Goal: Information Seeking & Learning: Learn about a topic

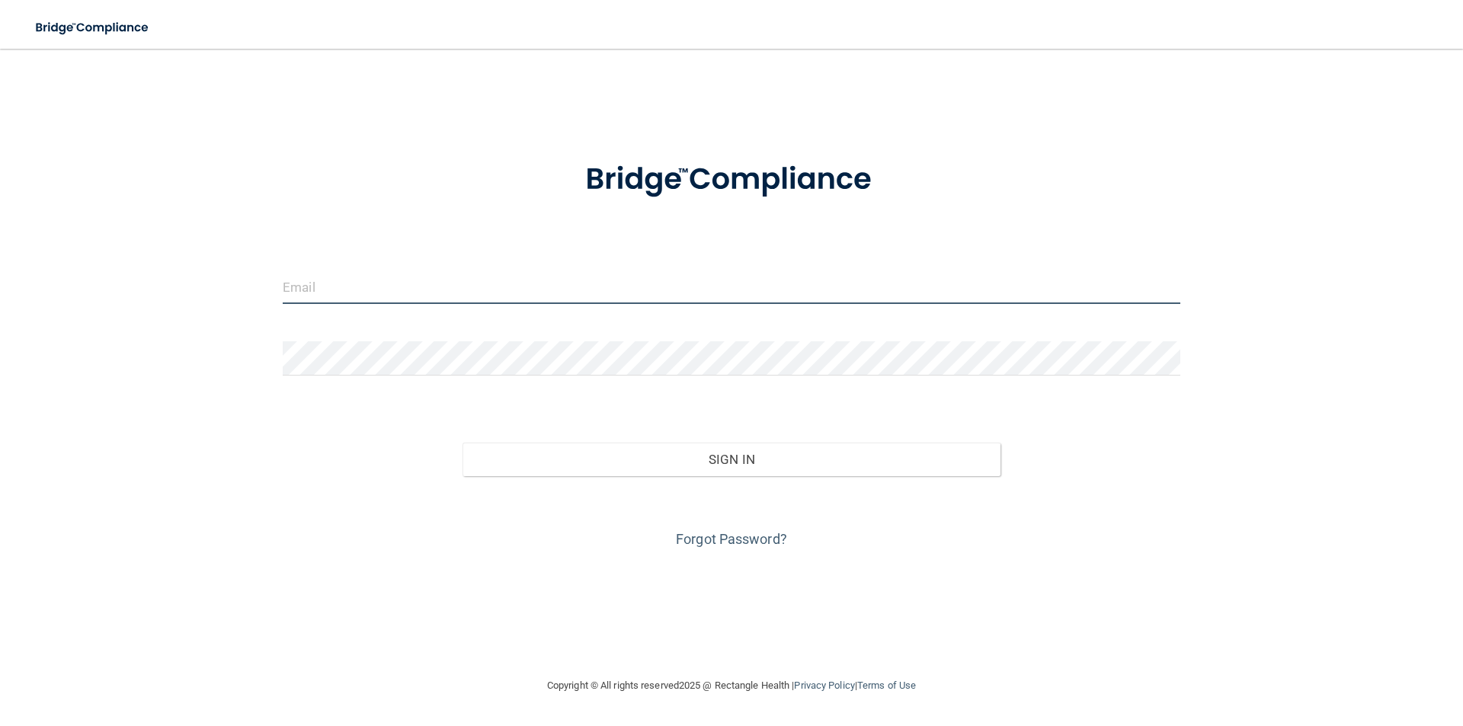
click at [458, 297] on input "email" at bounding box center [732, 287] width 898 height 34
type input "[EMAIL_ADDRESS][DOMAIN_NAME]"
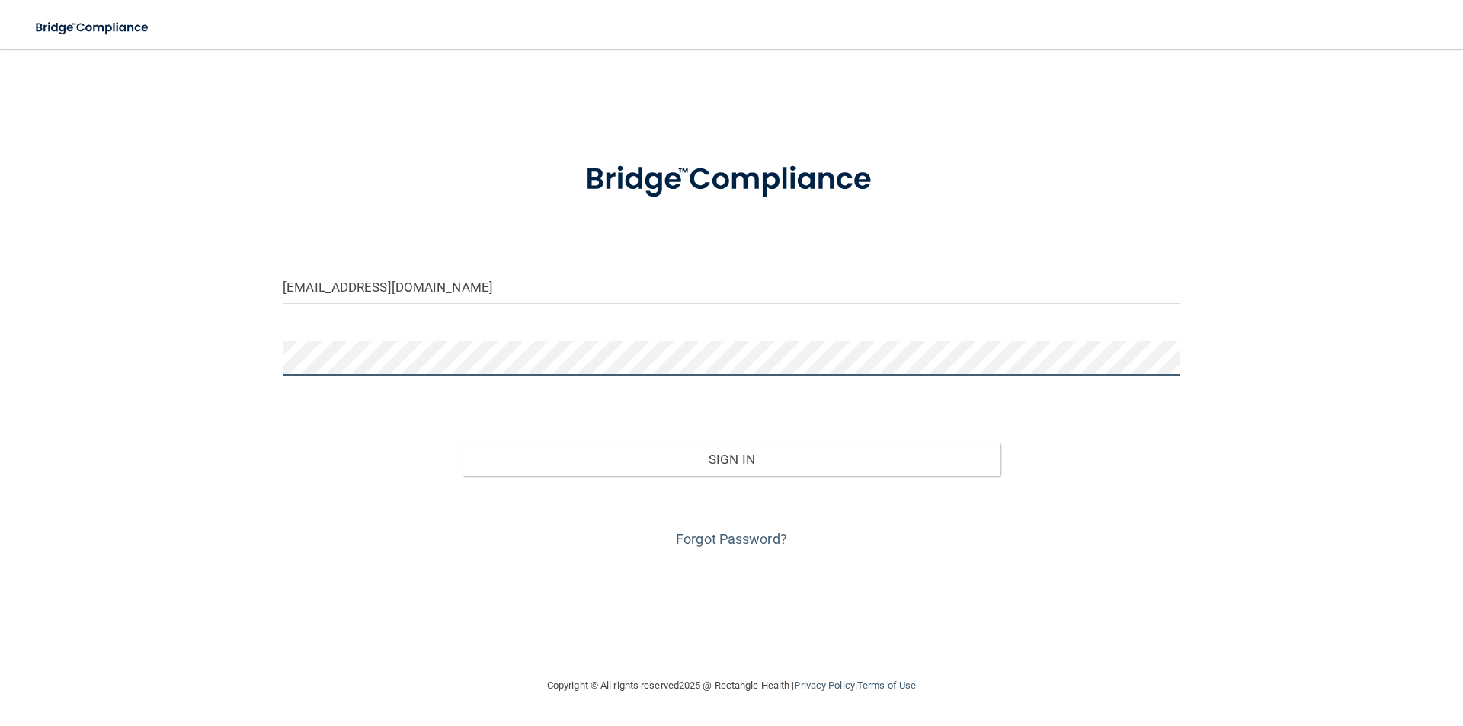
click at [463, 443] on button "Sign In" at bounding box center [732, 460] width 539 height 34
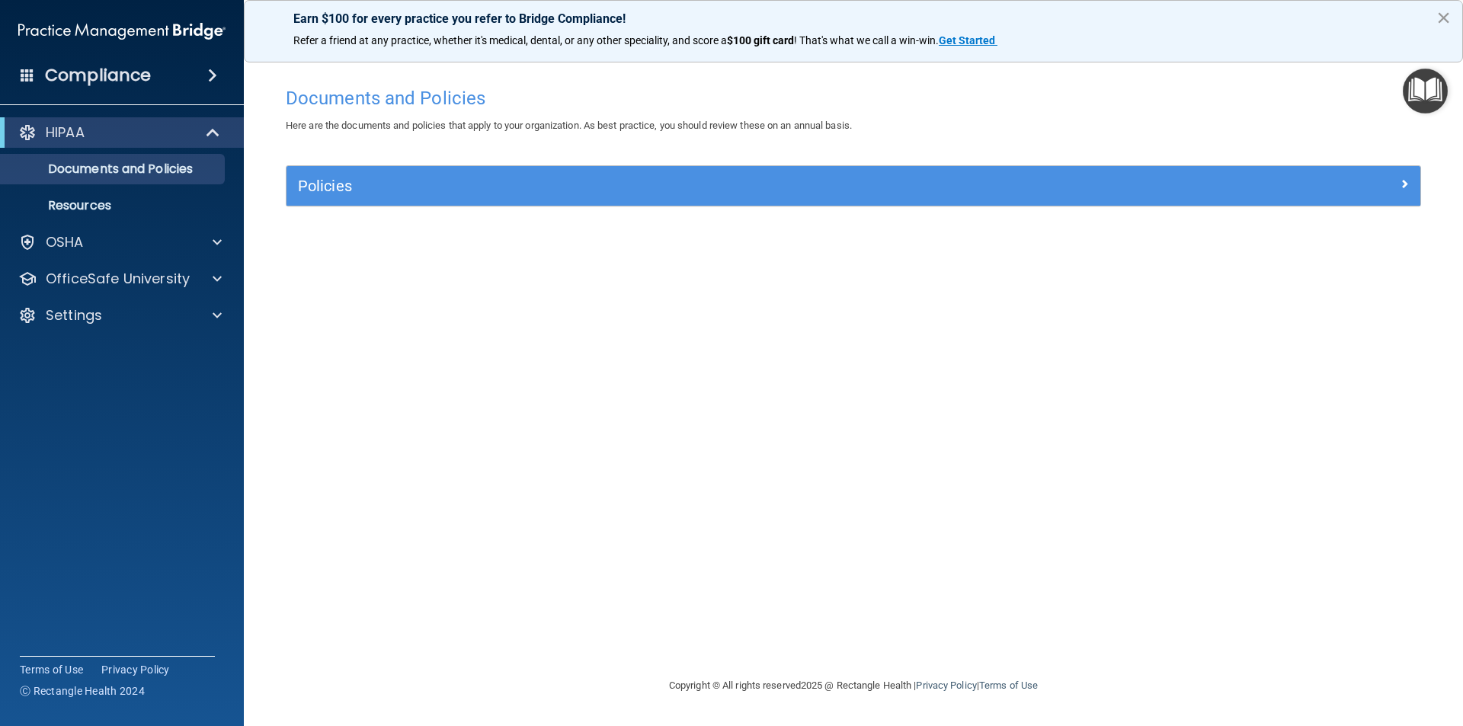
click at [1438, 18] on button "×" at bounding box center [1444, 17] width 14 height 24
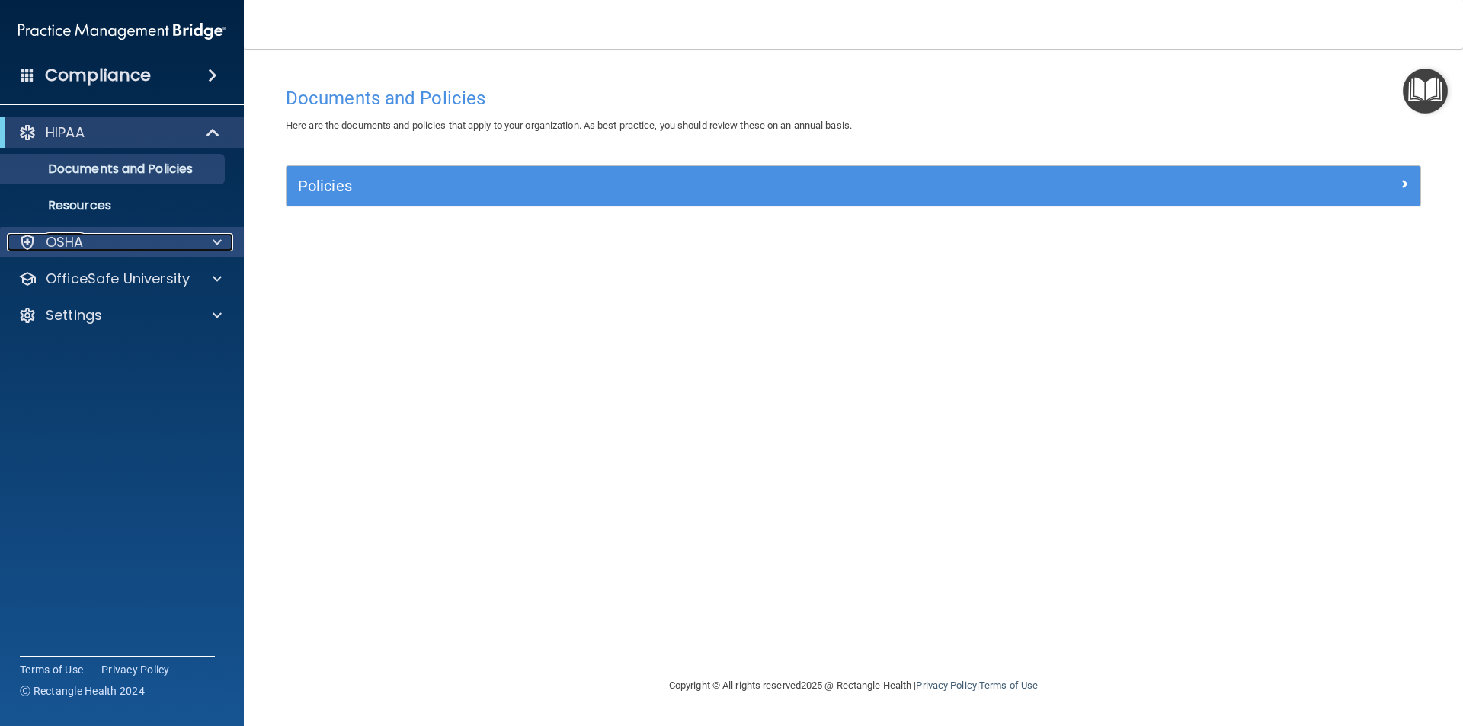
click at [215, 238] on span at bounding box center [217, 242] width 9 height 18
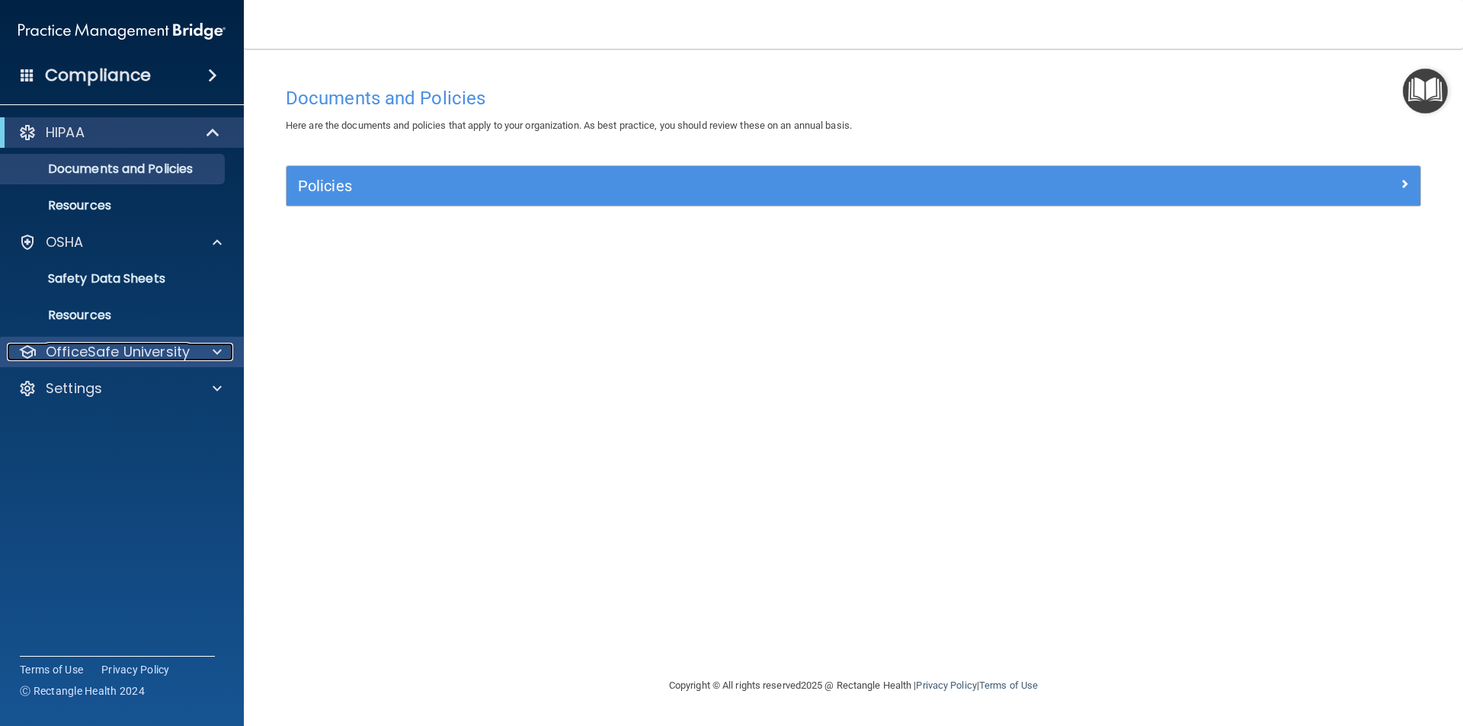
click at [219, 351] on span at bounding box center [217, 352] width 9 height 18
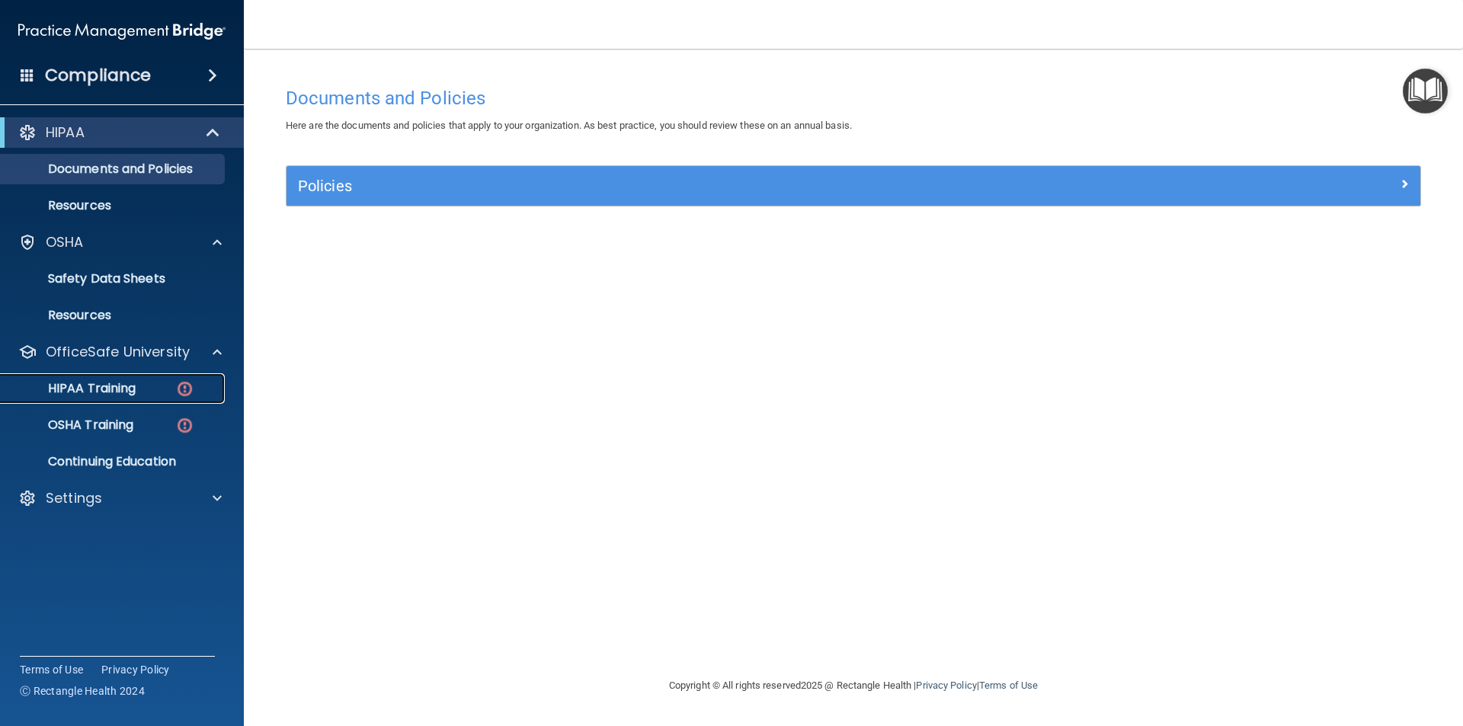
click at [114, 381] on p "HIPAA Training" at bounding box center [73, 388] width 126 height 15
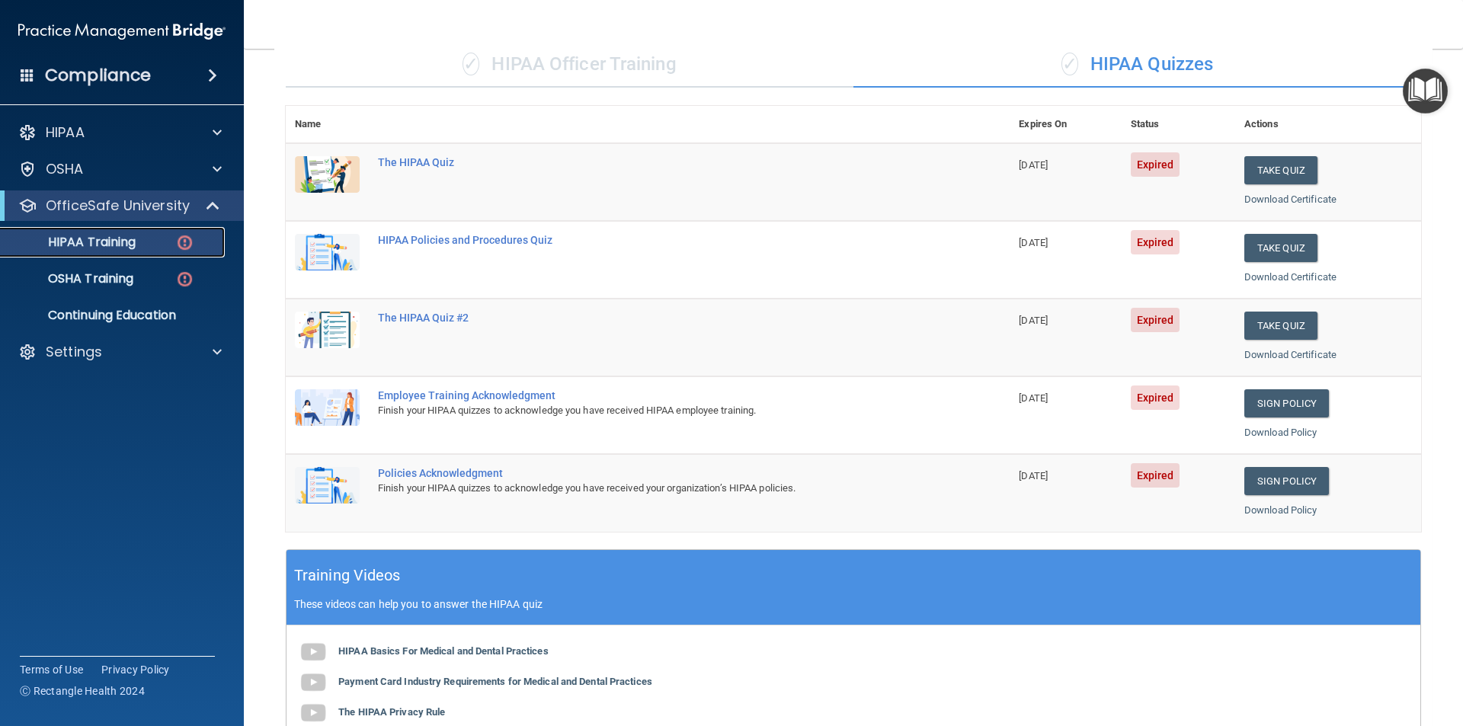
scroll to position [76, 0]
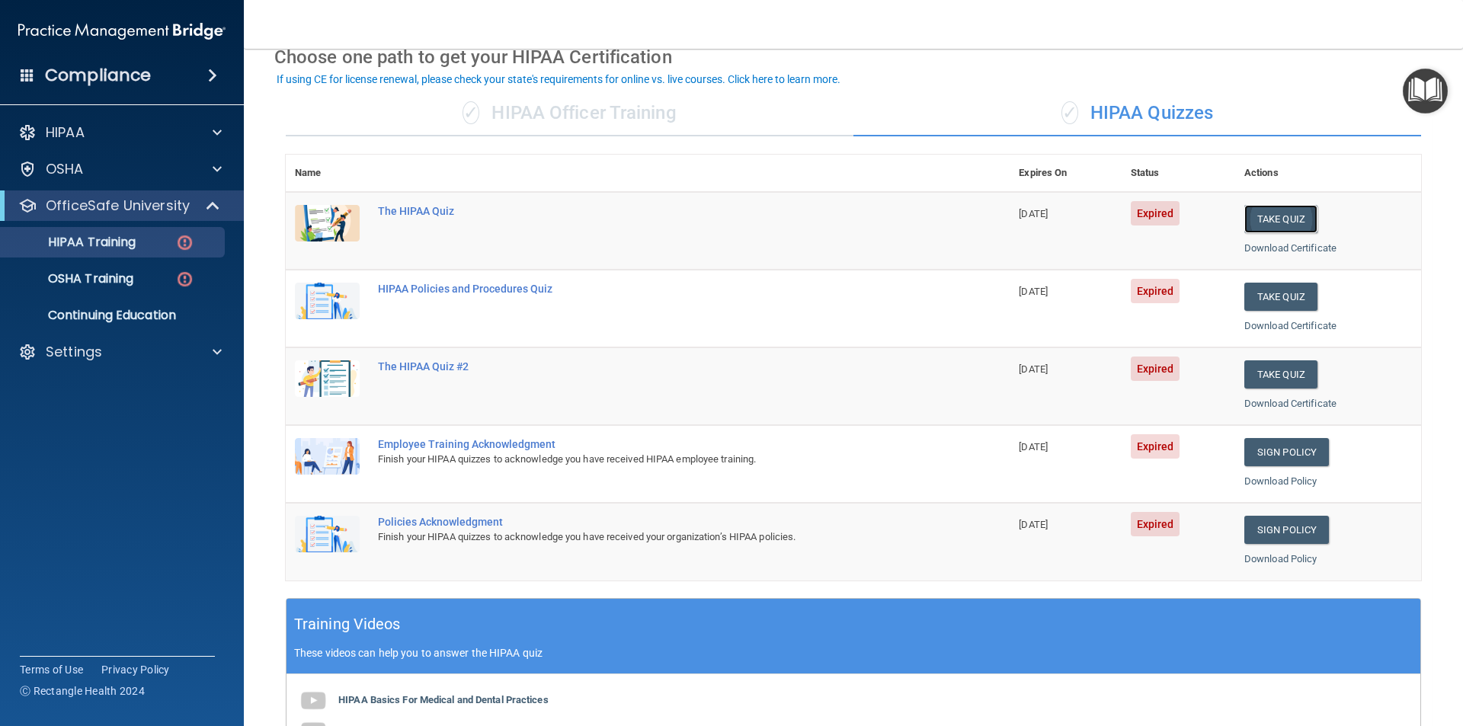
click at [1289, 217] on button "Take Quiz" at bounding box center [1281, 219] width 73 height 28
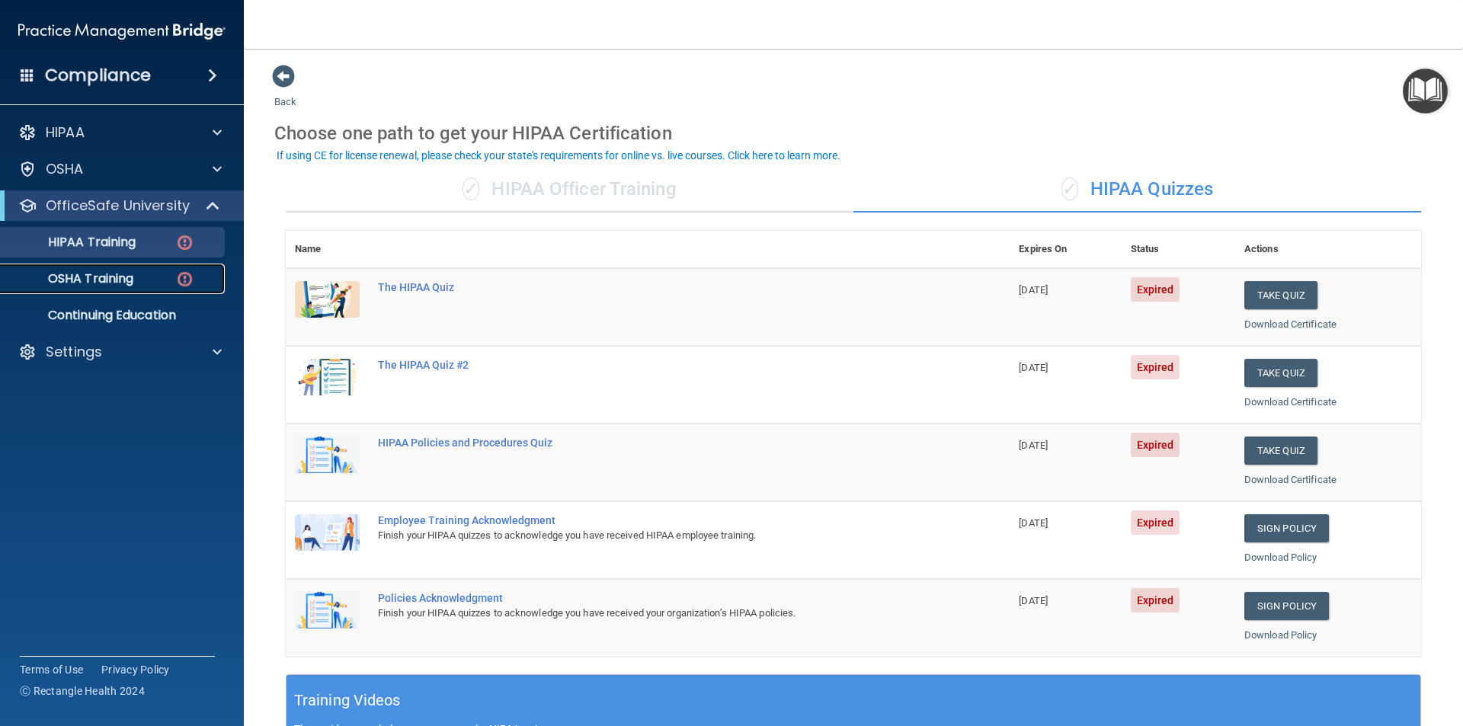
click at [107, 280] on p "OSHA Training" at bounding box center [71, 278] width 123 height 15
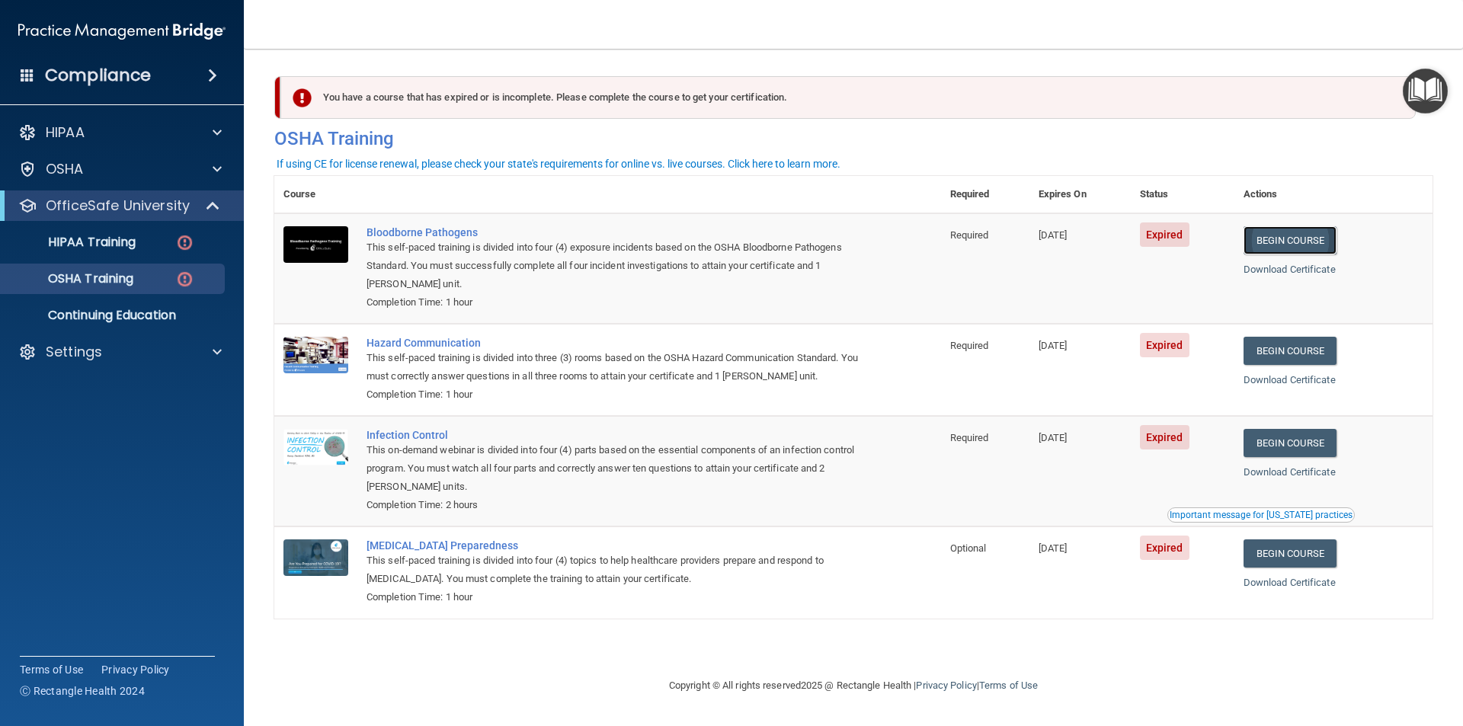
click at [1318, 243] on link "Begin Course" at bounding box center [1290, 240] width 93 height 28
click at [125, 271] on p "OSHA Training" at bounding box center [71, 278] width 123 height 15
click at [146, 139] on div "HIPAA" at bounding box center [101, 132] width 189 height 18
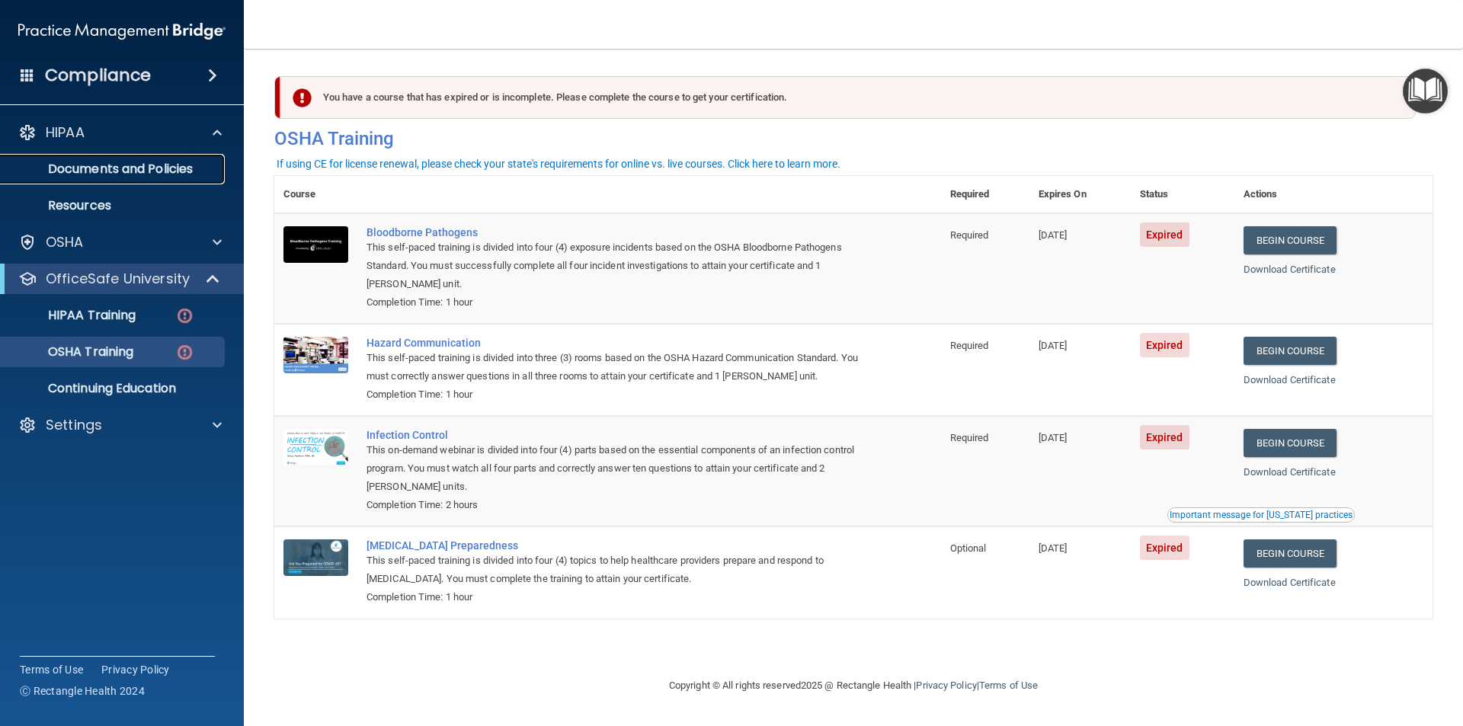
click at [155, 169] on p "Documents and Policies" at bounding box center [114, 169] width 208 height 15
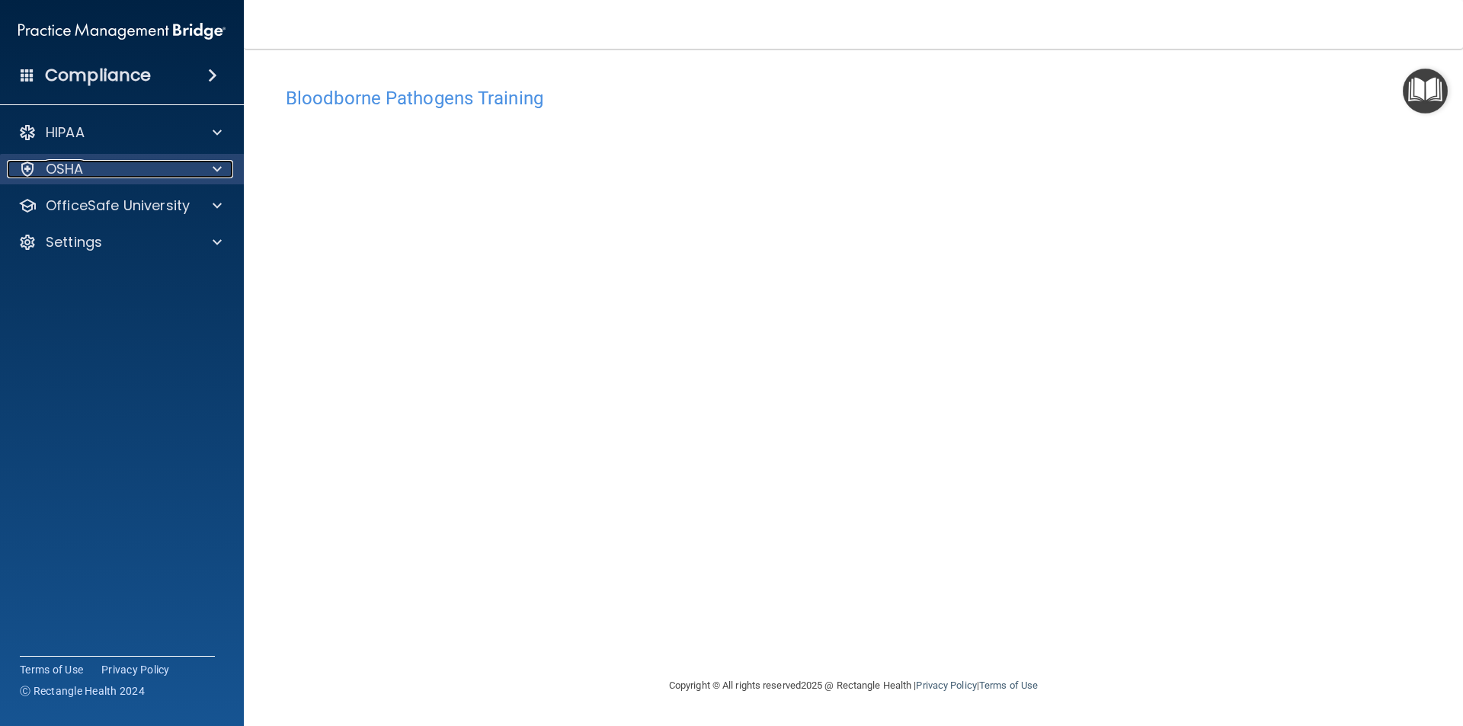
click at [215, 168] on span at bounding box center [217, 169] width 9 height 18
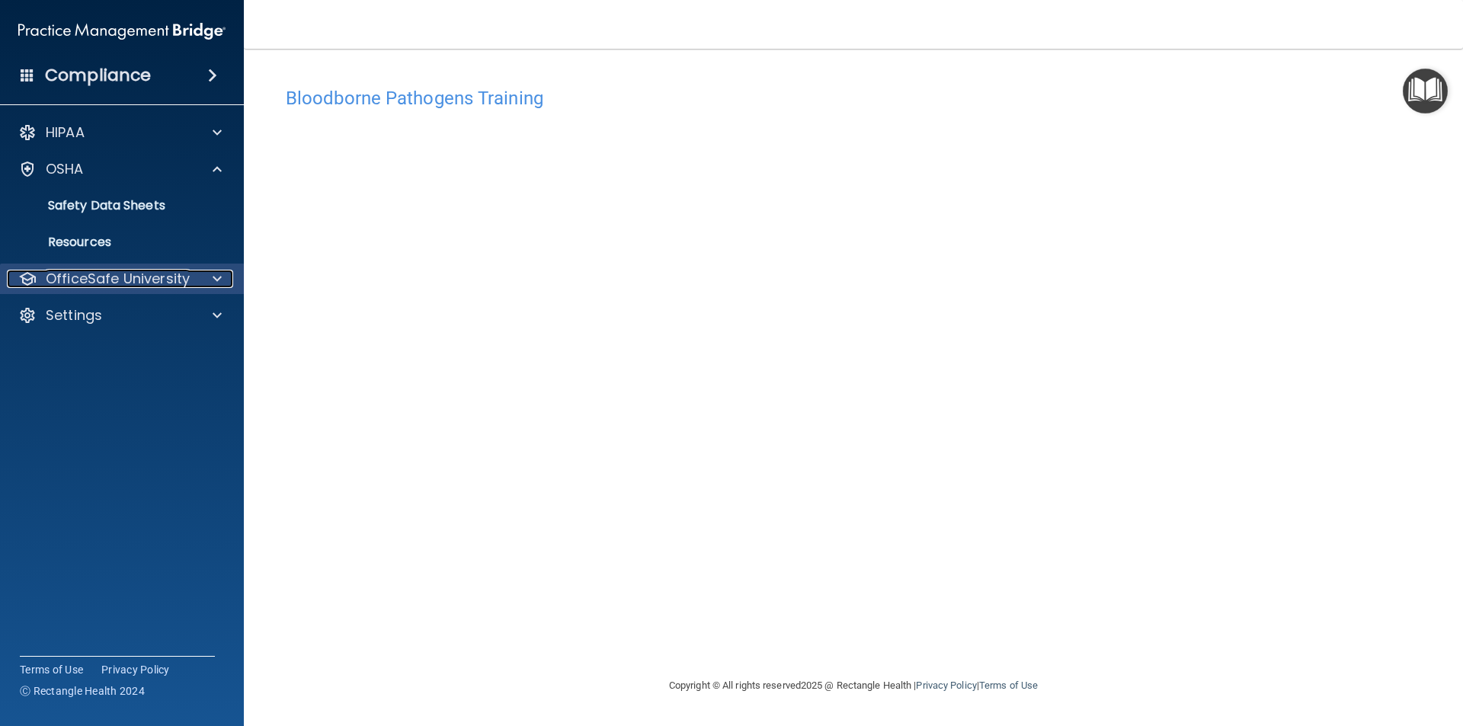
click at [213, 281] on span at bounding box center [217, 279] width 9 height 18
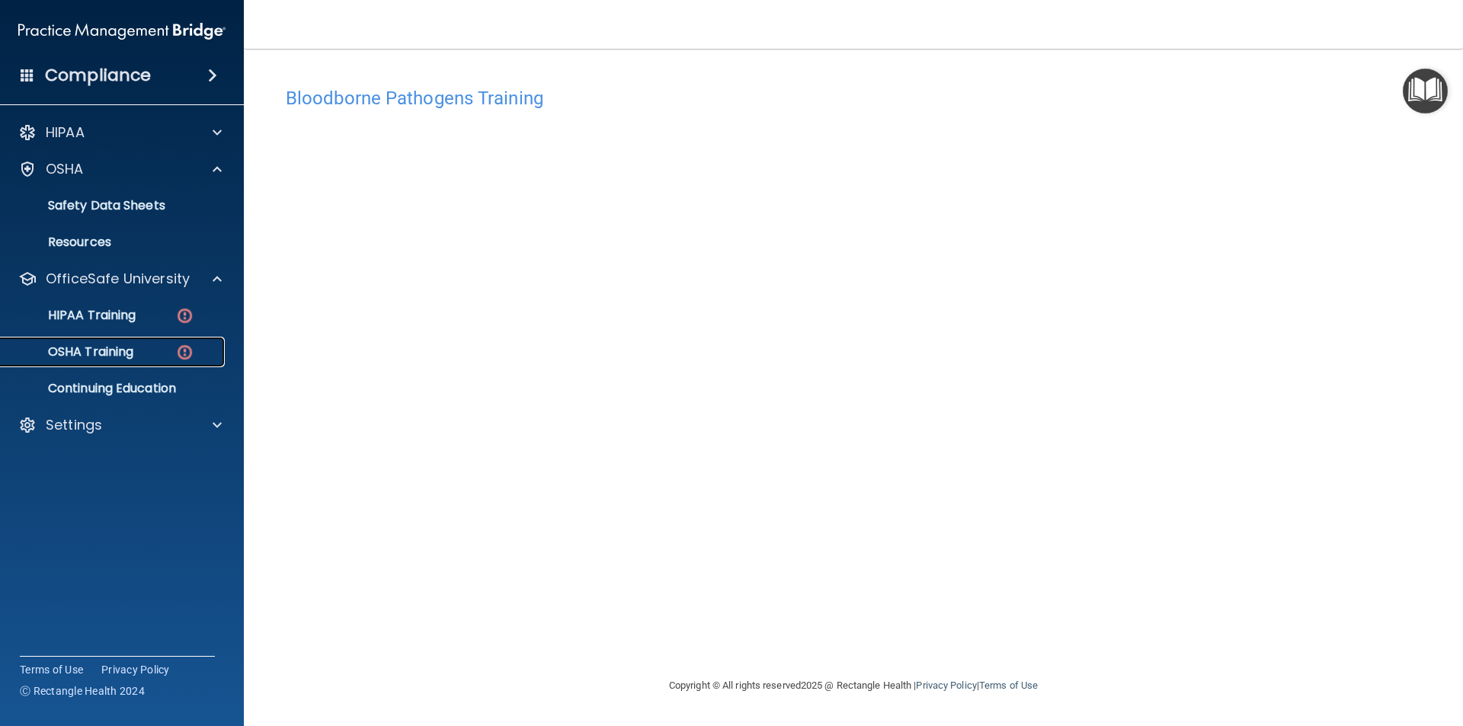
click at [123, 356] on p "OSHA Training" at bounding box center [71, 352] width 123 height 15
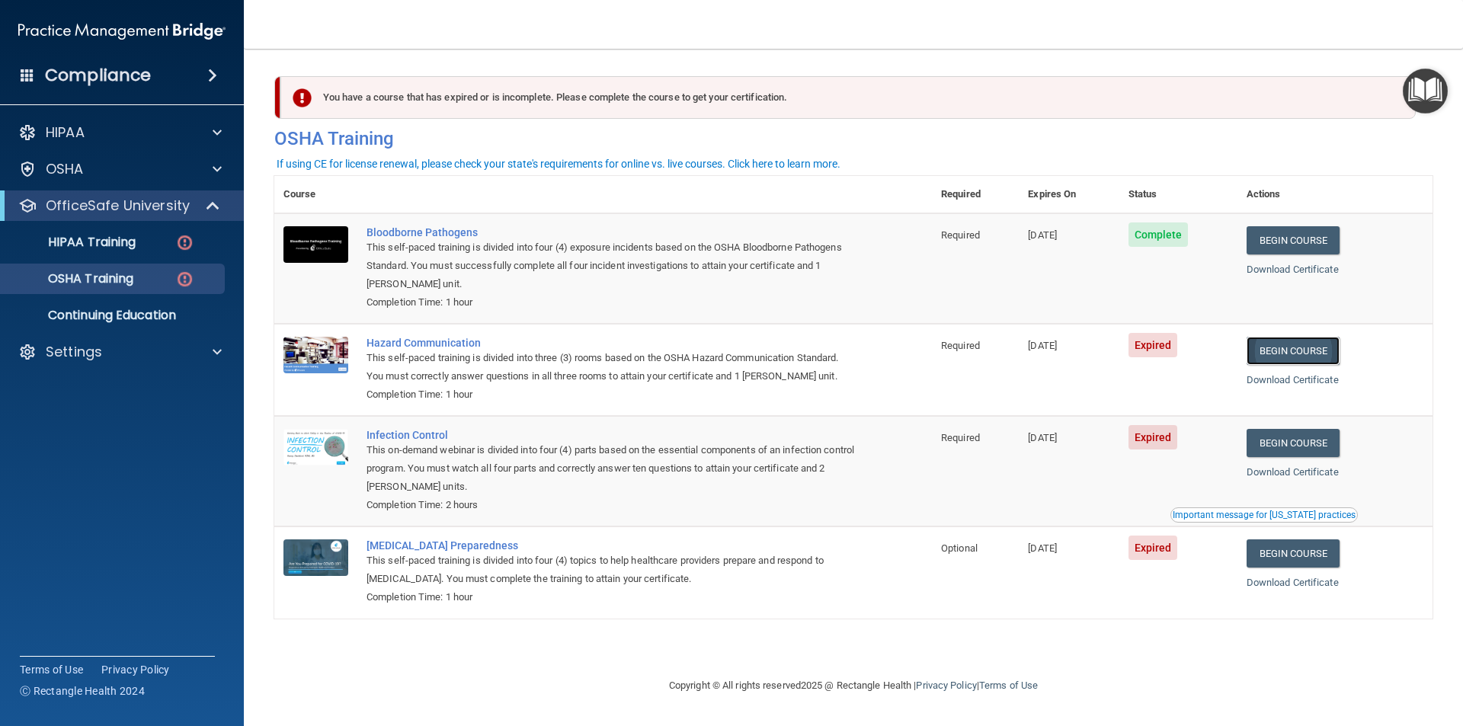
click at [1328, 354] on link "Begin Course" at bounding box center [1293, 351] width 93 height 28
click at [117, 280] on p "OSHA Training" at bounding box center [71, 278] width 123 height 15
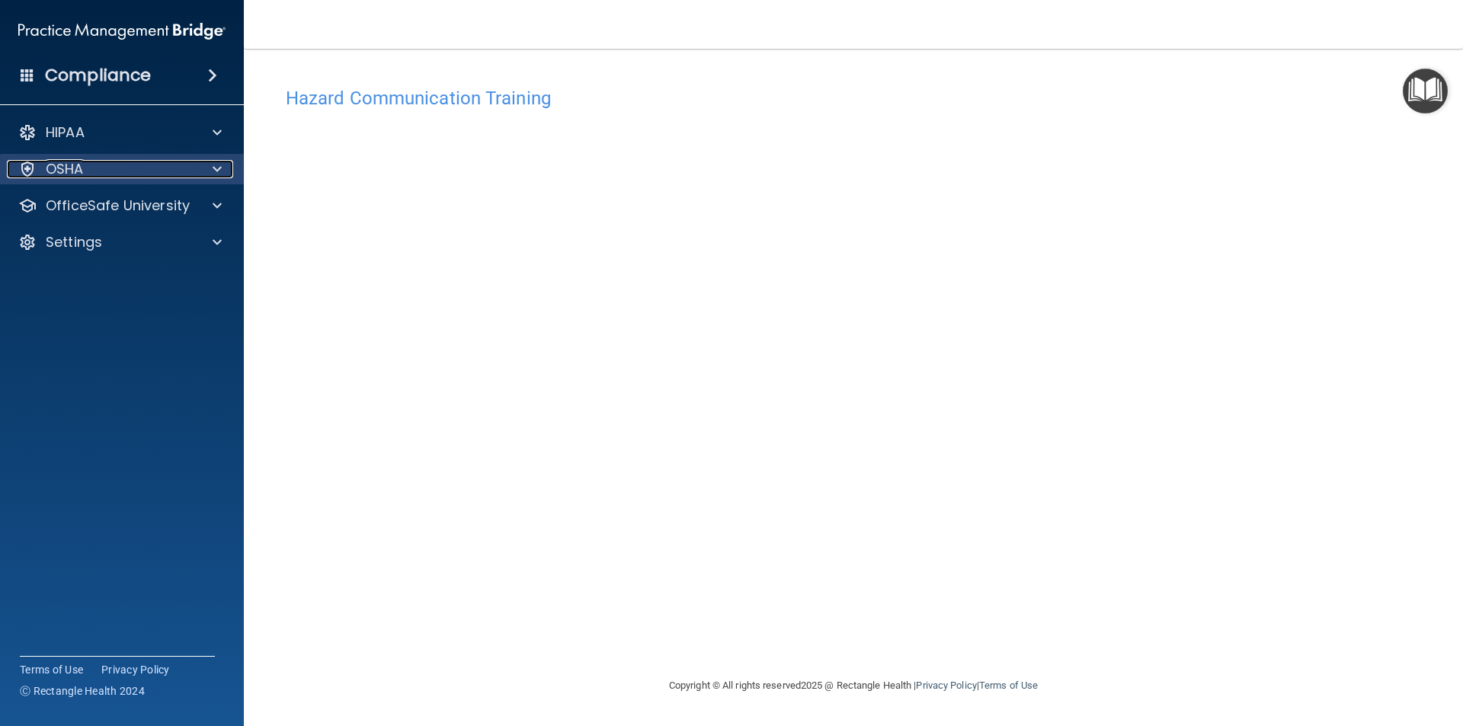
click at [217, 168] on span at bounding box center [217, 169] width 9 height 18
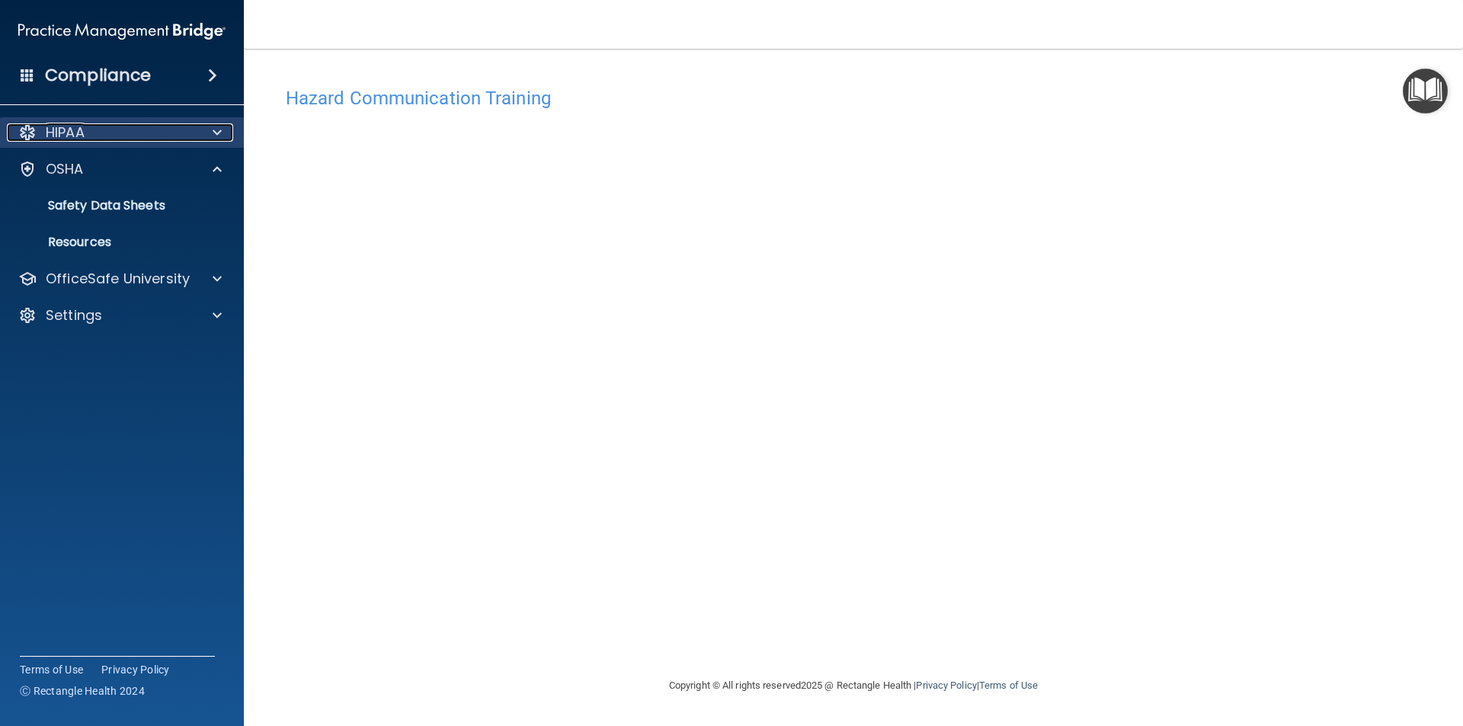
click at [214, 130] on span at bounding box center [217, 132] width 9 height 18
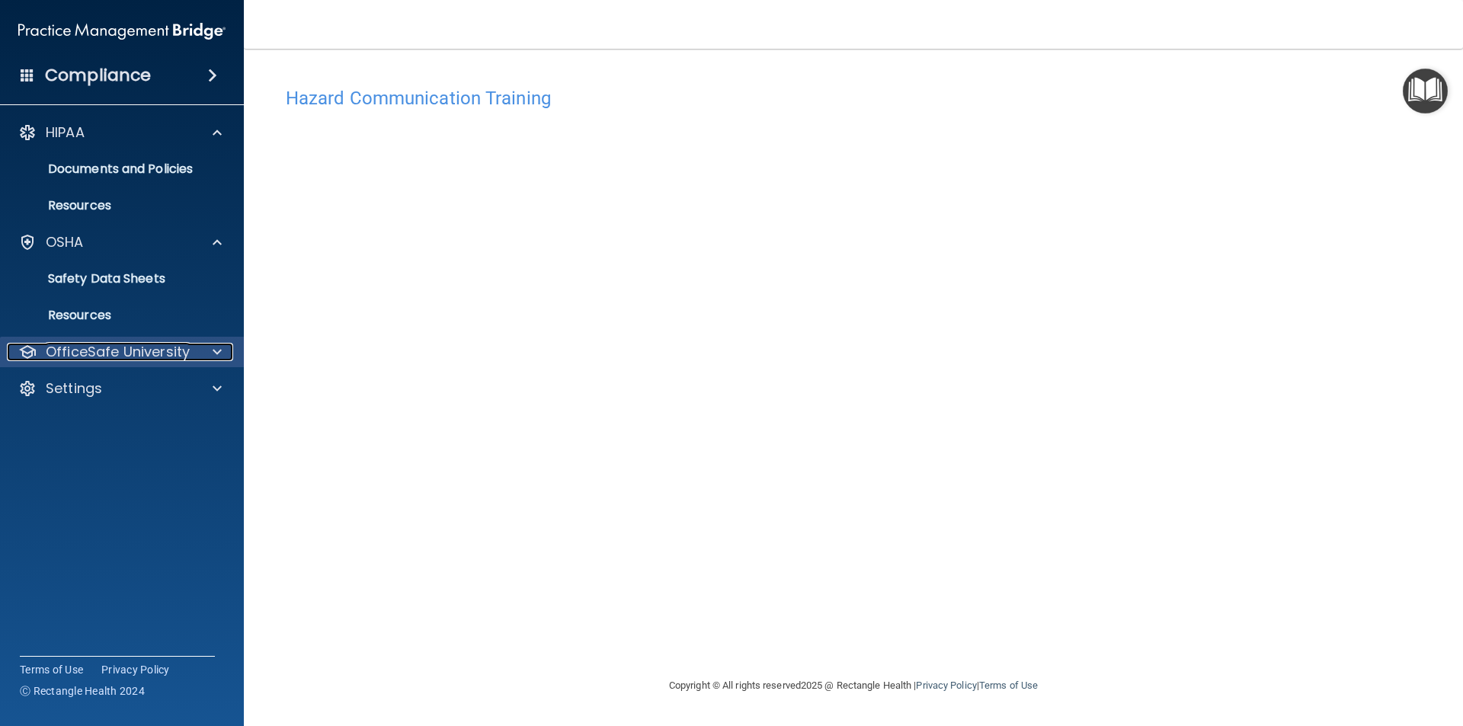
click at [220, 350] on span at bounding box center [217, 352] width 9 height 18
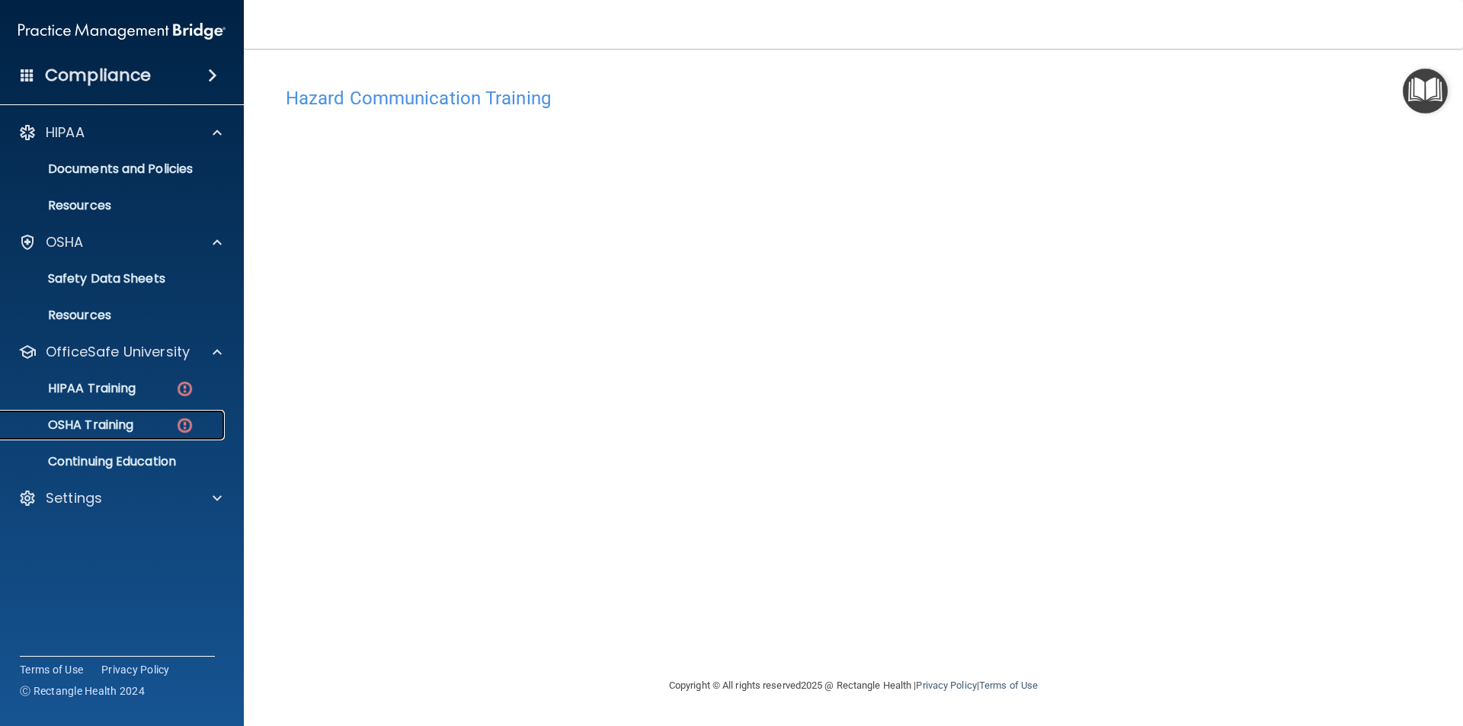
click at [147, 417] on link "OSHA Training" at bounding box center [105, 425] width 240 height 30
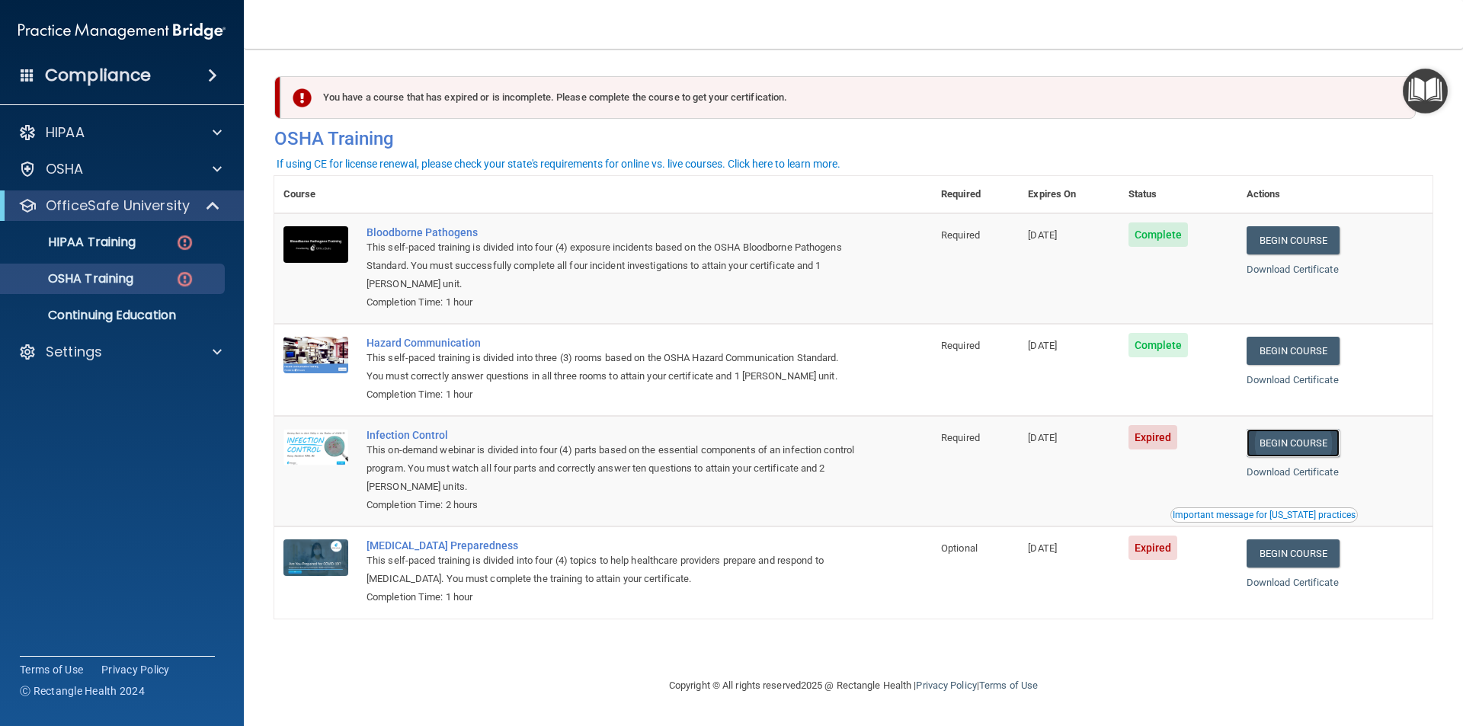
click at [1319, 436] on link "Begin Course" at bounding box center [1293, 443] width 93 height 28
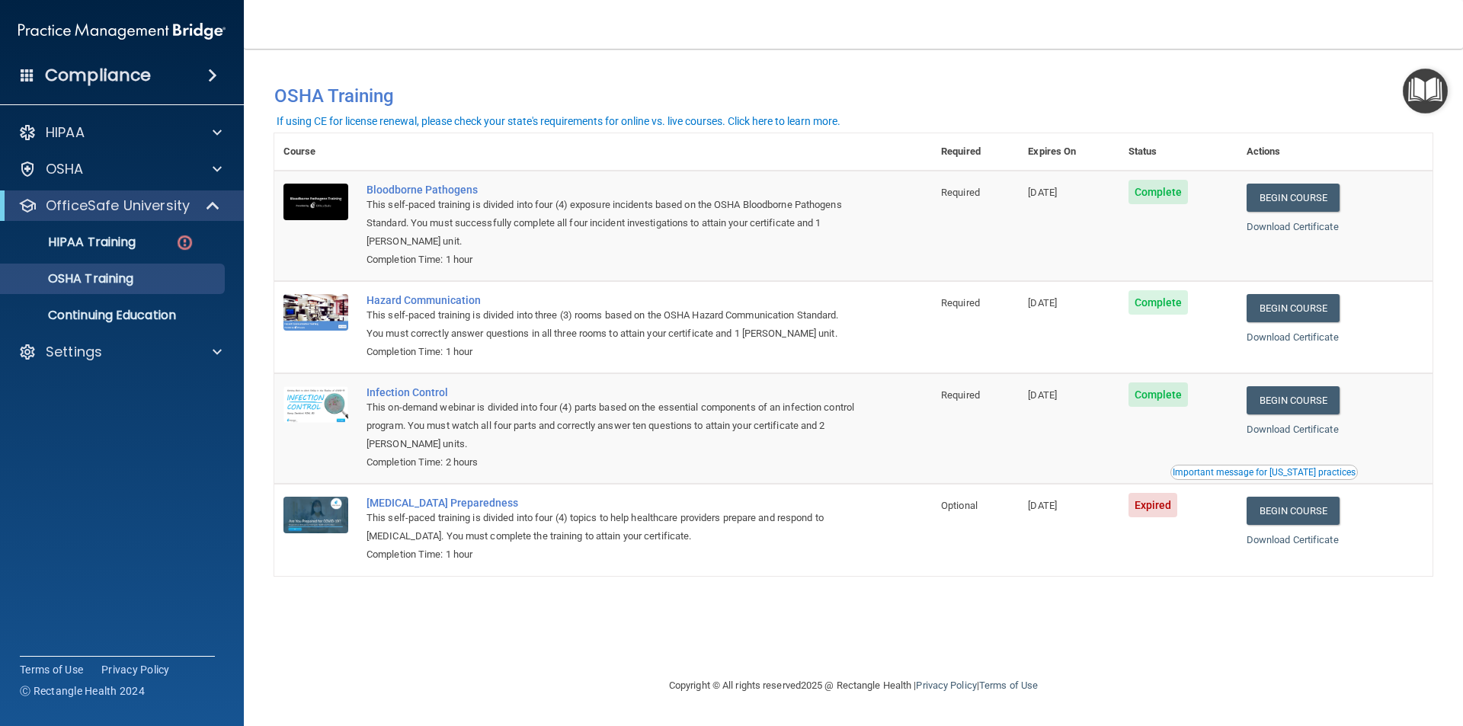
click at [1243, 476] on div "Important message for [US_STATE] practices" at bounding box center [1264, 472] width 183 height 9
click at [1243, 476] on div "Important message for California practices" at bounding box center [1264, 472] width 183 height 9
click at [1244, 476] on div "Important message for California practices" at bounding box center [1264, 472] width 183 height 9
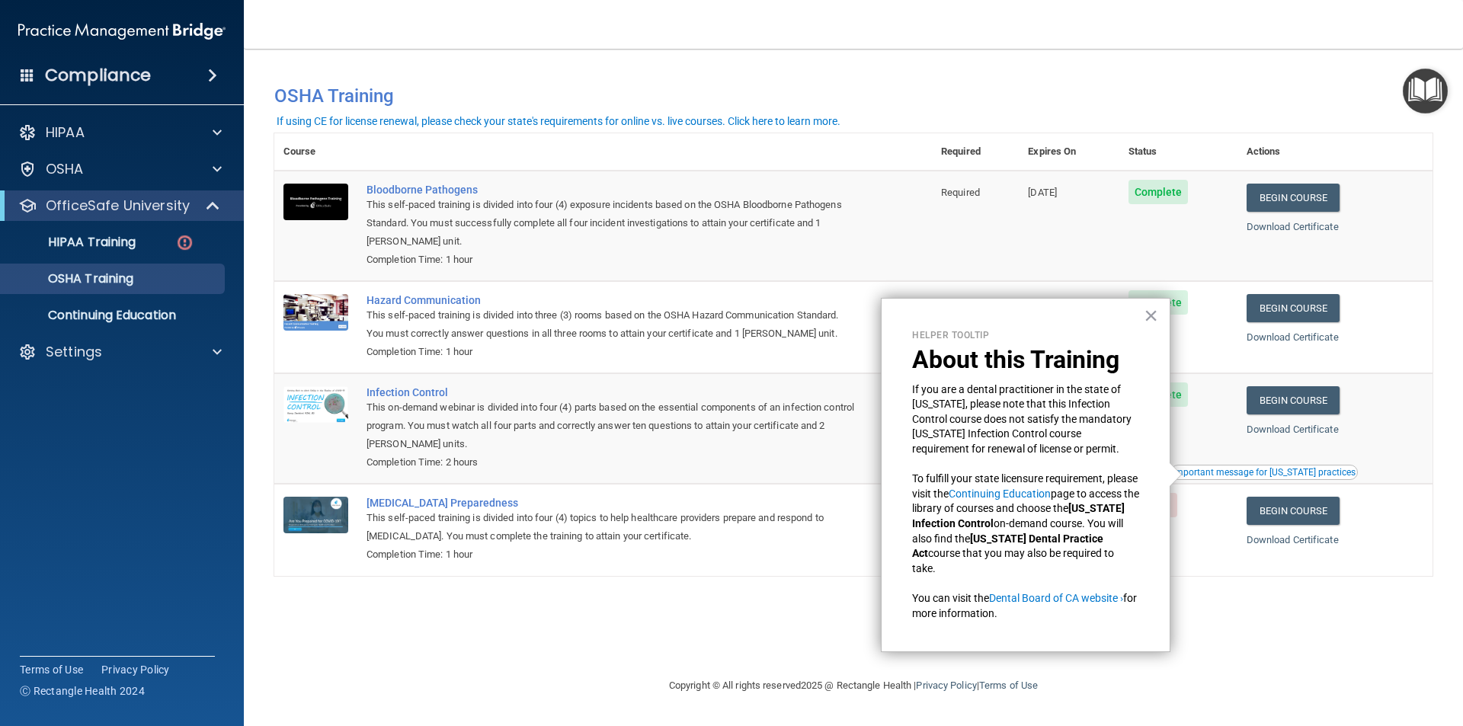
click at [1244, 476] on div "Important message for California practices" at bounding box center [1264, 472] width 183 height 9
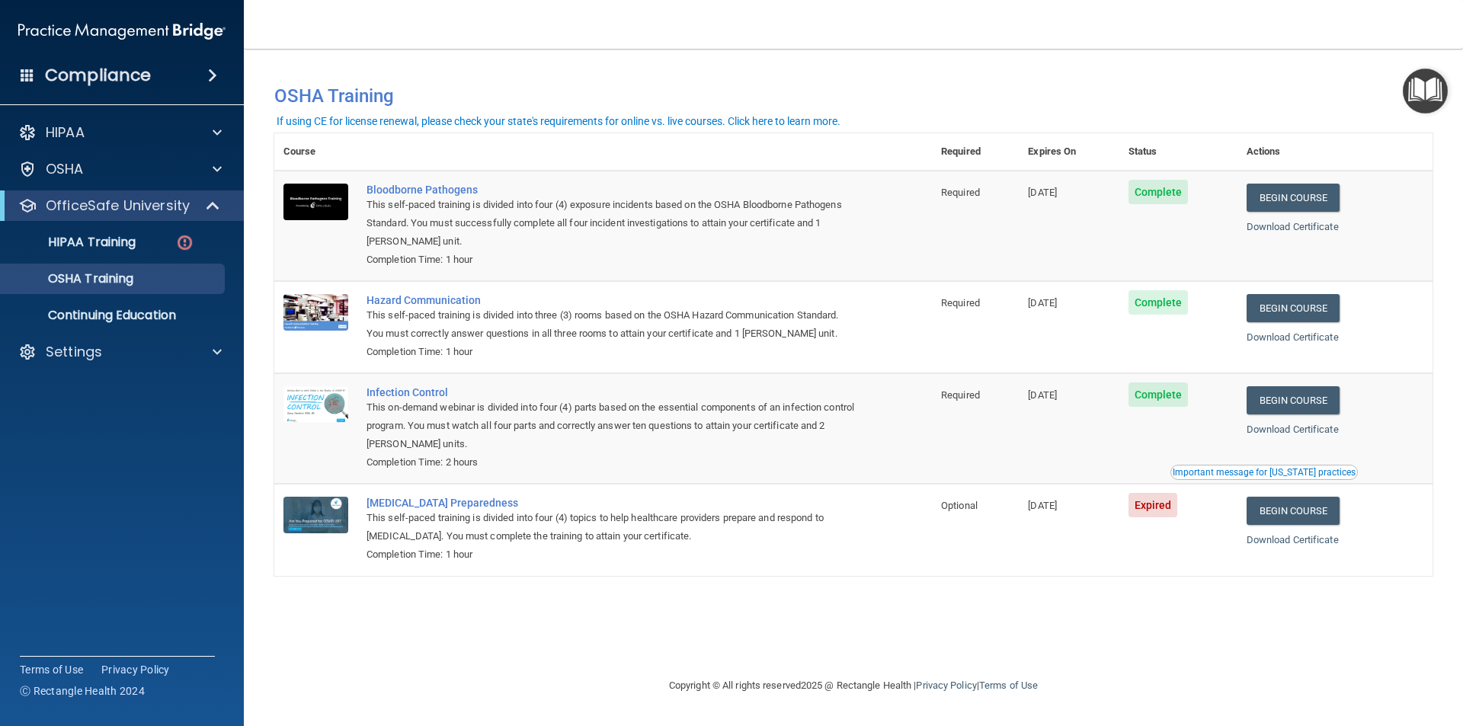
click at [1244, 476] on div "Important message for California practices" at bounding box center [1264, 472] width 183 height 9
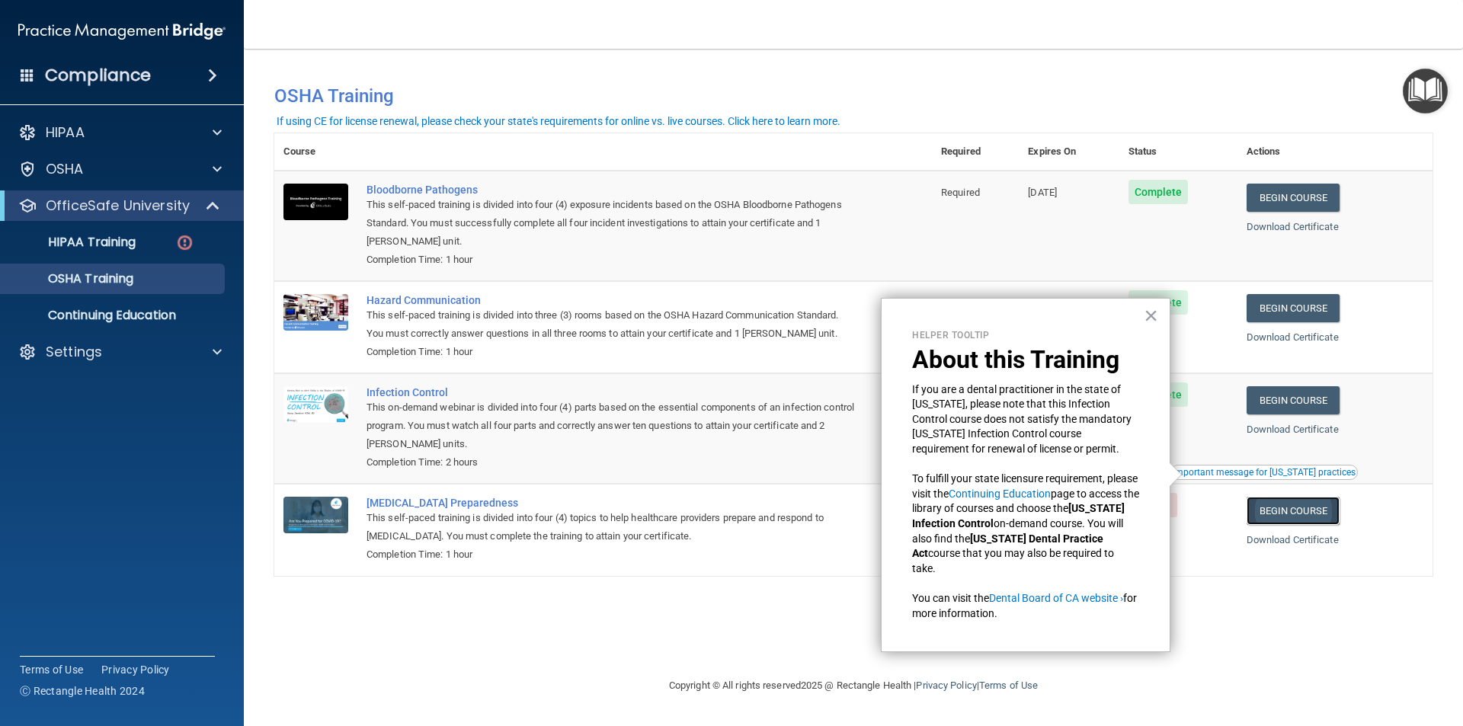
click at [1297, 514] on link "Begin Course" at bounding box center [1293, 511] width 93 height 28
click at [1147, 314] on button "×" at bounding box center [1151, 315] width 14 height 24
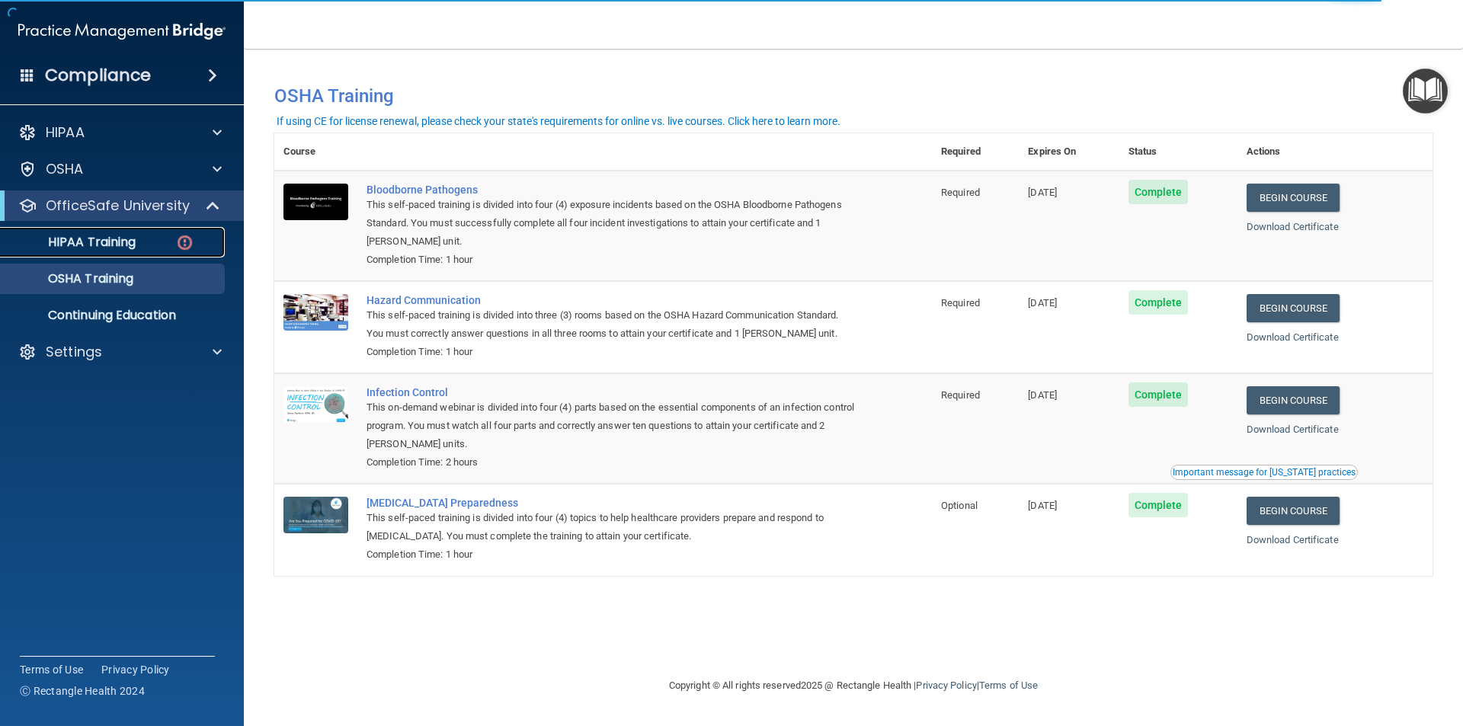
click at [101, 235] on p "HIPAA Training" at bounding box center [73, 242] width 126 height 15
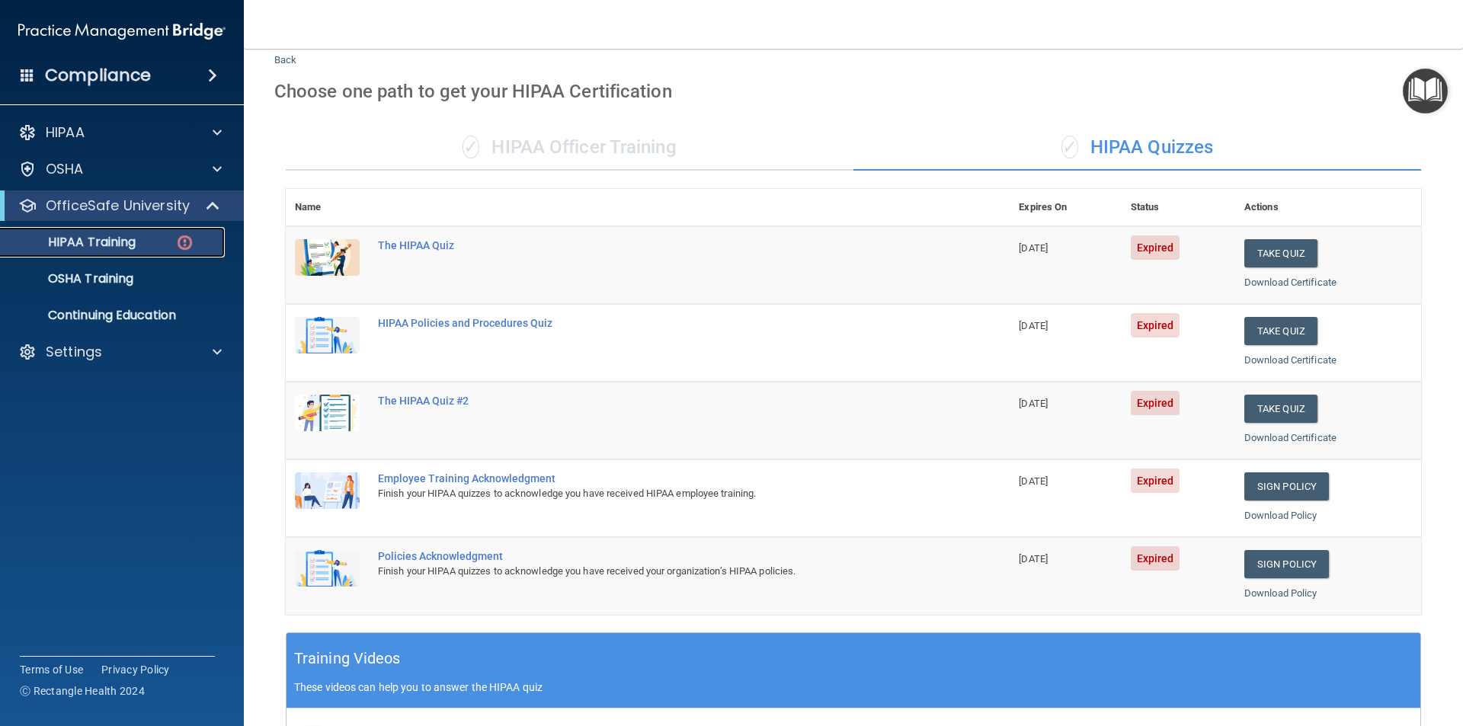
scroll to position [40, 0]
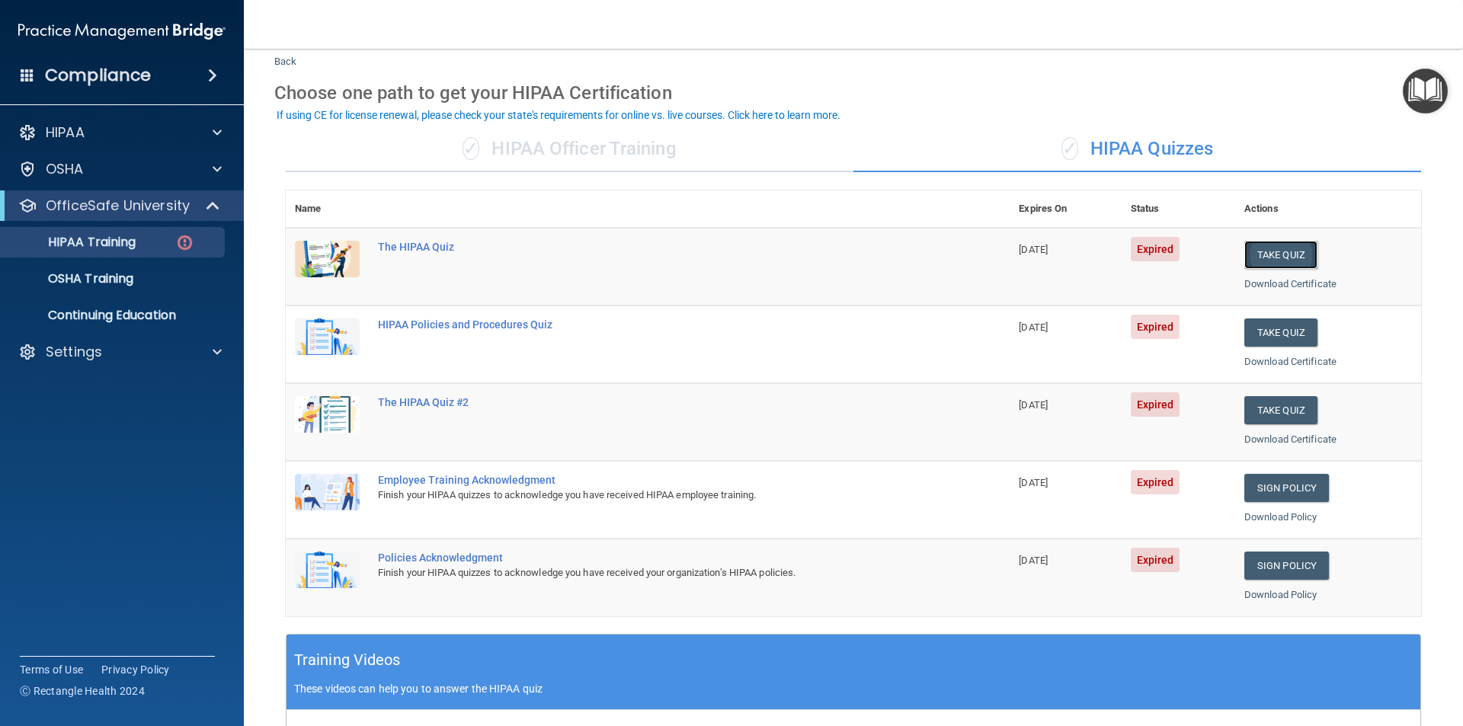
click at [1285, 252] on button "Take Quiz" at bounding box center [1281, 255] width 73 height 28
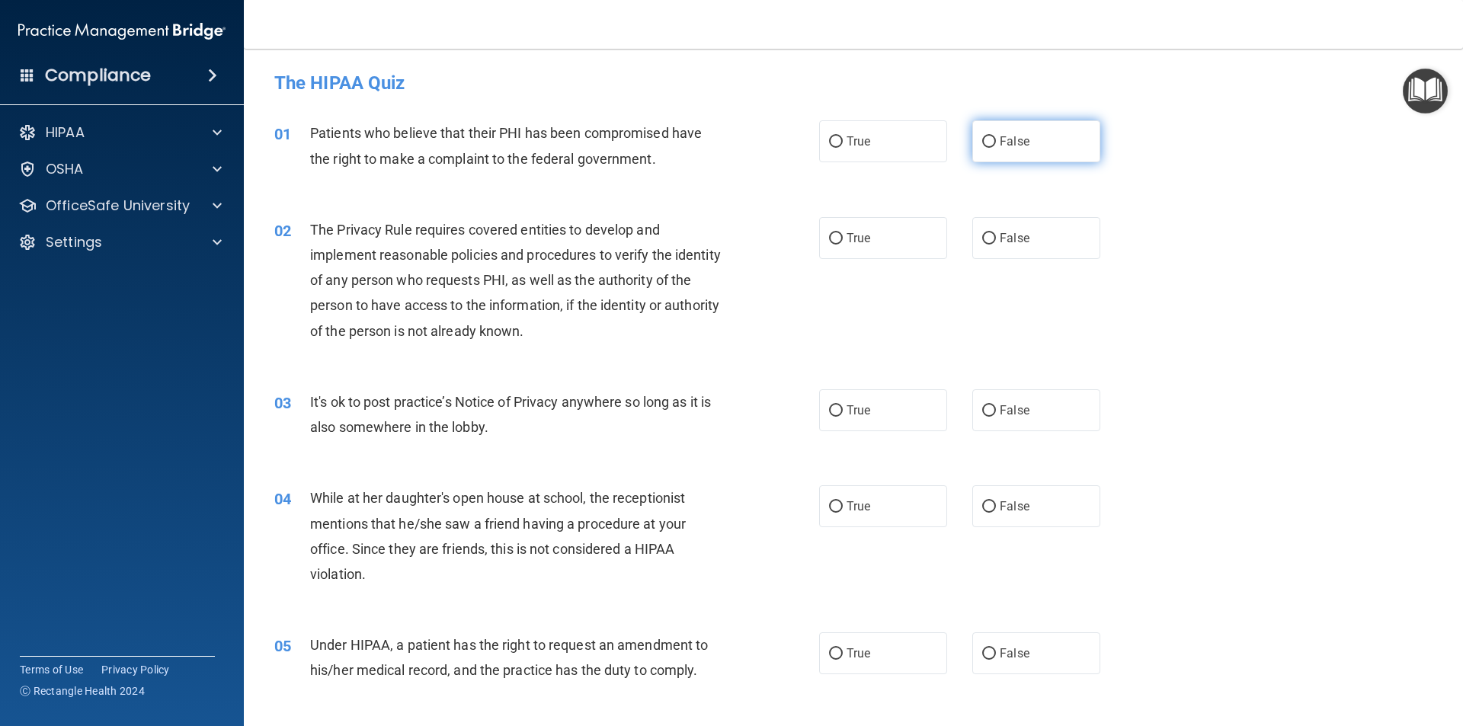
click at [1000, 142] on span "False" at bounding box center [1015, 141] width 30 height 14
click at [996, 142] on input "False" at bounding box center [989, 141] width 14 height 11
radio input "true"
click at [829, 239] on input "True" at bounding box center [836, 238] width 14 height 11
radio input "true"
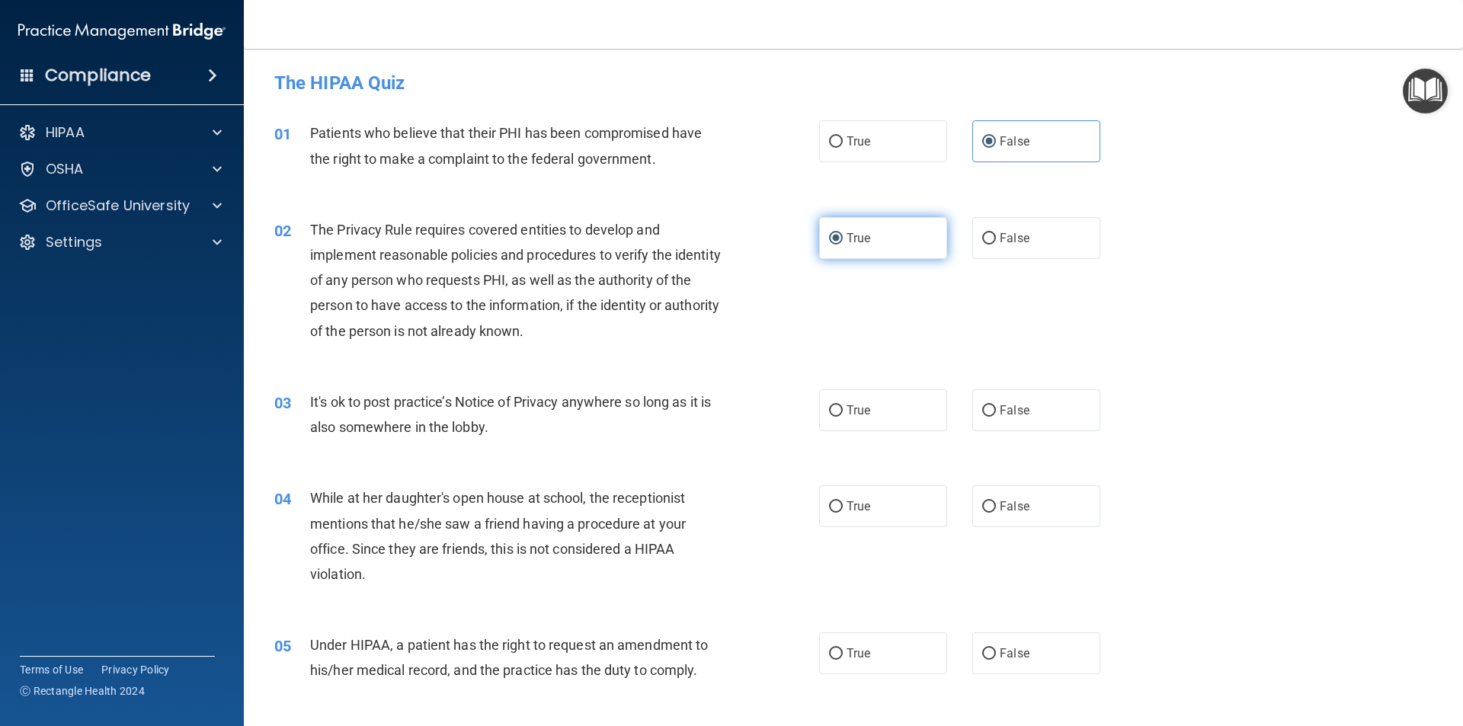
click at [829, 239] on input "True" at bounding box center [836, 238] width 14 height 11
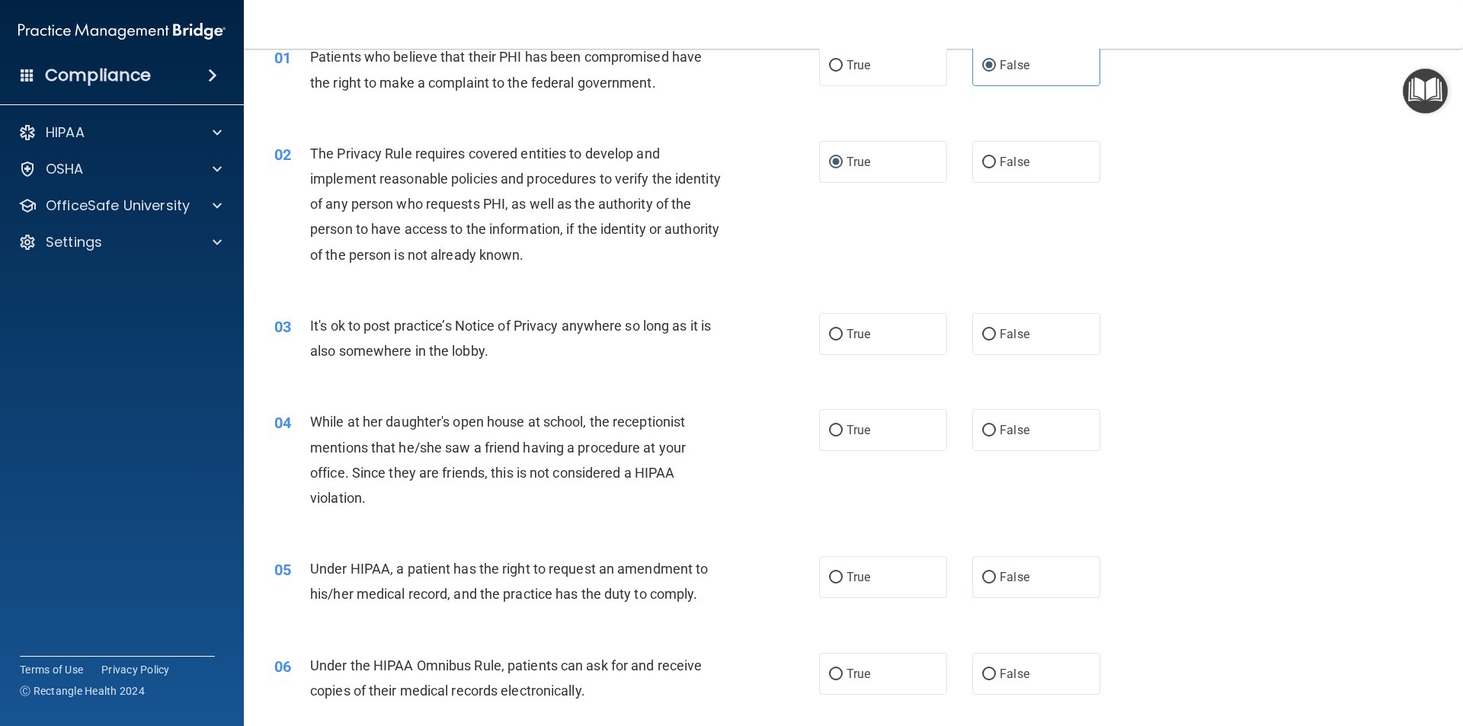
scroll to position [152, 0]
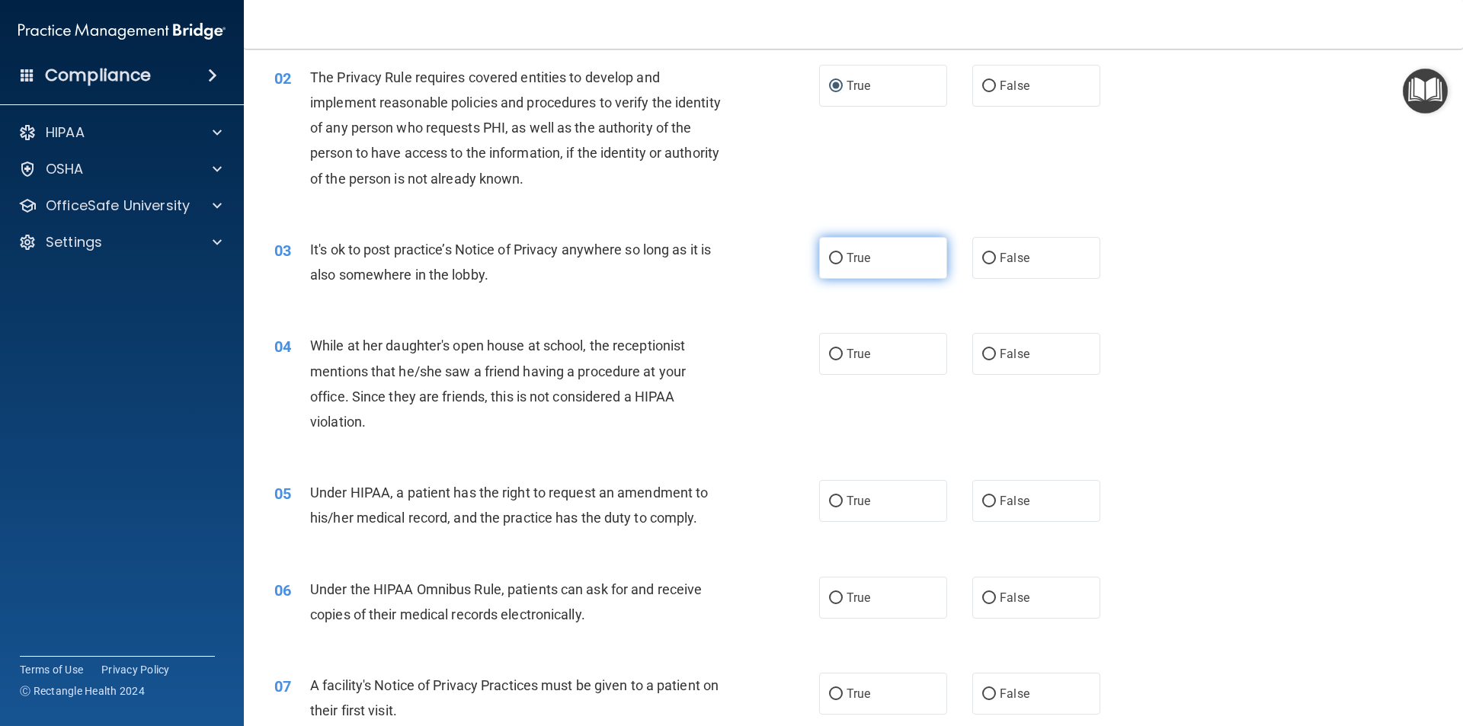
click at [829, 262] on input "True" at bounding box center [836, 258] width 14 height 11
radio input "true"
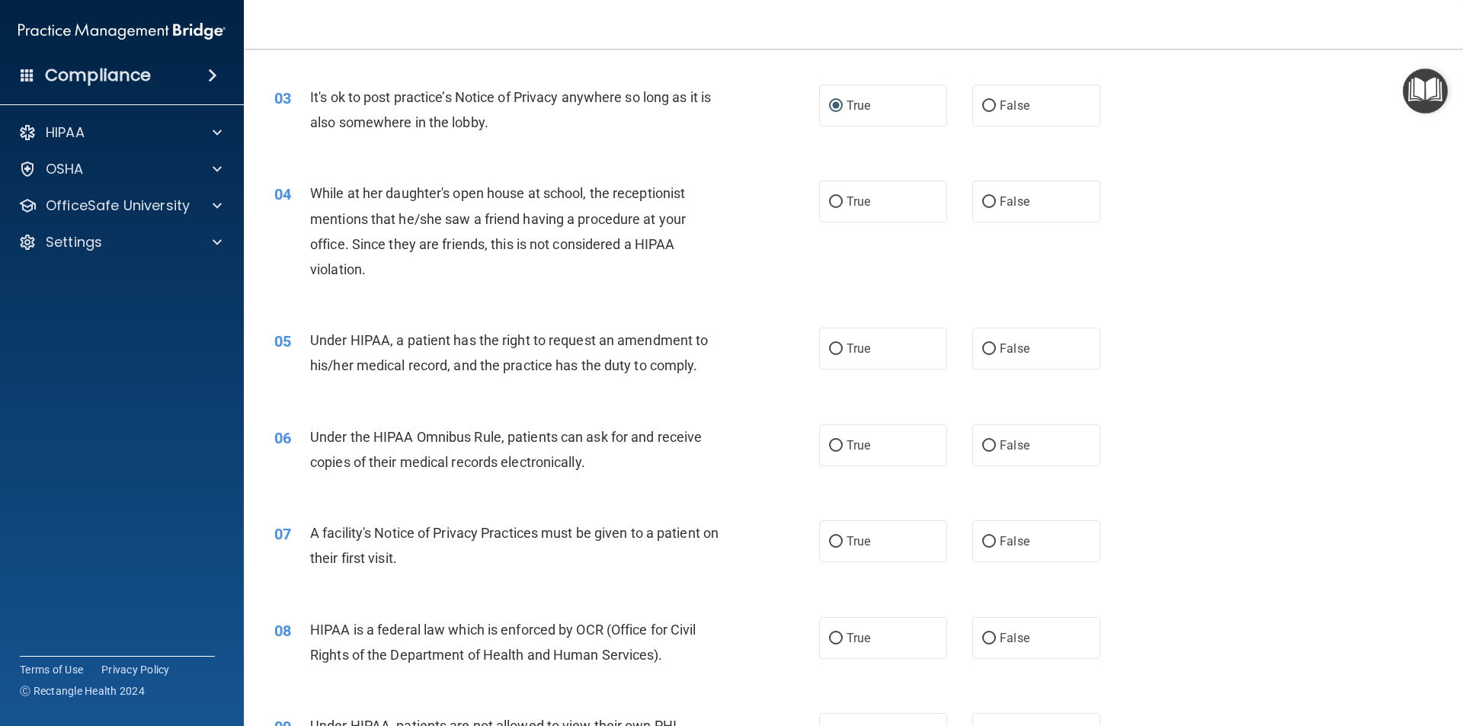
scroll to position [381, 0]
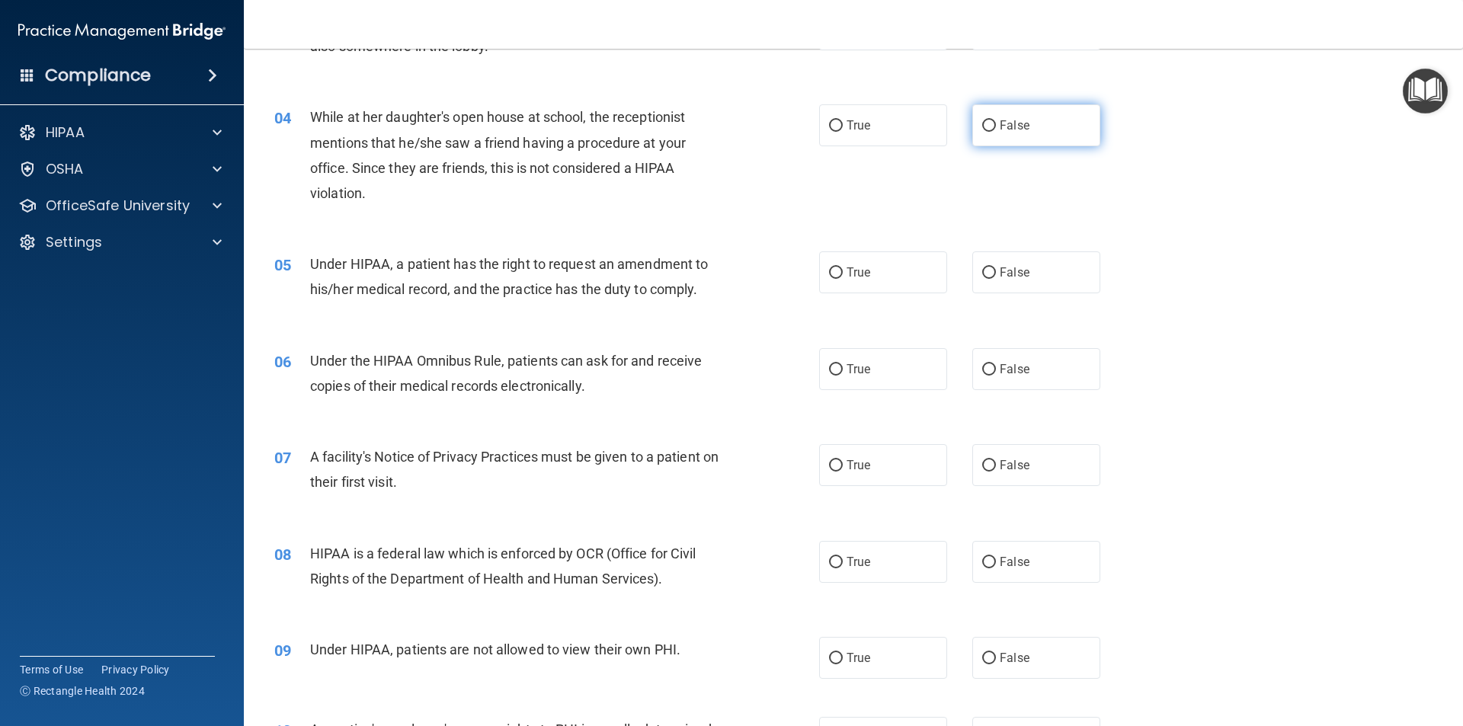
click at [985, 128] on input "False" at bounding box center [989, 125] width 14 height 11
radio input "true"
click at [985, 128] on input "False" at bounding box center [989, 125] width 14 height 11
click at [832, 275] on input "True" at bounding box center [836, 273] width 14 height 11
radio input "true"
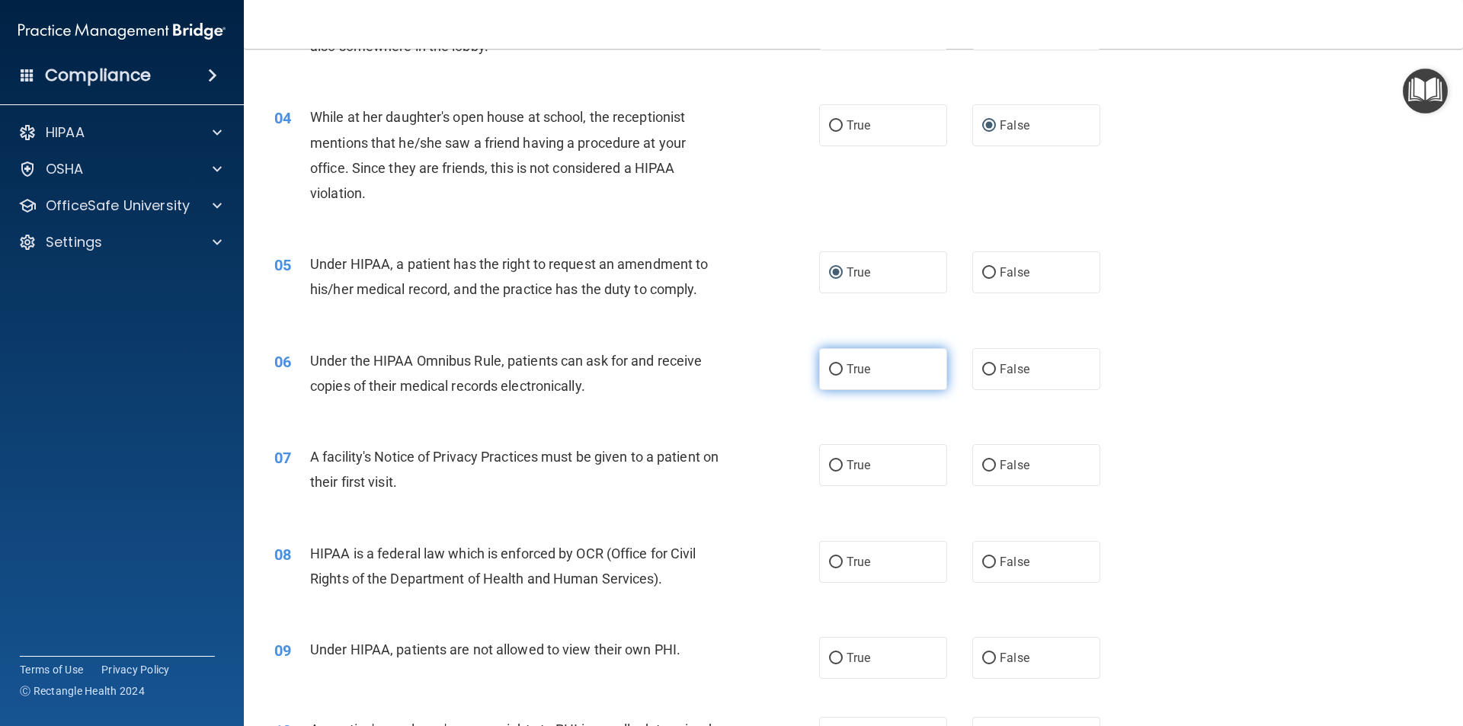
click at [829, 366] on input "True" at bounding box center [836, 369] width 14 height 11
radio input "true"
click at [829, 366] on input "True" at bounding box center [836, 369] width 14 height 11
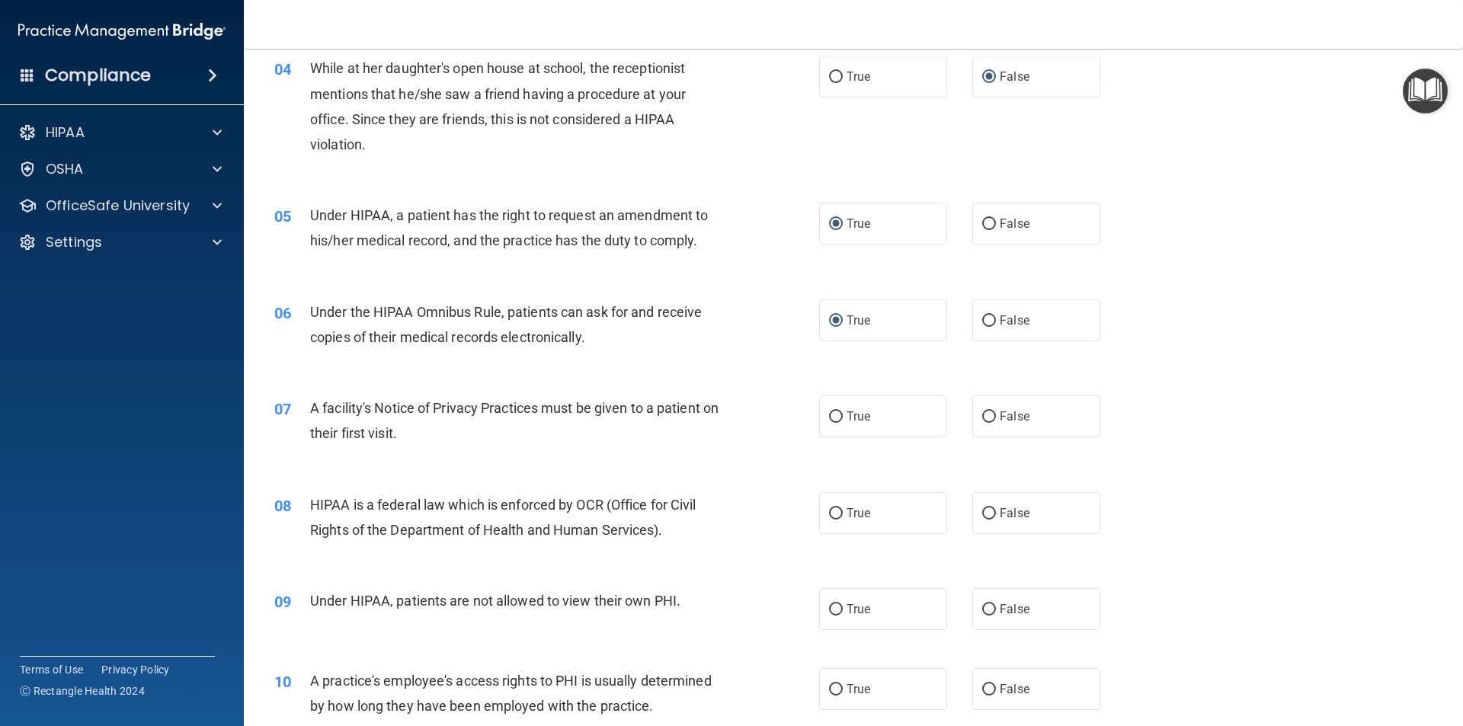
scroll to position [457, 0]
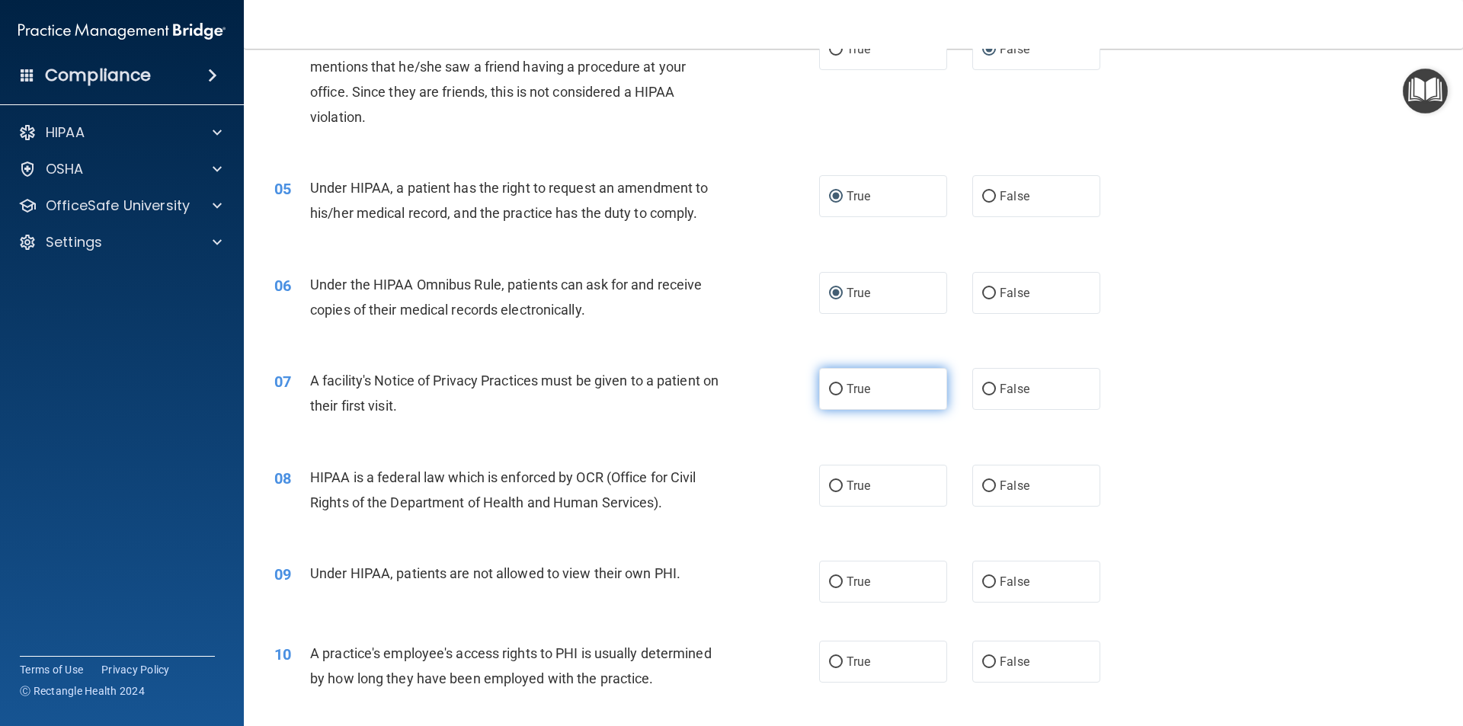
click at [835, 394] on input "True" at bounding box center [836, 389] width 14 height 11
radio input "true"
click at [835, 394] on input "True" at bounding box center [836, 389] width 14 height 11
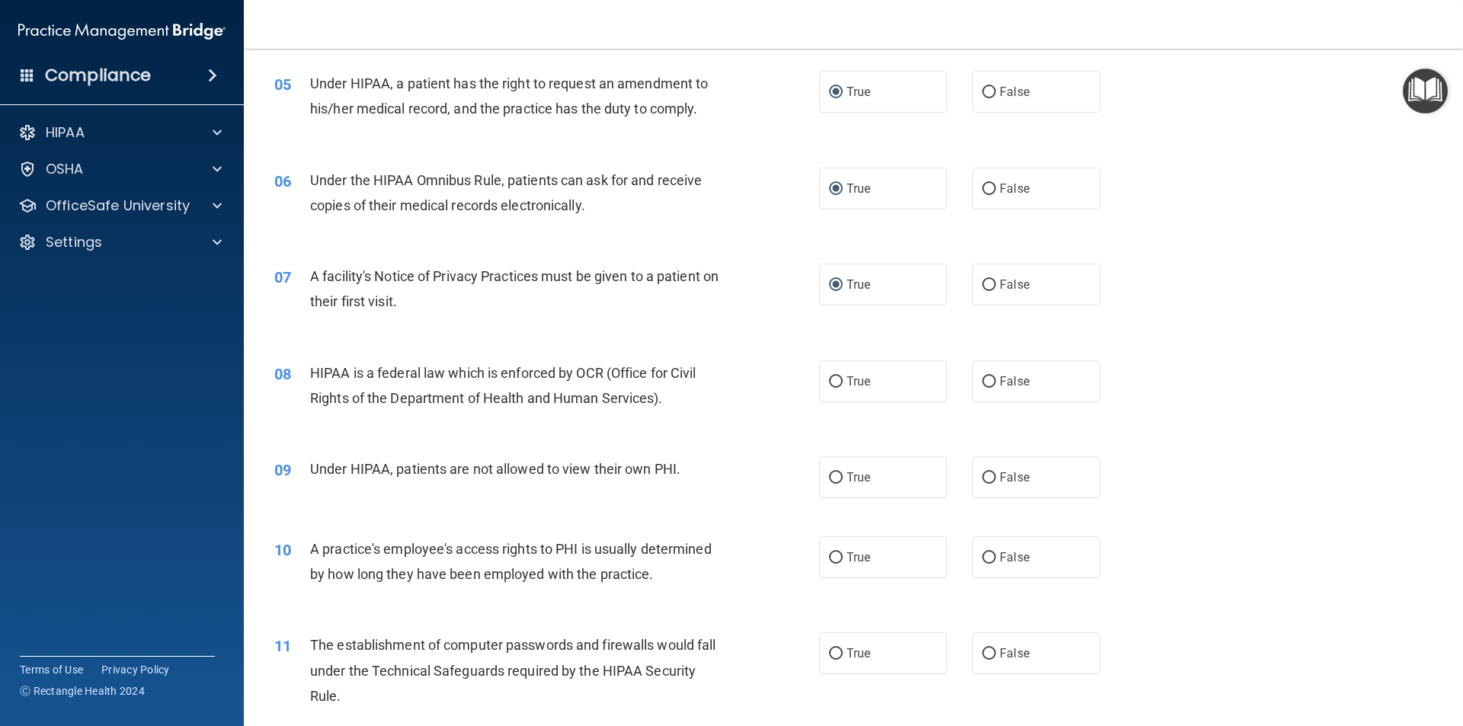
scroll to position [610, 0]
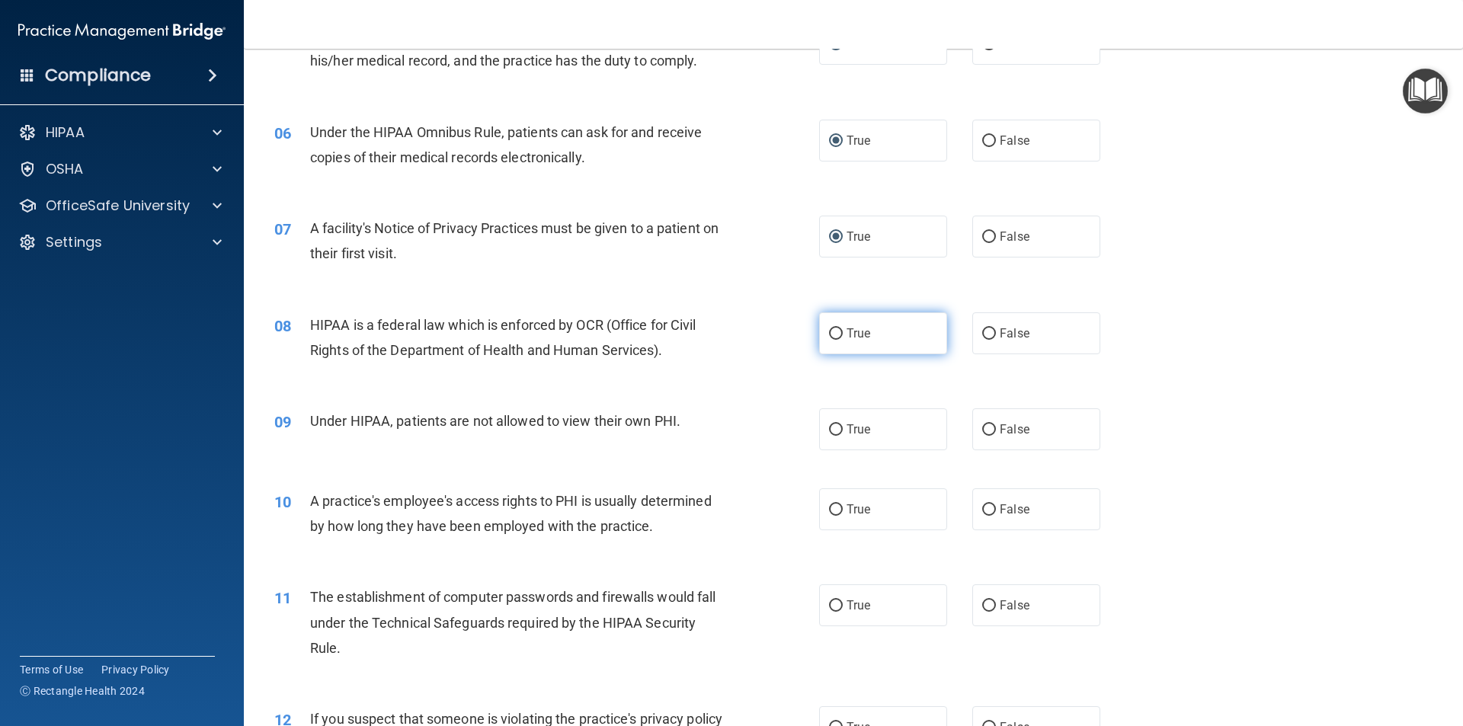
click at [832, 338] on input "True" at bounding box center [836, 333] width 14 height 11
radio input "true"
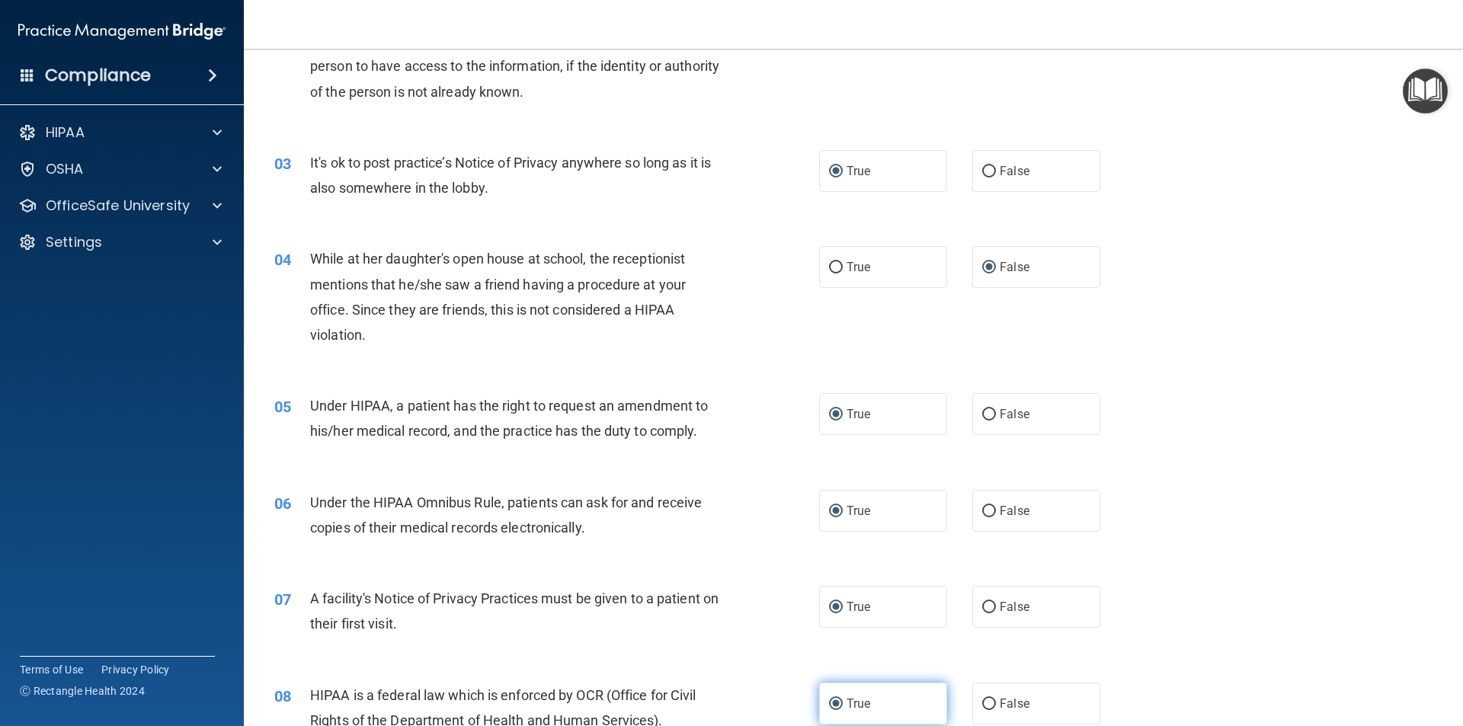
scroll to position [0, 0]
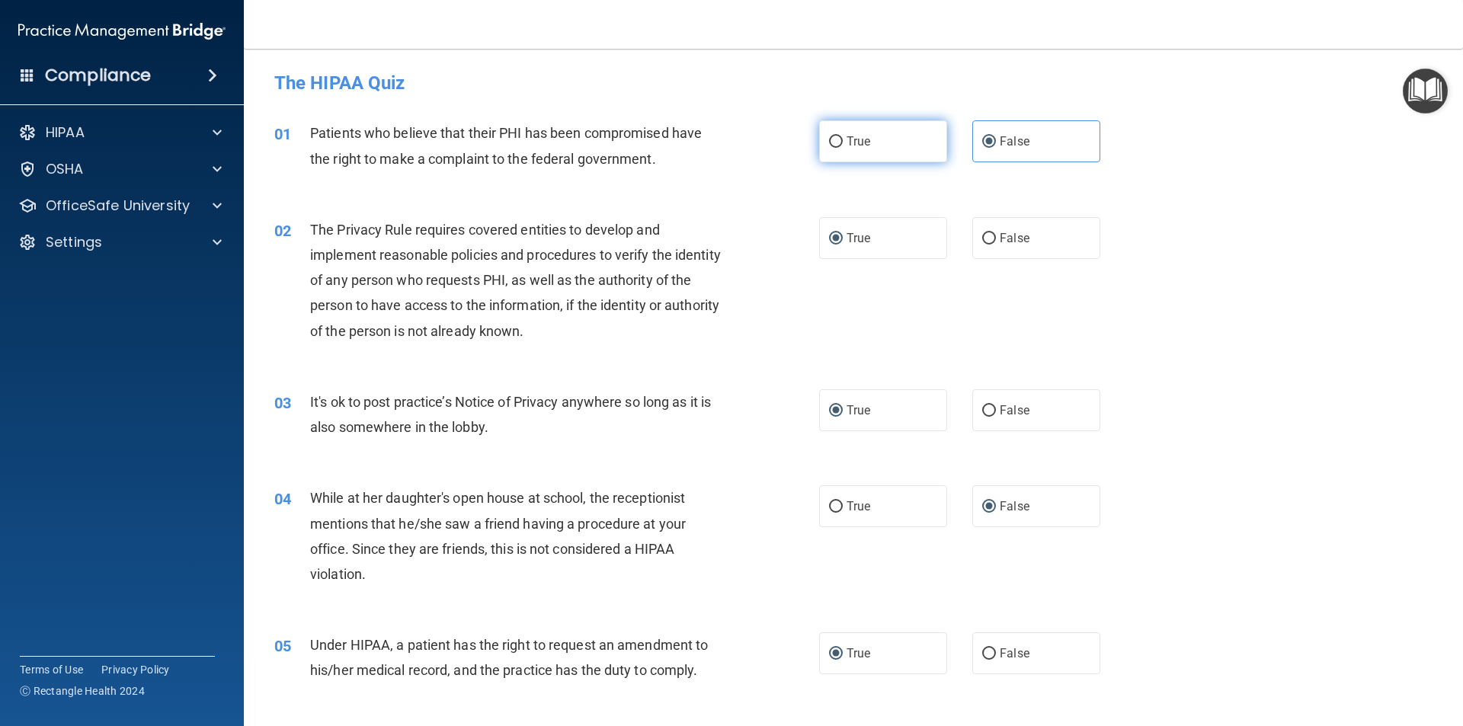
click at [837, 142] on input "True" at bounding box center [836, 141] width 14 height 11
radio input "true"
radio input "false"
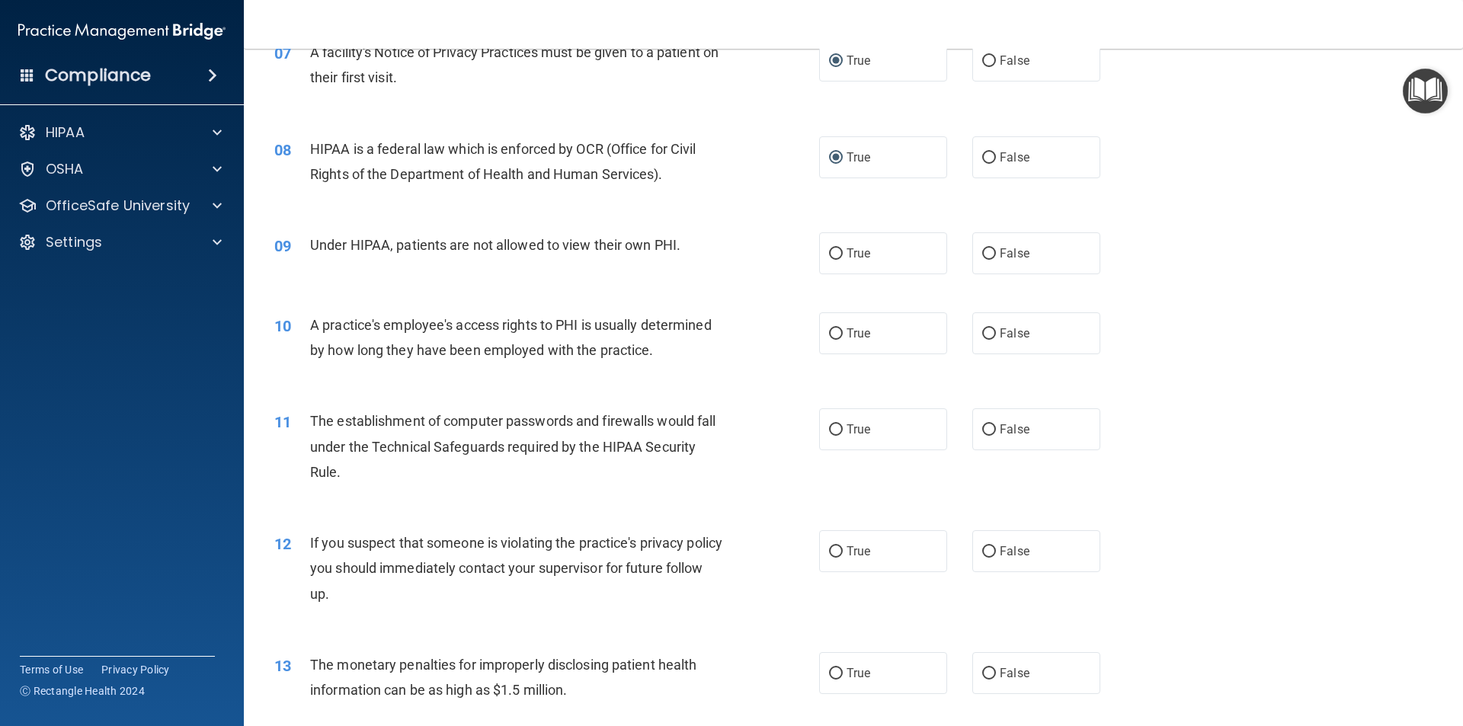
scroll to position [762, 0]
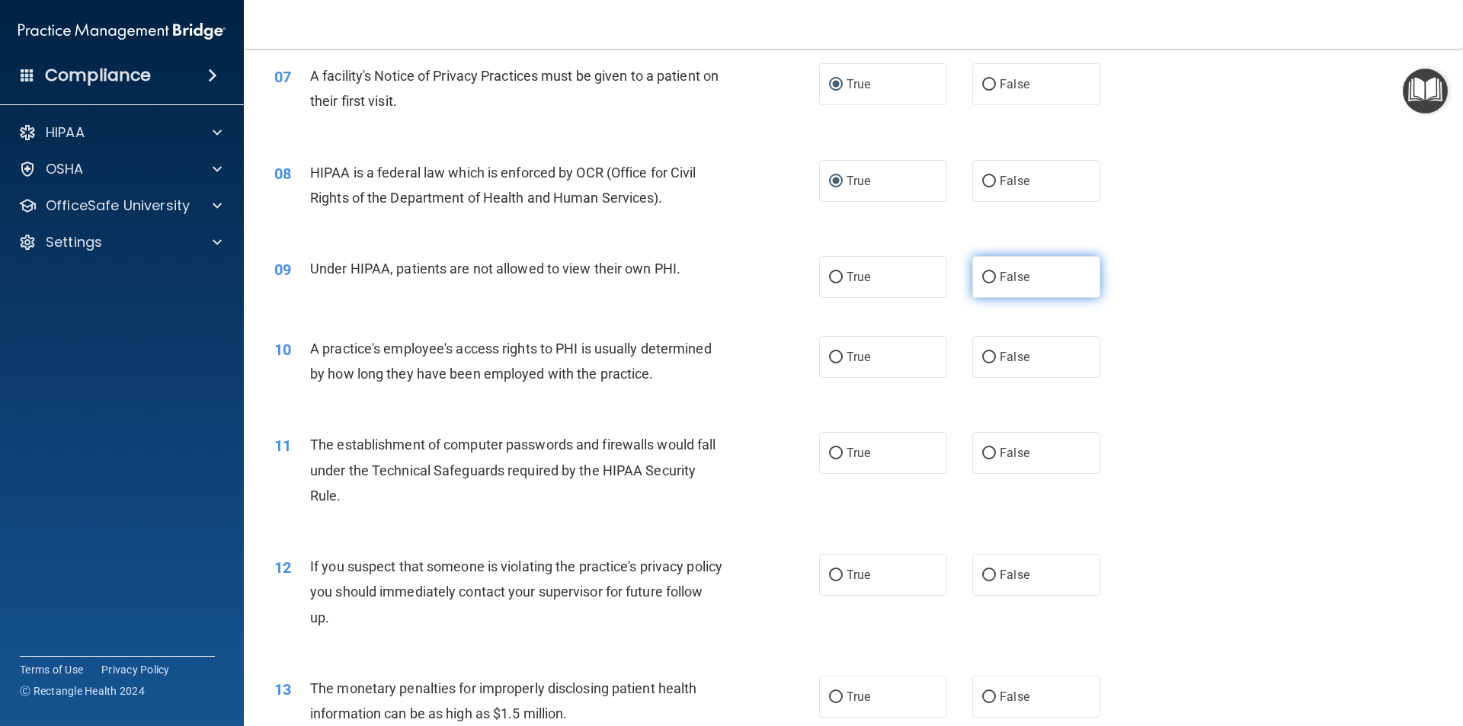
click at [982, 285] on label "False" at bounding box center [1037, 277] width 128 height 42
click at [982, 284] on input "False" at bounding box center [989, 277] width 14 height 11
radio input "true"
click at [984, 357] on input "False" at bounding box center [989, 357] width 14 height 11
radio input "true"
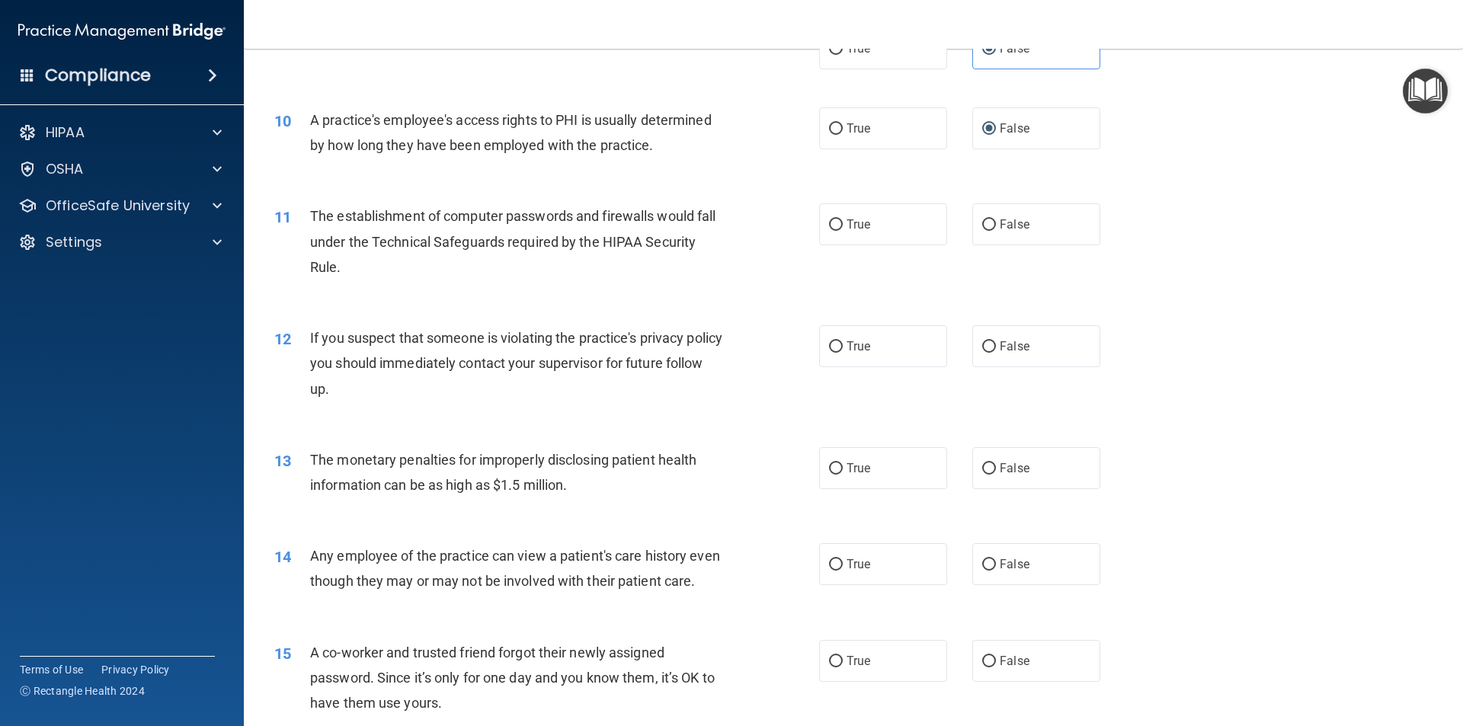
scroll to position [1067, 0]
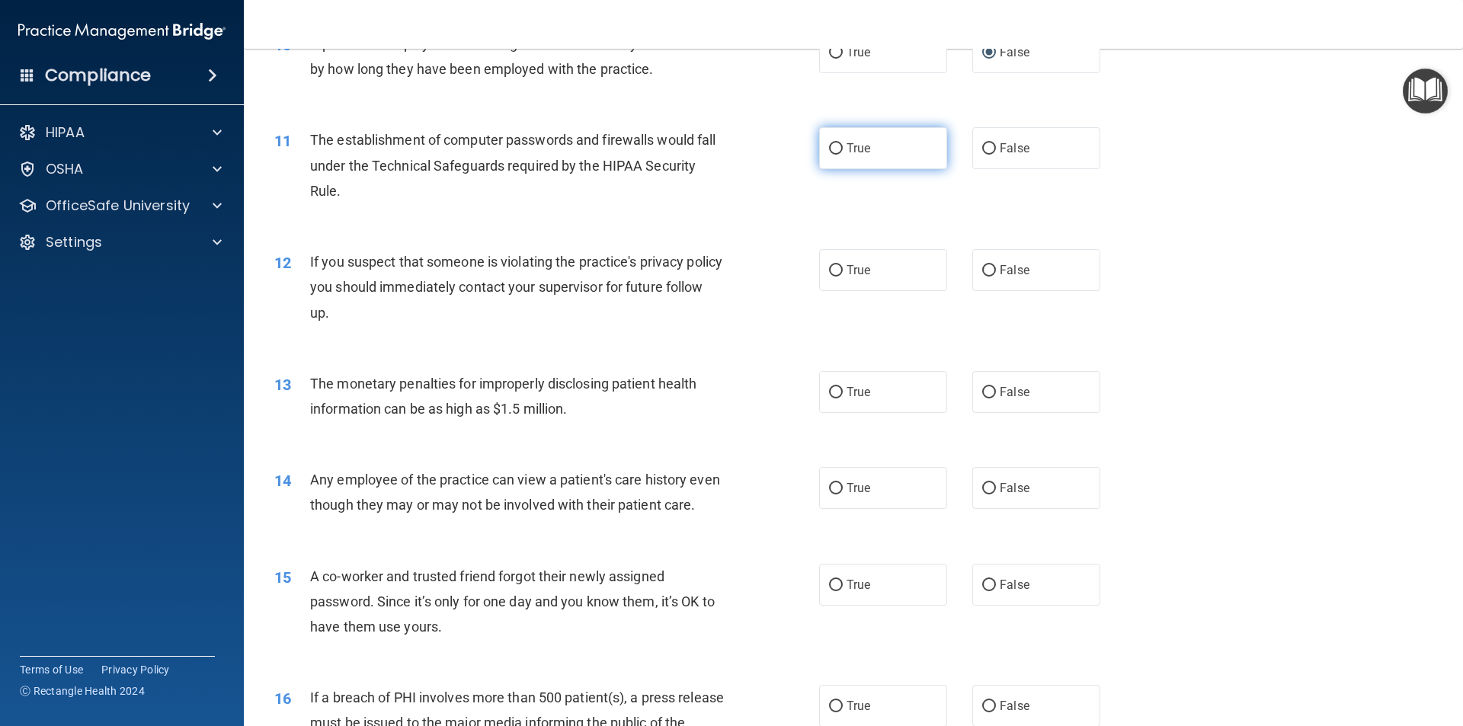
click at [822, 147] on label "True" at bounding box center [883, 148] width 128 height 42
click at [829, 147] on input "True" at bounding box center [836, 148] width 14 height 11
radio input "true"
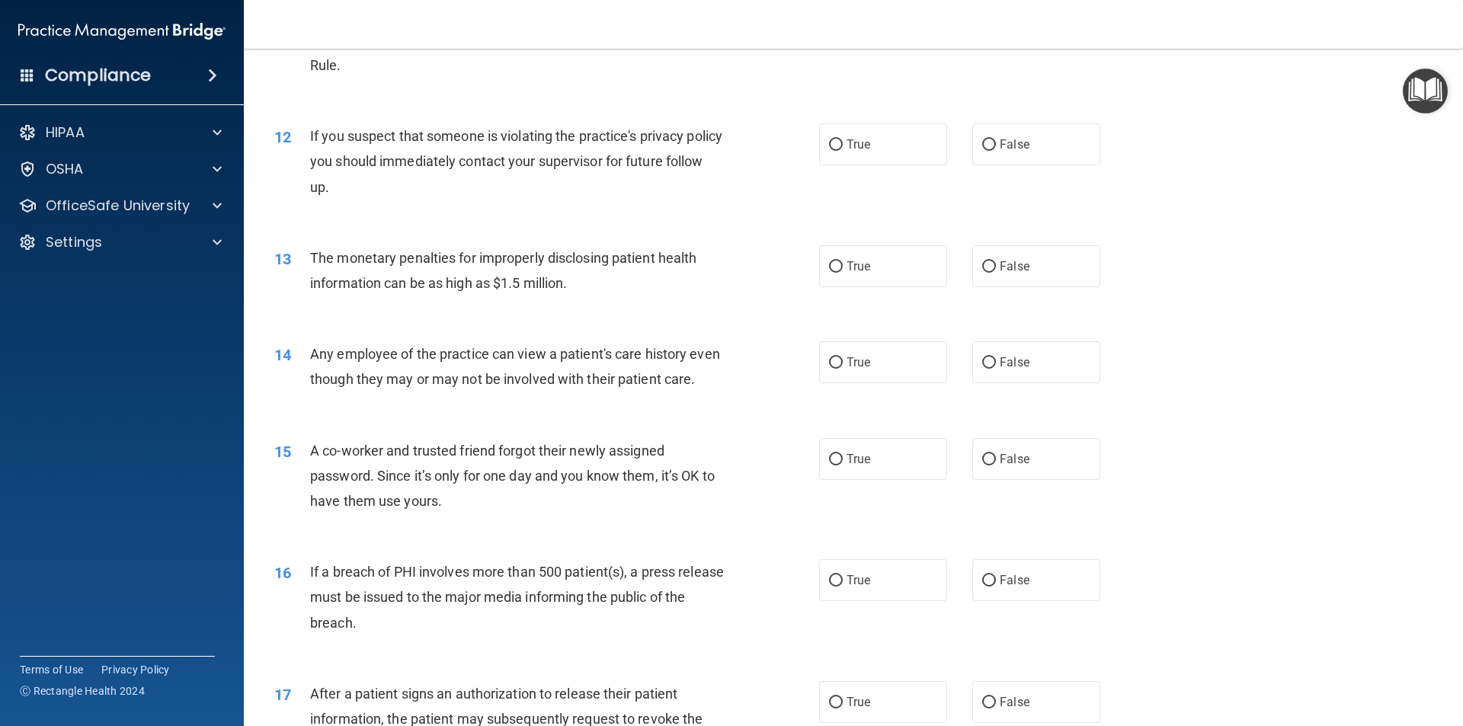
scroll to position [1219, 0]
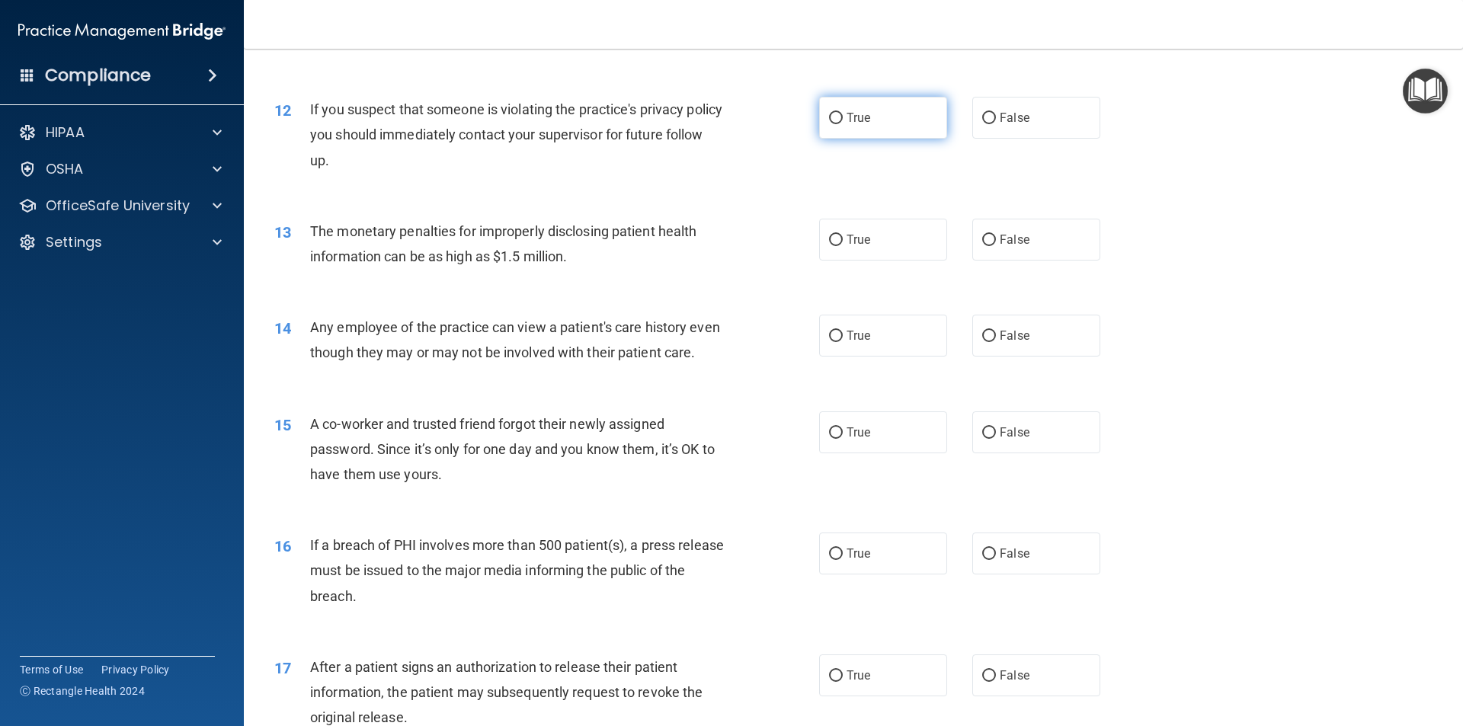
click at [832, 116] on input "True" at bounding box center [836, 118] width 14 height 11
radio input "true"
click at [985, 246] on label "False" at bounding box center [1037, 240] width 128 height 42
click at [985, 246] on input "False" at bounding box center [989, 240] width 14 height 11
radio input "true"
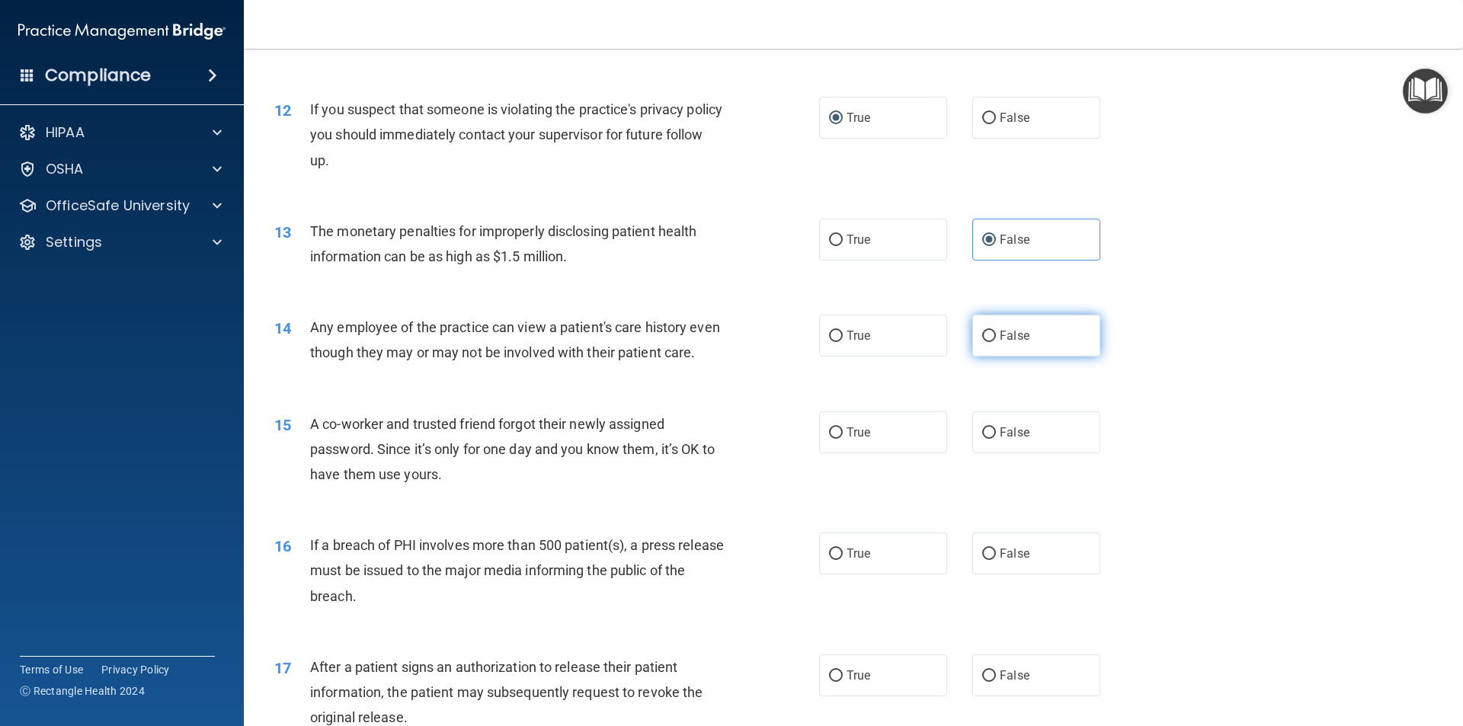
click at [982, 335] on input "False" at bounding box center [989, 336] width 14 height 11
radio input "true"
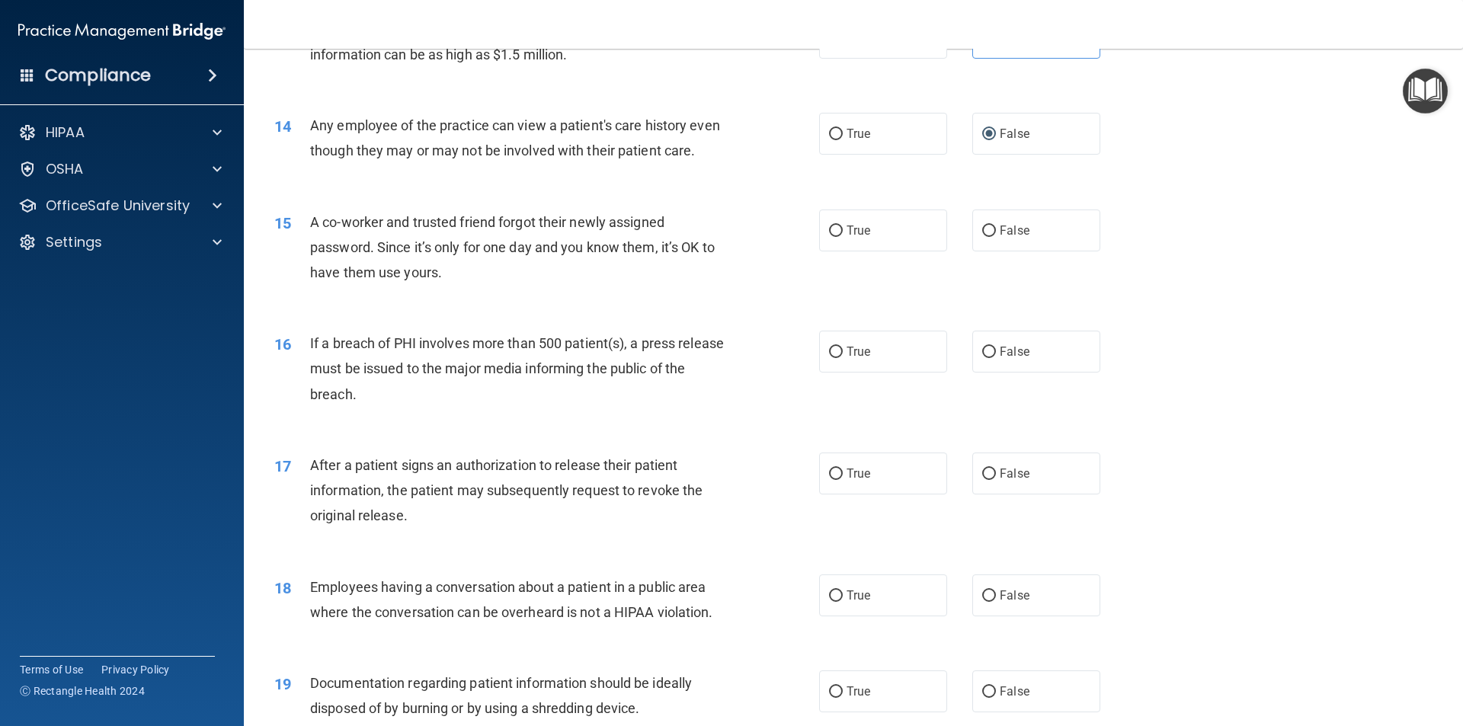
scroll to position [1448, 0]
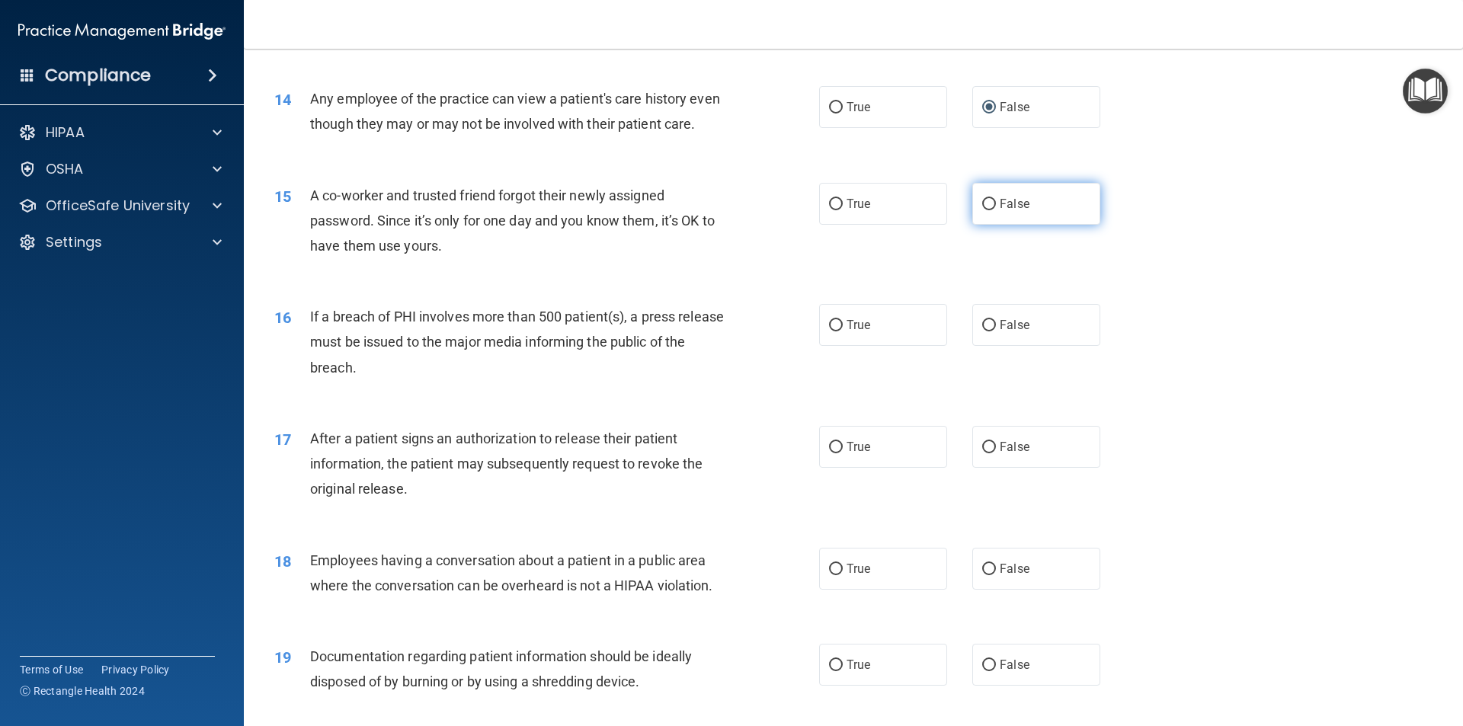
click at [982, 210] on input "False" at bounding box center [989, 204] width 14 height 11
radio input "true"
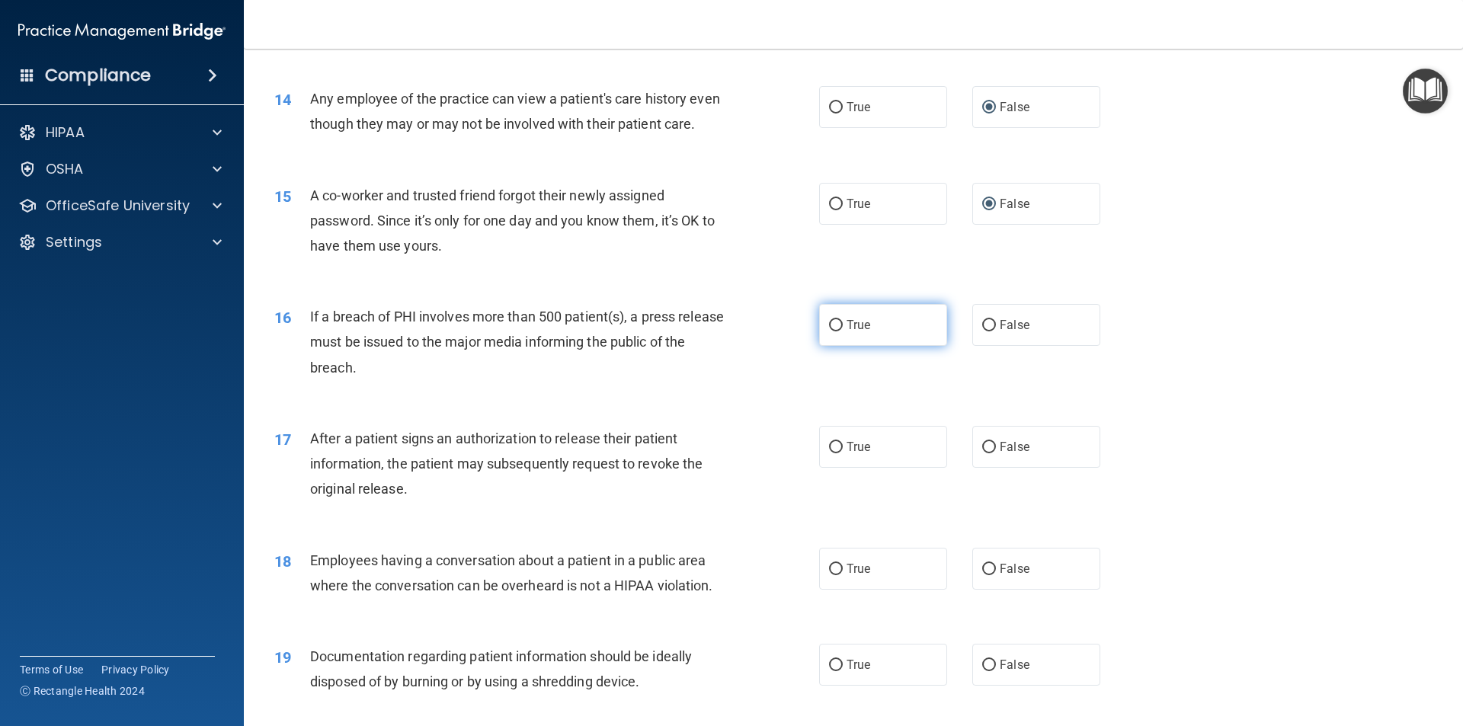
click at [829, 332] on input "True" at bounding box center [836, 325] width 14 height 11
radio input "true"
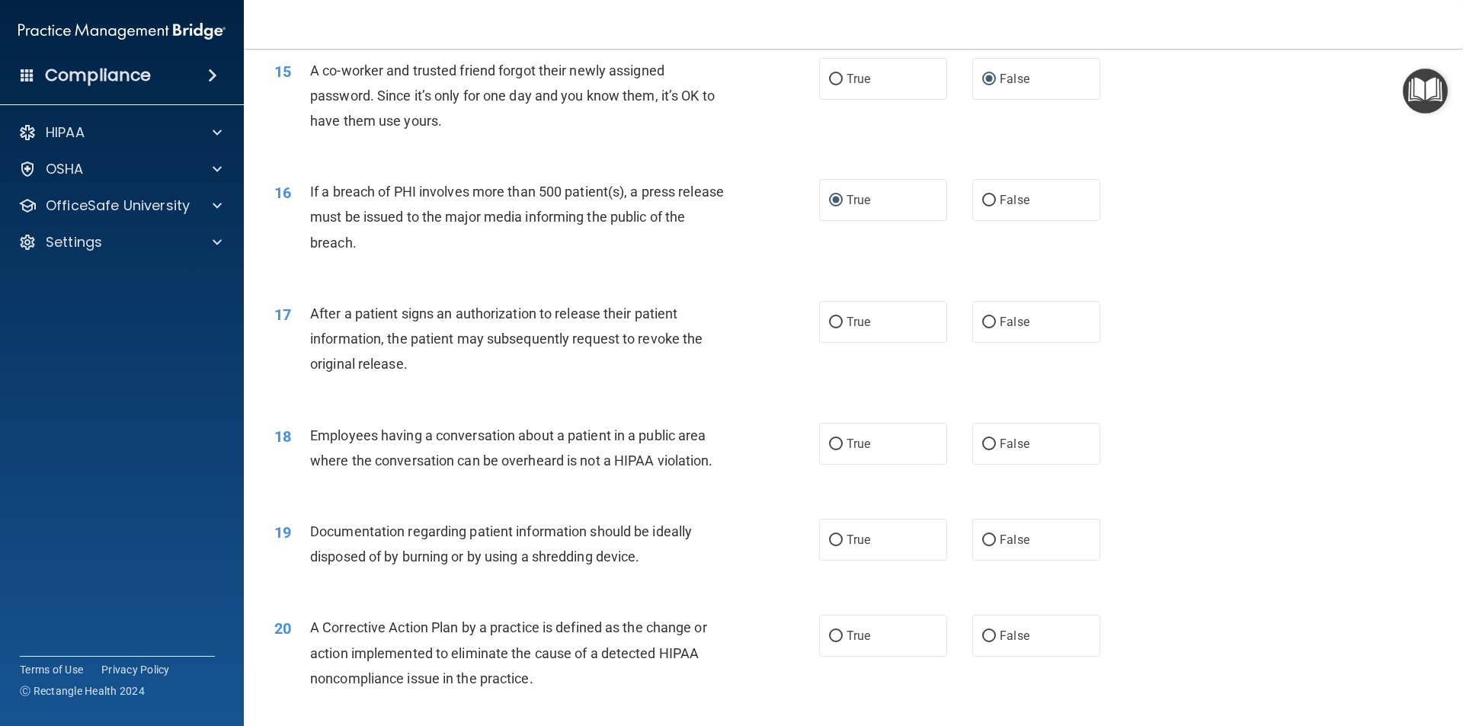
scroll to position [1601, 0]
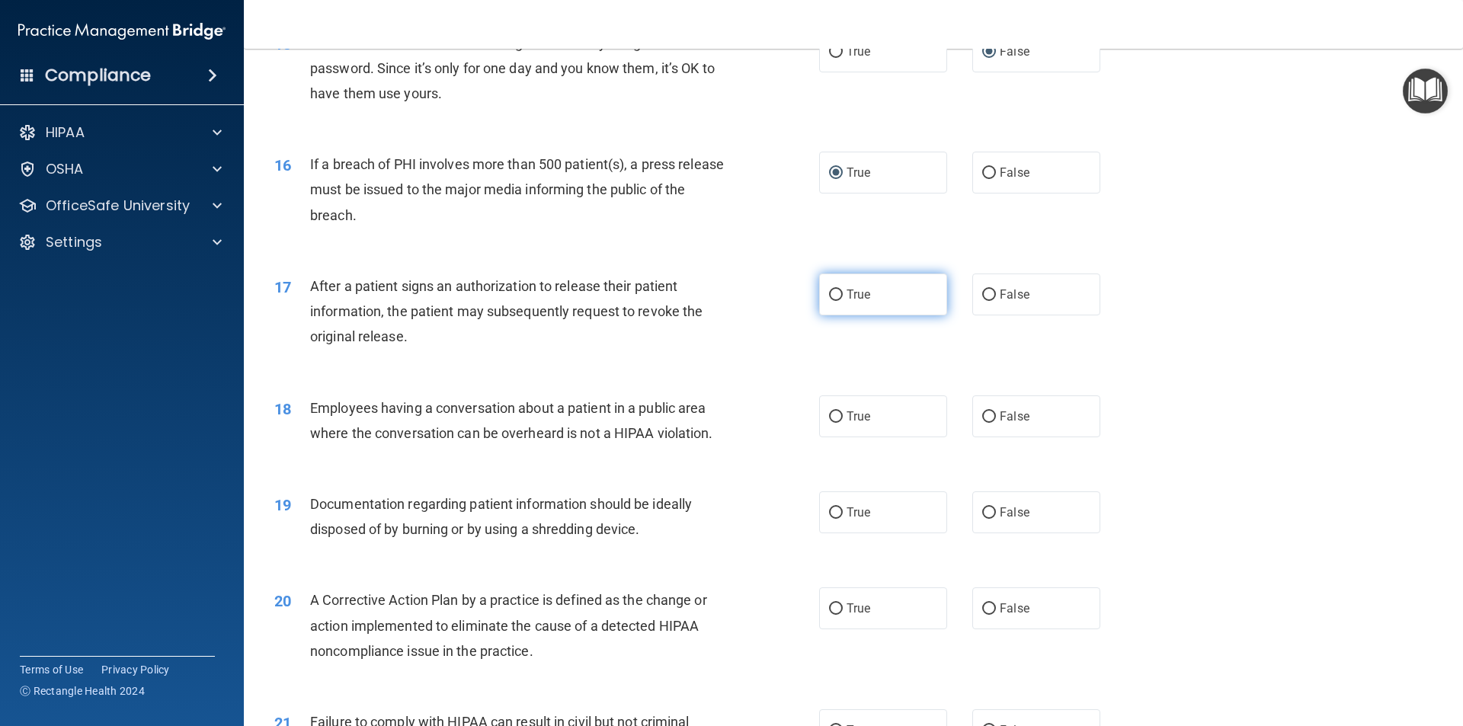
click at [832, 301] on input "True" at bounding box center [836, 295] width 14 height 11
radio input "true"
click at [832, 301] on input "True" at bounding box center [836, 295] width 14 height 11
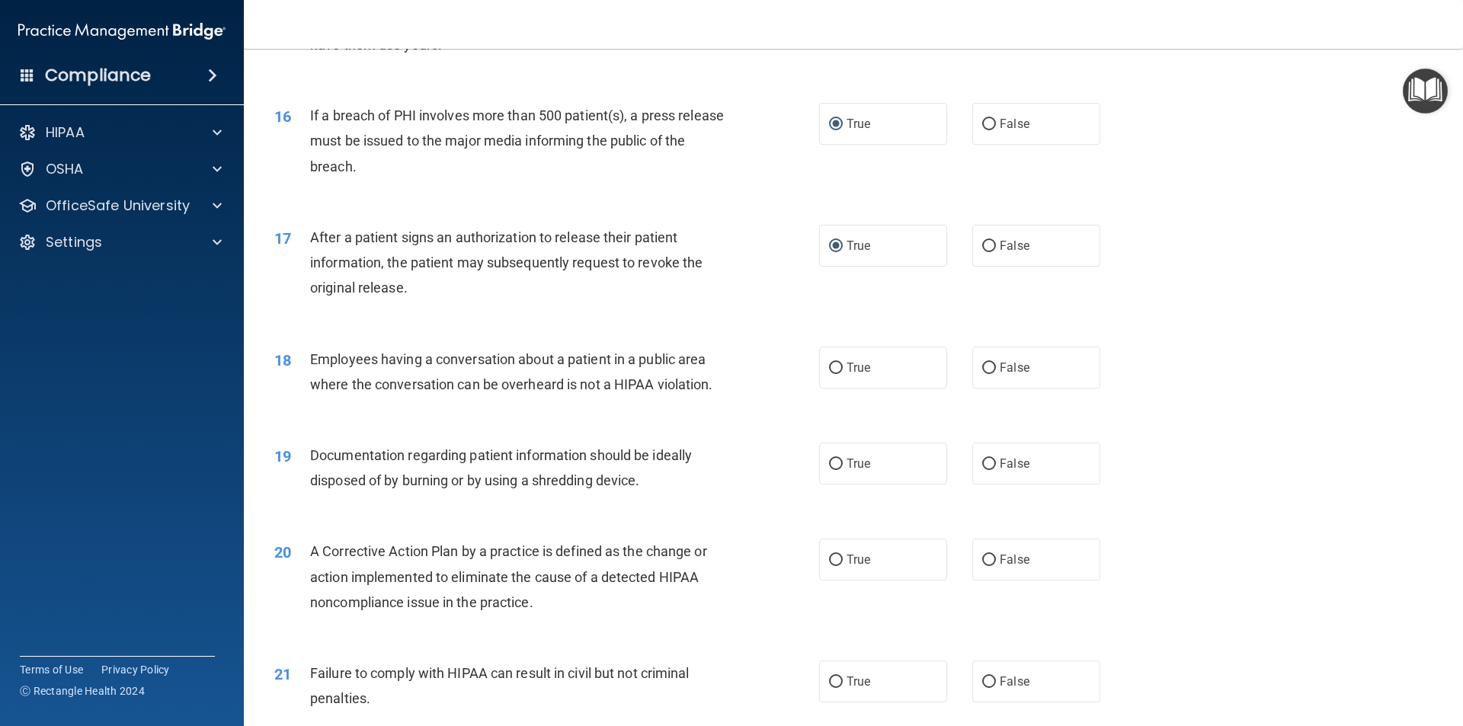
scroll to position [1677, 0]
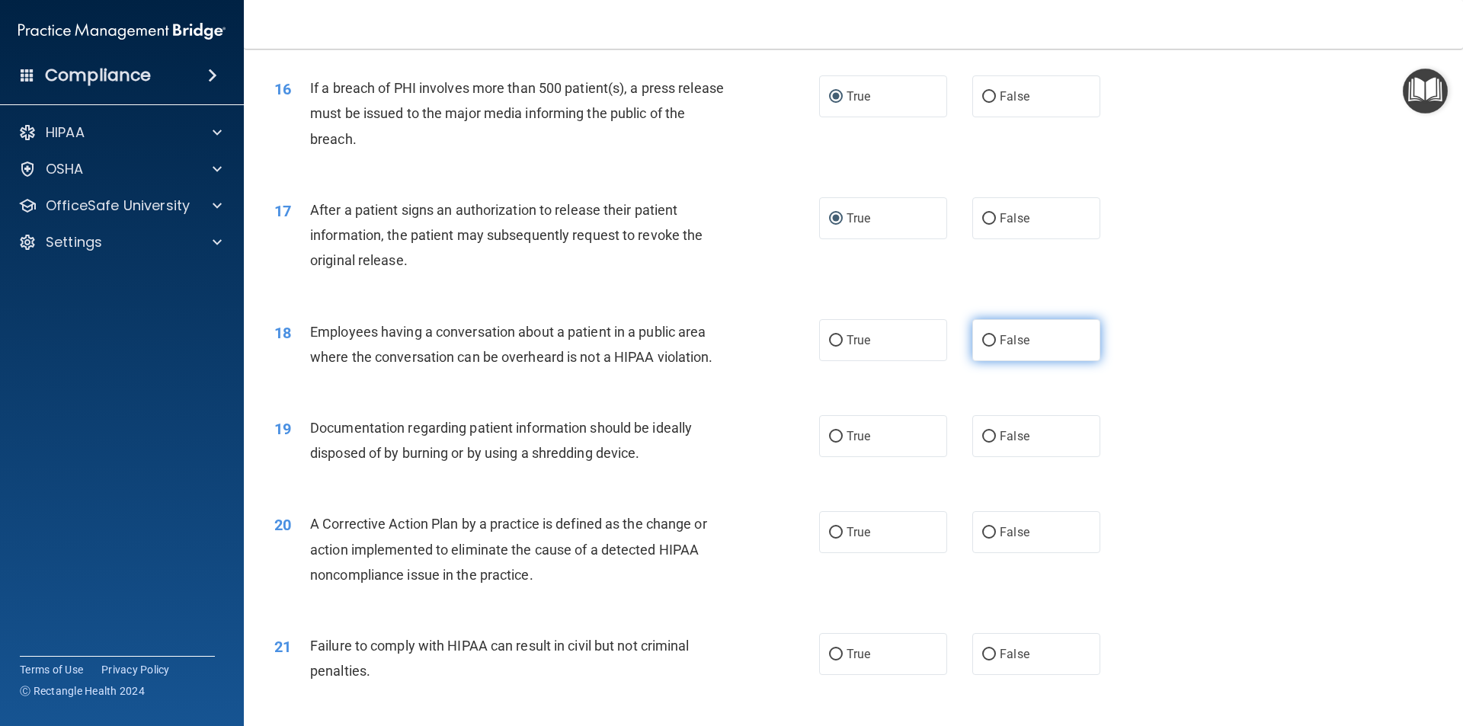
click at [988, 347] on input "False" at bounding box center [989, 340] width 14 height 11
radio input "true"
click at [829, 443] on input "True" at bounding box center [836, 436] width 14 height 11
radio input "true"
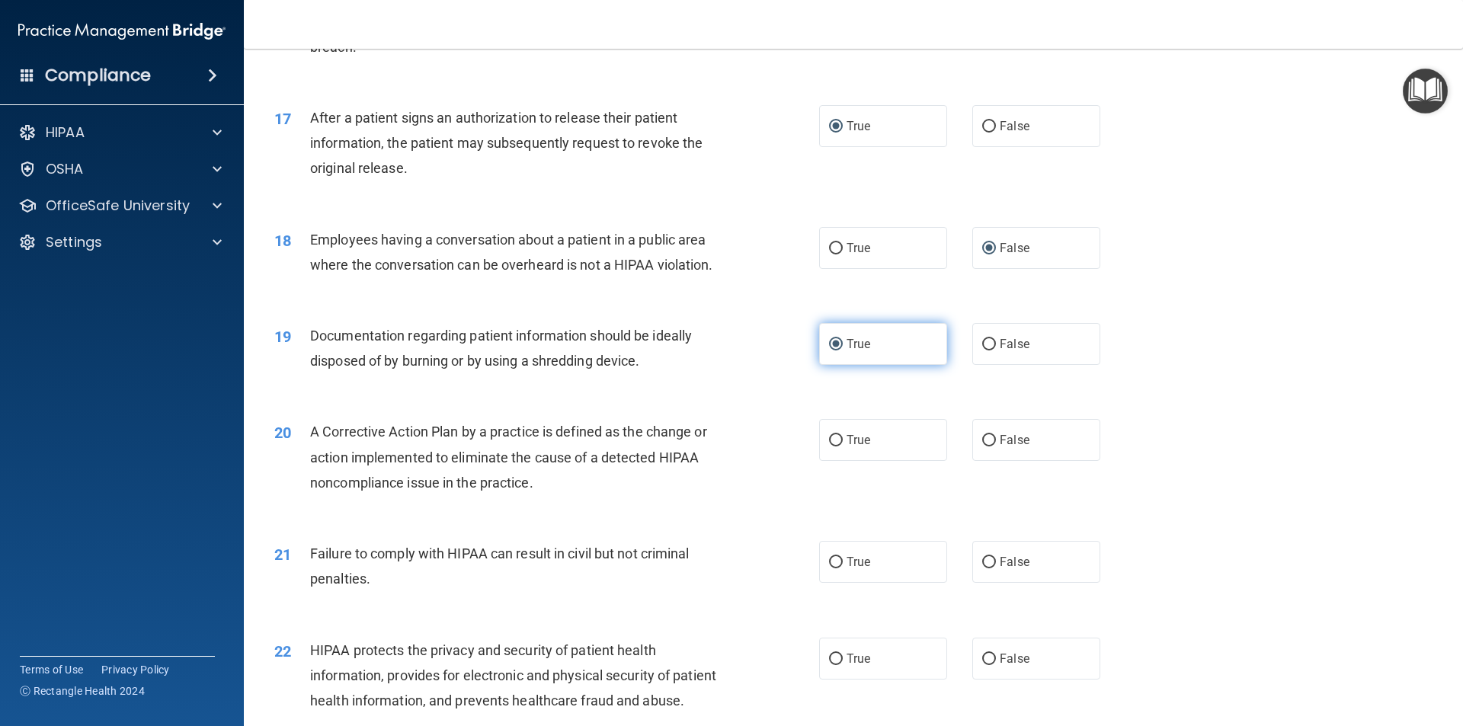
scroll to position [1829, 0]
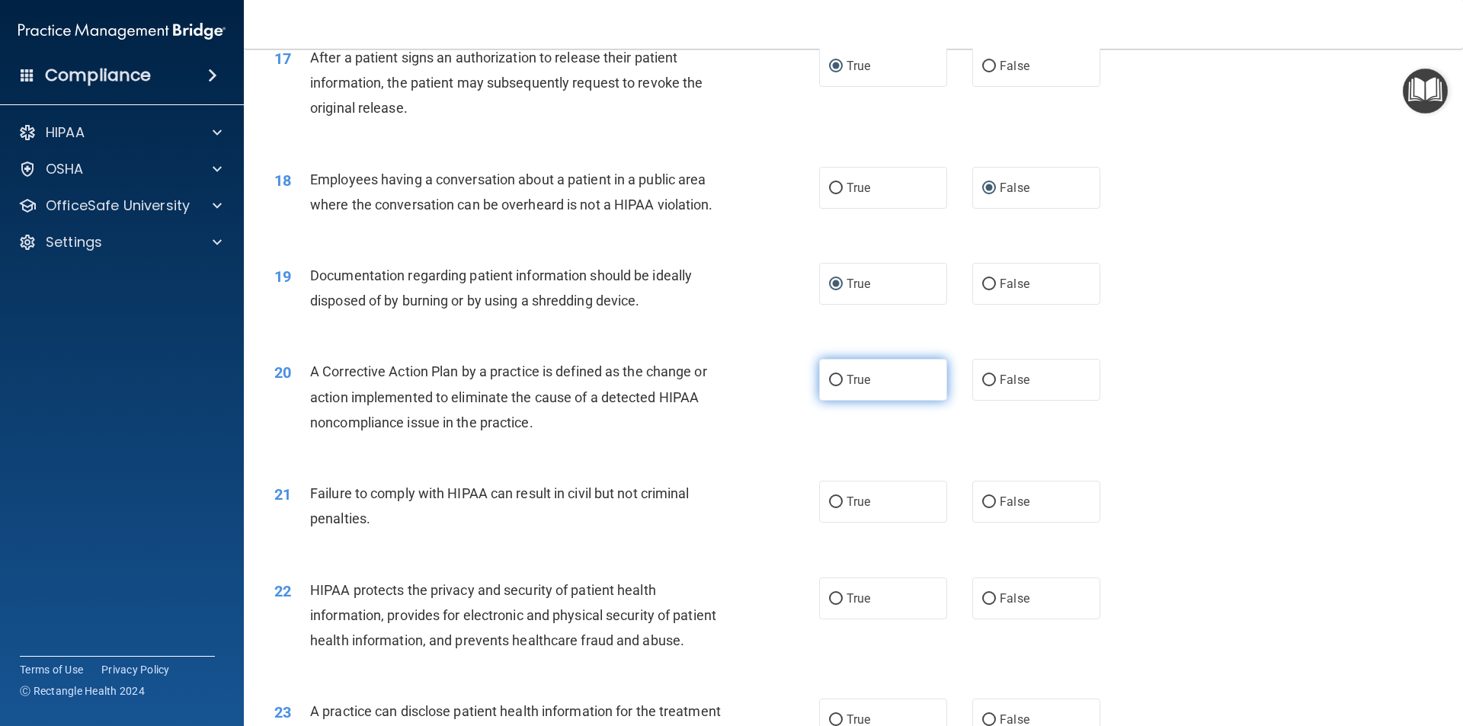
click at [847, 387] on span "True" at bounding box center [859, 380] width 24 height 14
click at [843, 386] on input "True" at bounding box center [836, 380] width 14 height 11
radio input "true"
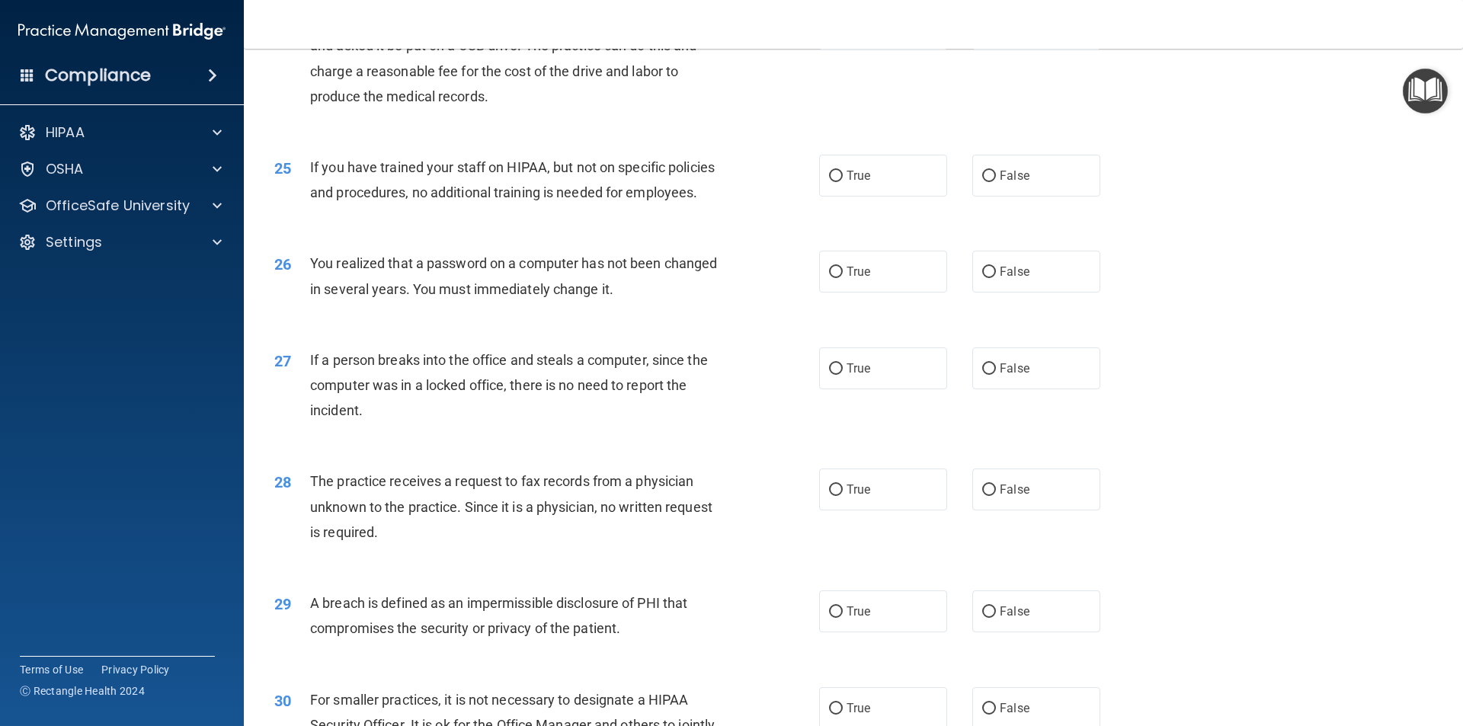
scroll to position [2881, 0]
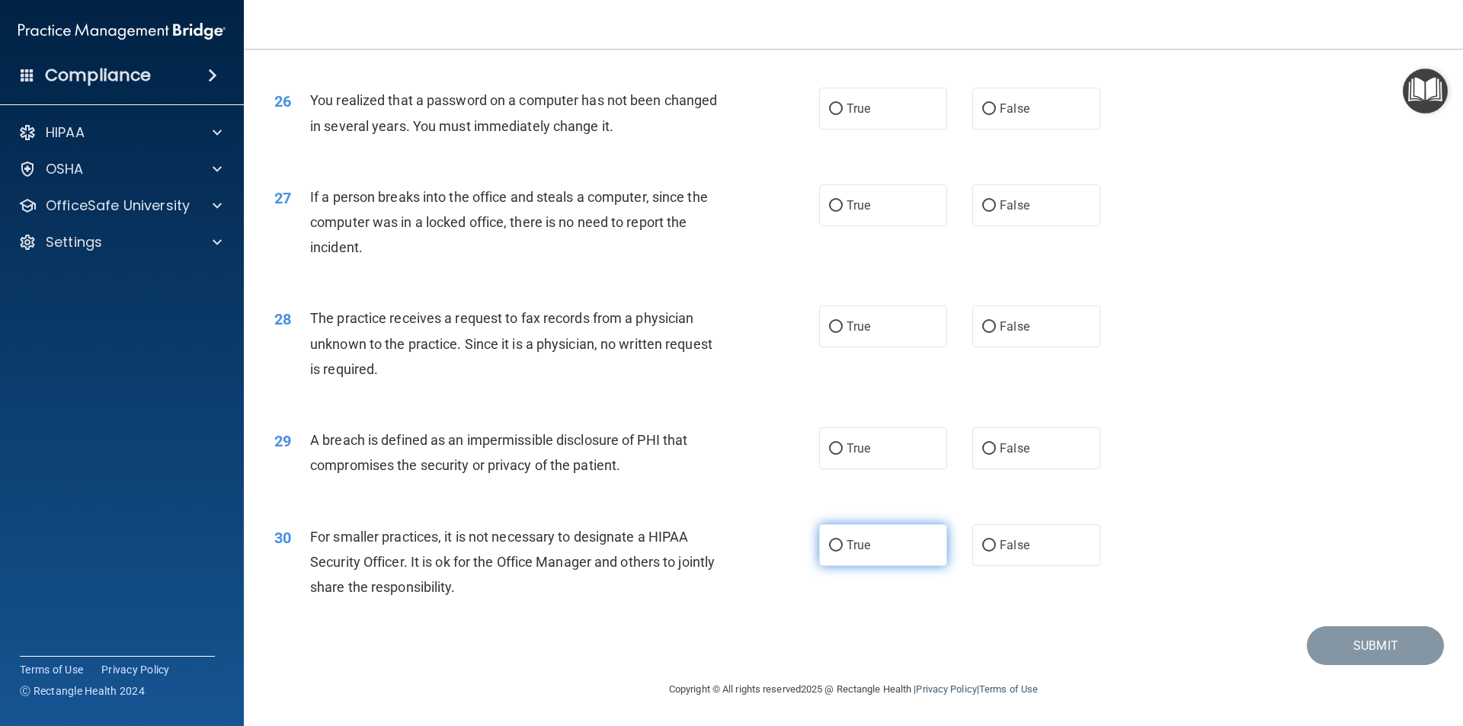
click at [833, 545] on input "True" at bounding box center [836, 545] width 14 height 11
radio input "true"
click at [821, 450] on label "True" at bounding box center [883, 449] width 128 height 42
click at [829, 450] on input "True" at bounding box center [836, 449] width 14 height 11
radio input "true"
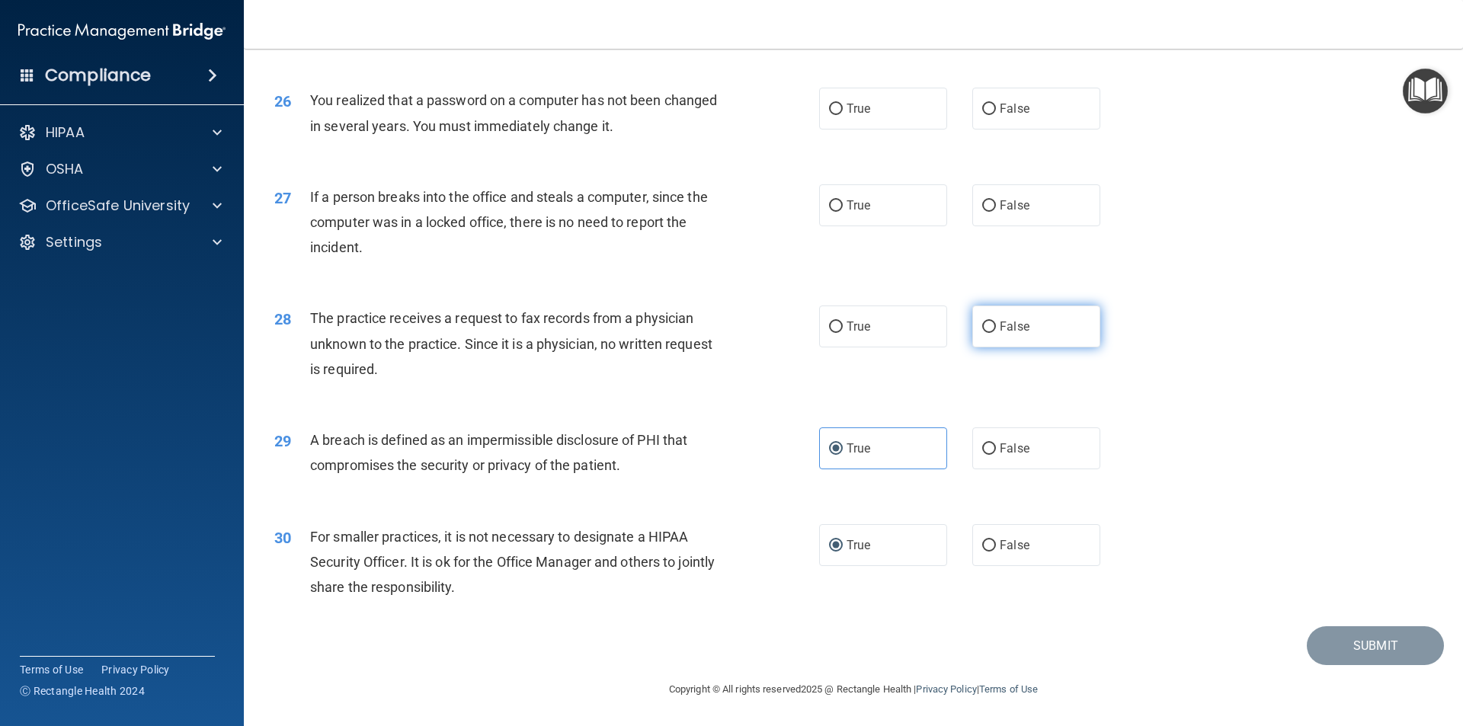
click at [982, 328] on input "False" at bounding box center [989, 327] width 14 height 11
radio input "true"
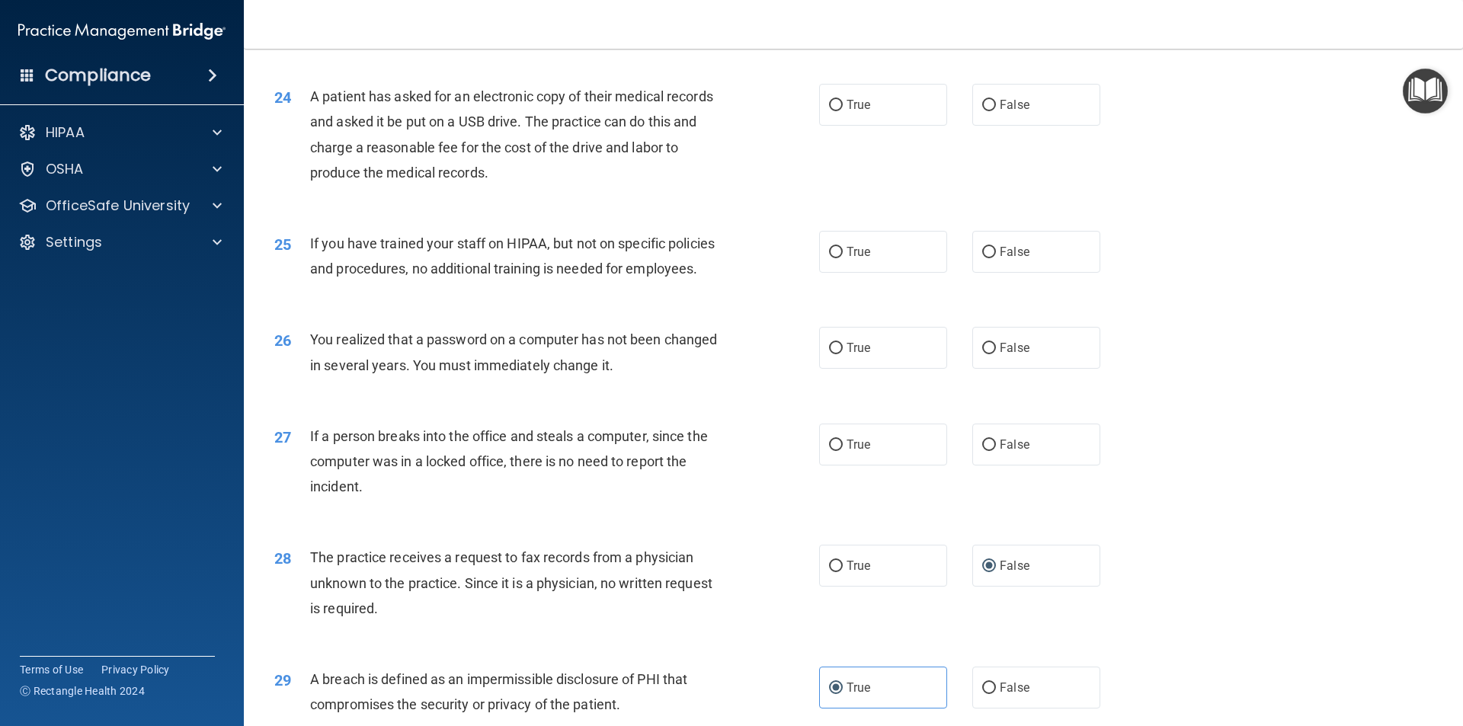
scroll to position [2576, 0]
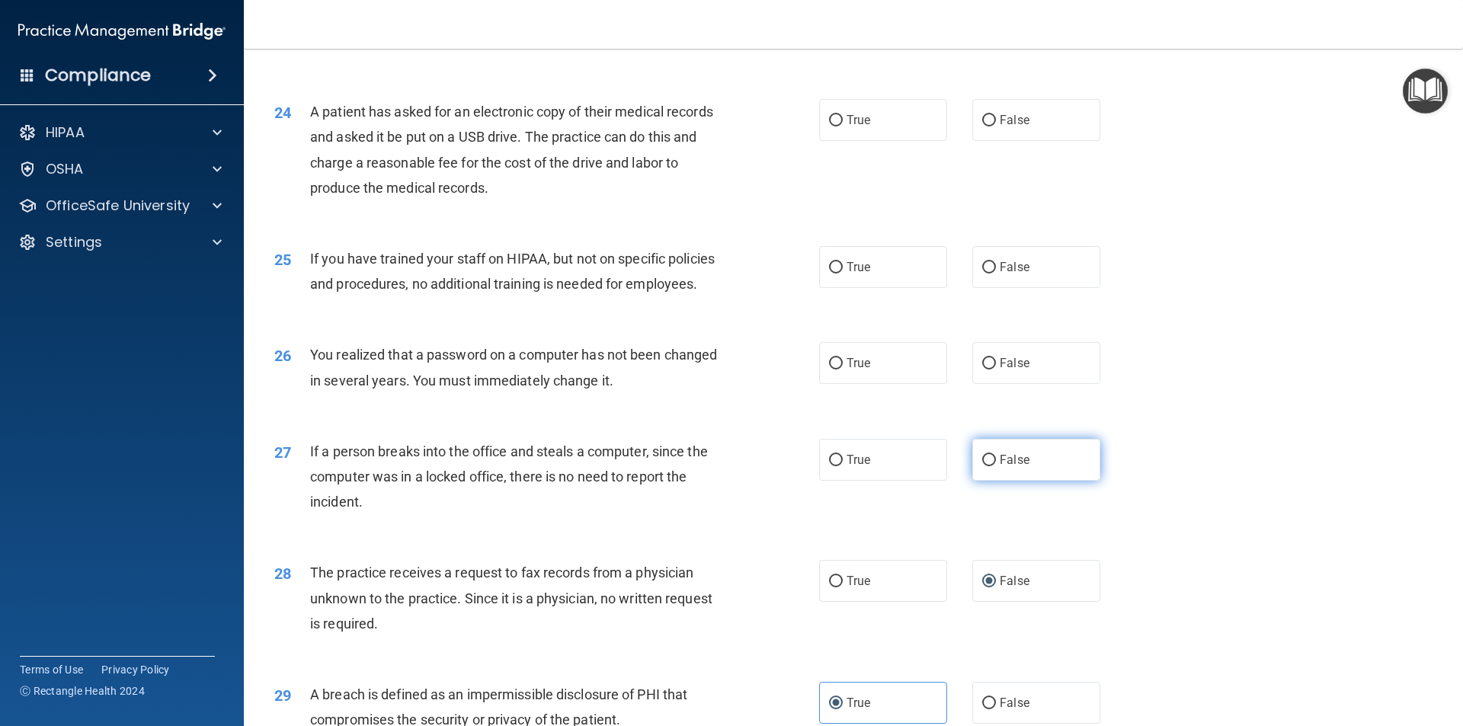
click at [982, 466] on input "False" at bounding box center [989, 460] width 14 height 11
radio input "true"
click at [982, 466] on input "False" at bounding box center [989, 460] width 14 height 11
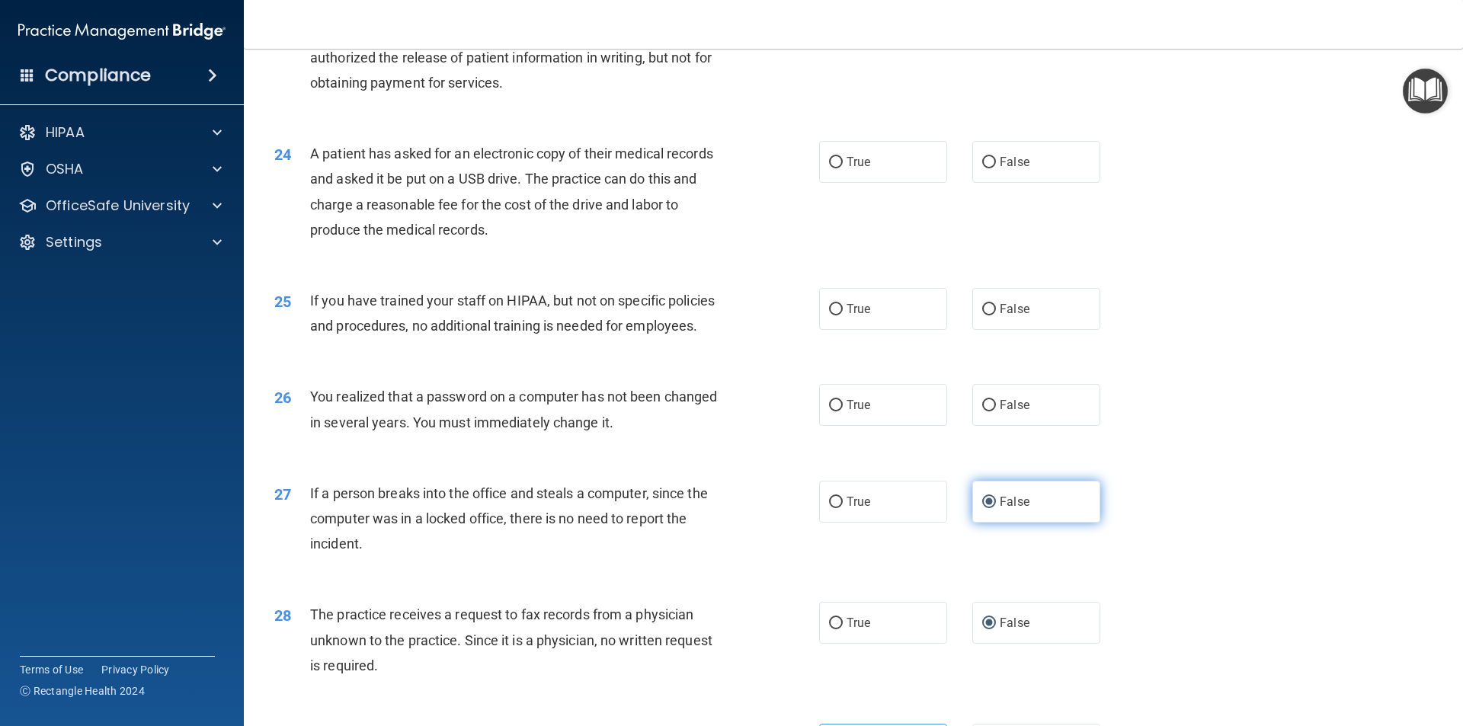
scroll to position [2500, 0]
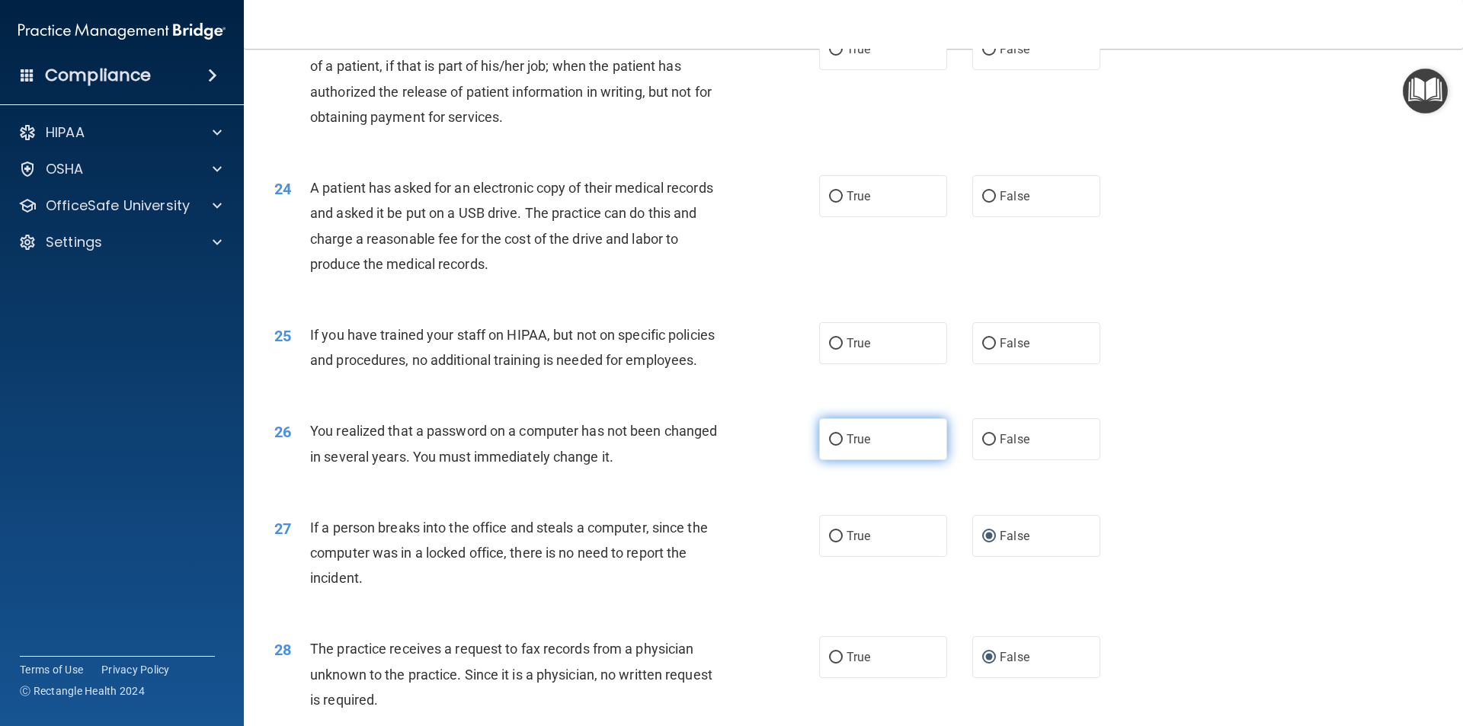
click at [840, 460] on label "True" at bounding box center [883, 439] width 128 height 42
click at [840, 446] on input "True" at bounding box center [836, 439] width 14 height 11
radio input "true"
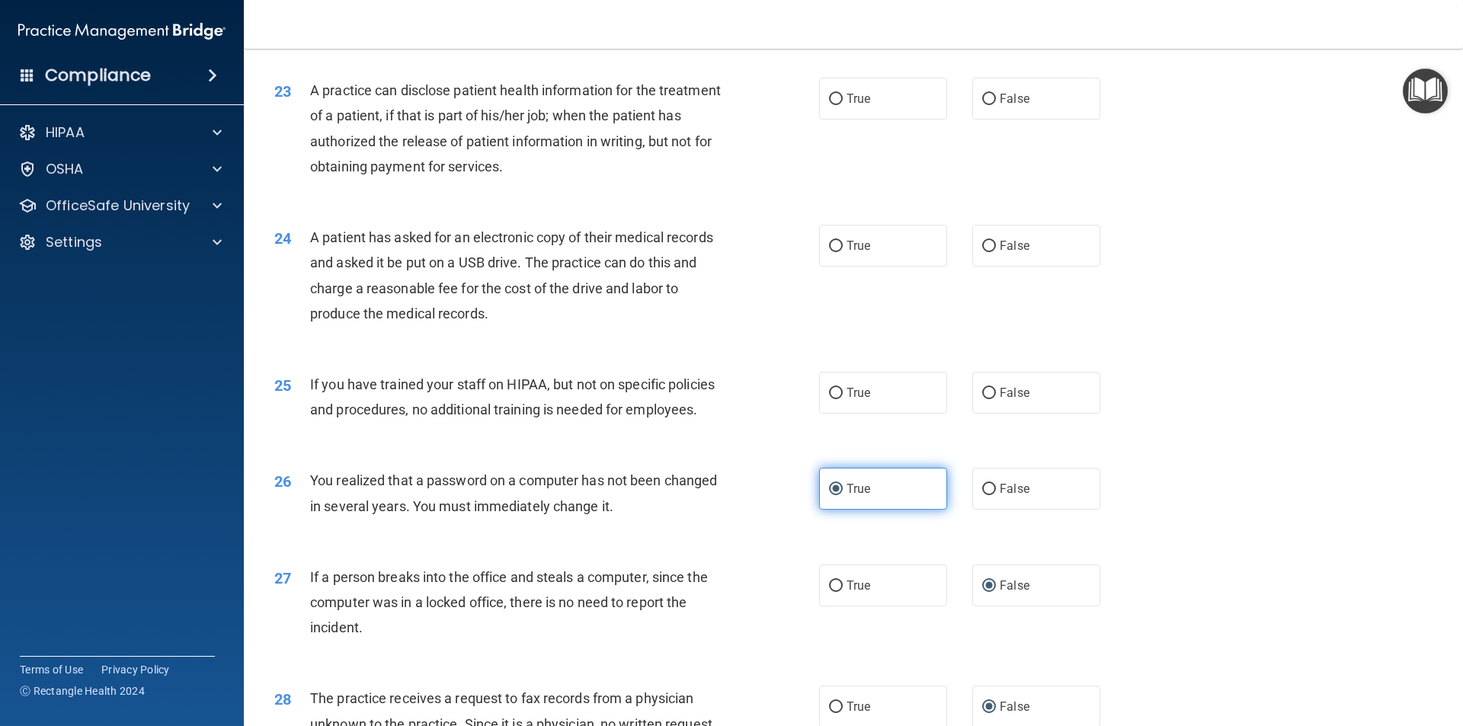
scroll to position [2424, 0]
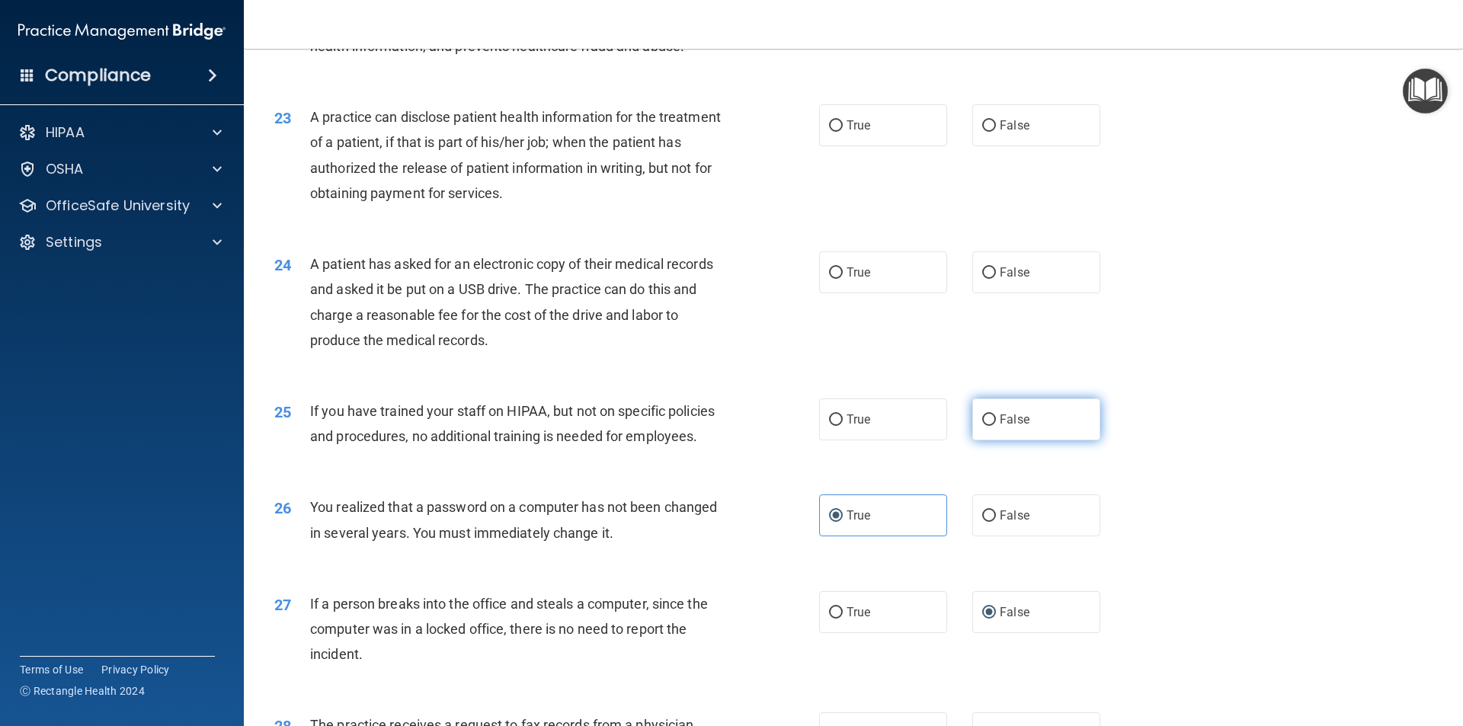
click at [973, 441] on label "False" at bounding box center [1037, 420] width 128 height 42
click at [982, 426] on input "False" at bounding box center [989, 420] width 14 height 11
radio input "true"
click at [973, 441] on label "False" at bounding box center [1037, 420] width 128 height 42
click at [982, 426] on input "False" at bounding box center [989, 420] width 14 height 11
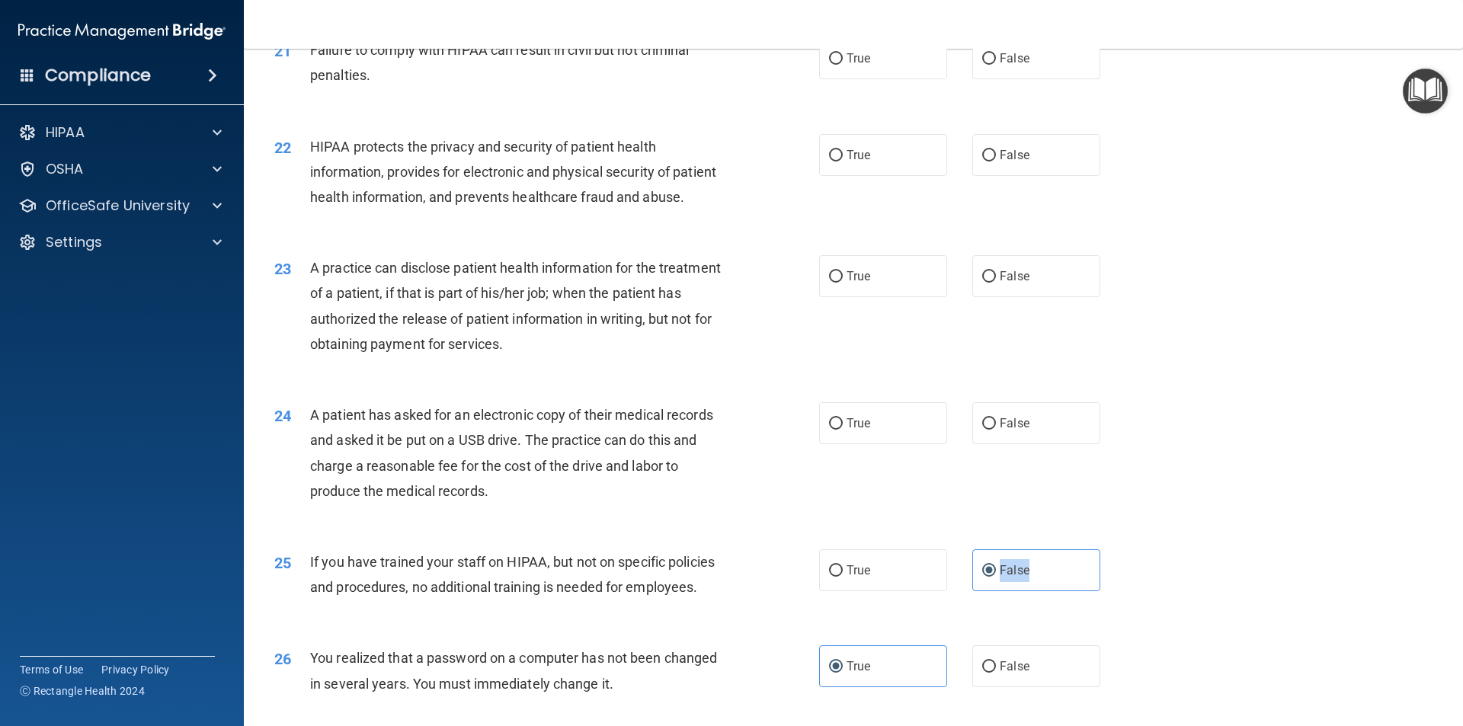
scroll to position [2271, 0]
click at [973, 446] on label "False" at bounding box center [1037, 425] width 128 height 42
click at [982, 431] on input "False" at bounding box center [989, 425] width 14 height 11
radio input "true"
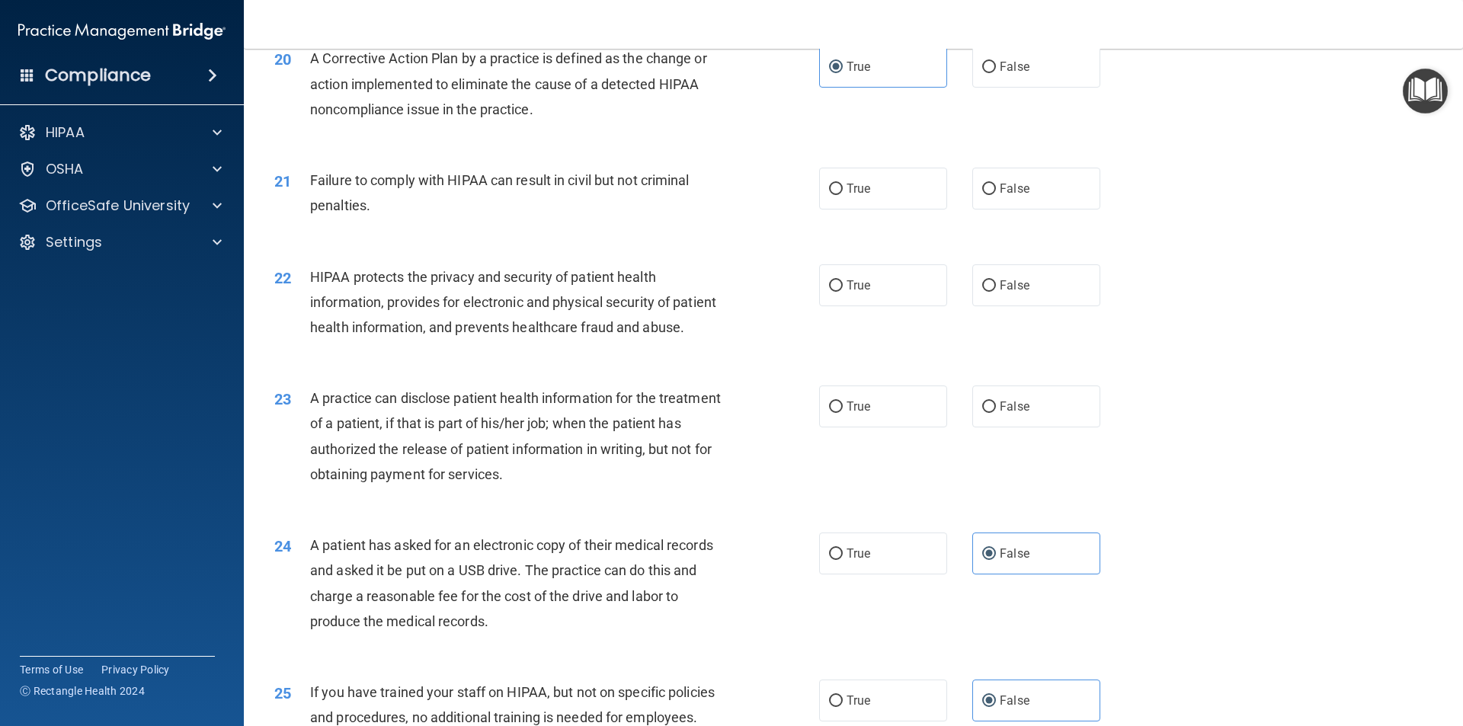
scroll to position [2119, 0]
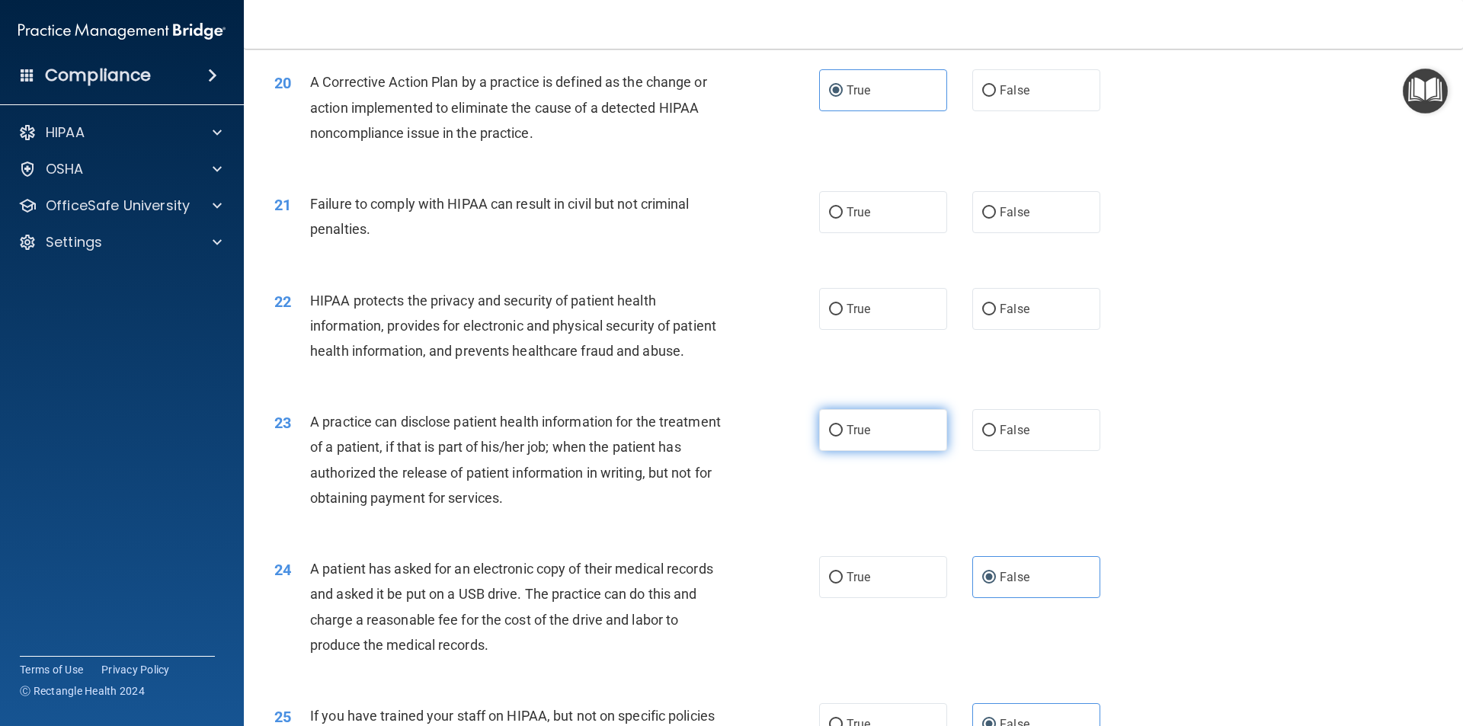
click at [829, 437] on input "True" at bounding box center [836, 430] width 14 height 11
radio input "true"
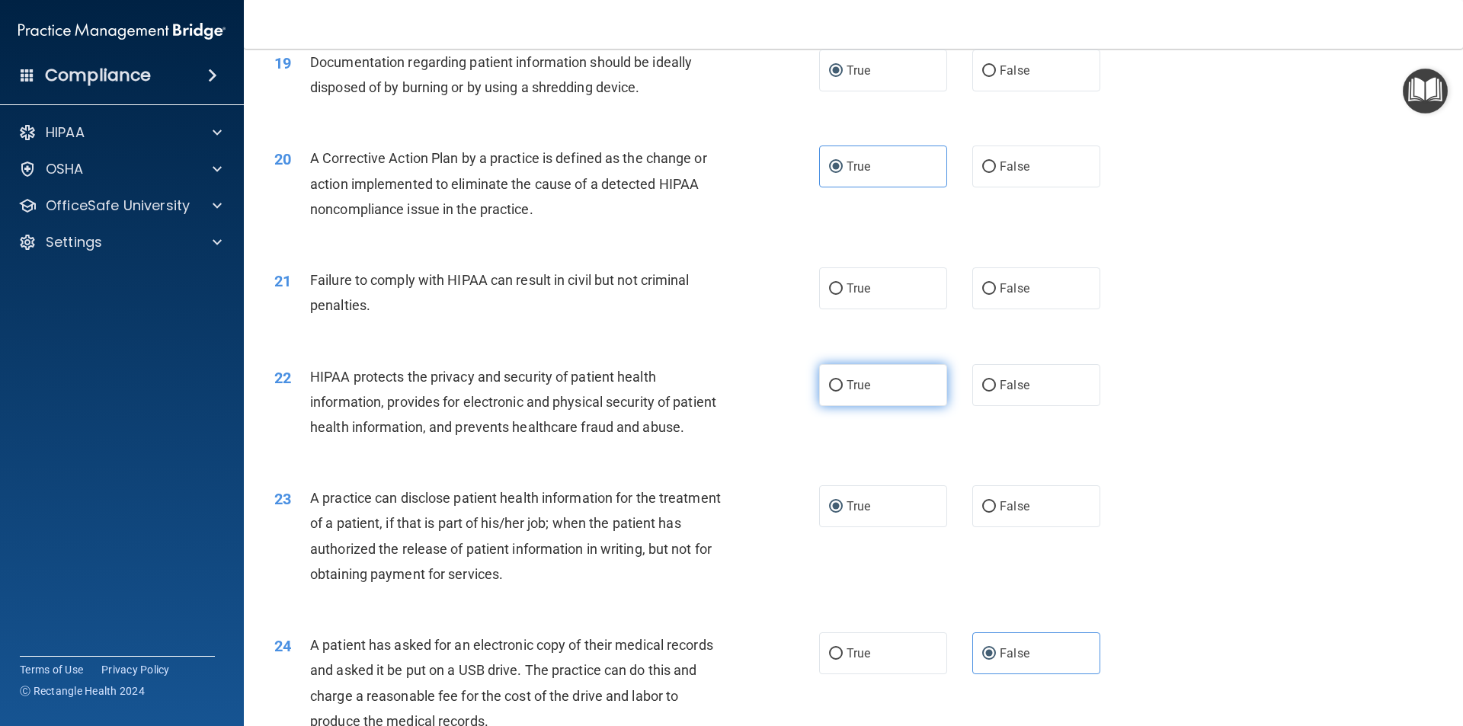
click at [840, 406] on label "True" at bounding box center [883, 385] width 128 height 42
click at [840, 392] on input "True" at bounding box center [836, 385] width 14 height 11
radio input "true"
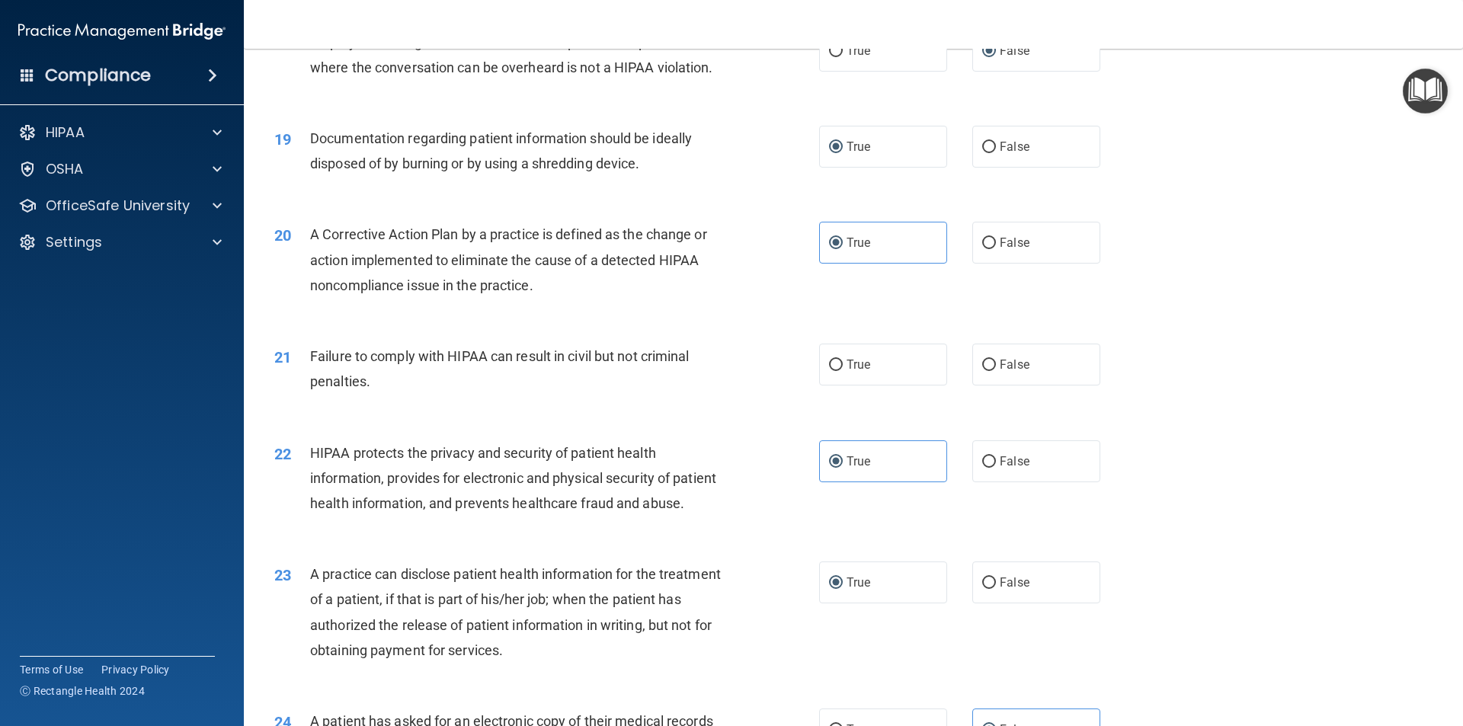
scroll to position [1890, 0]
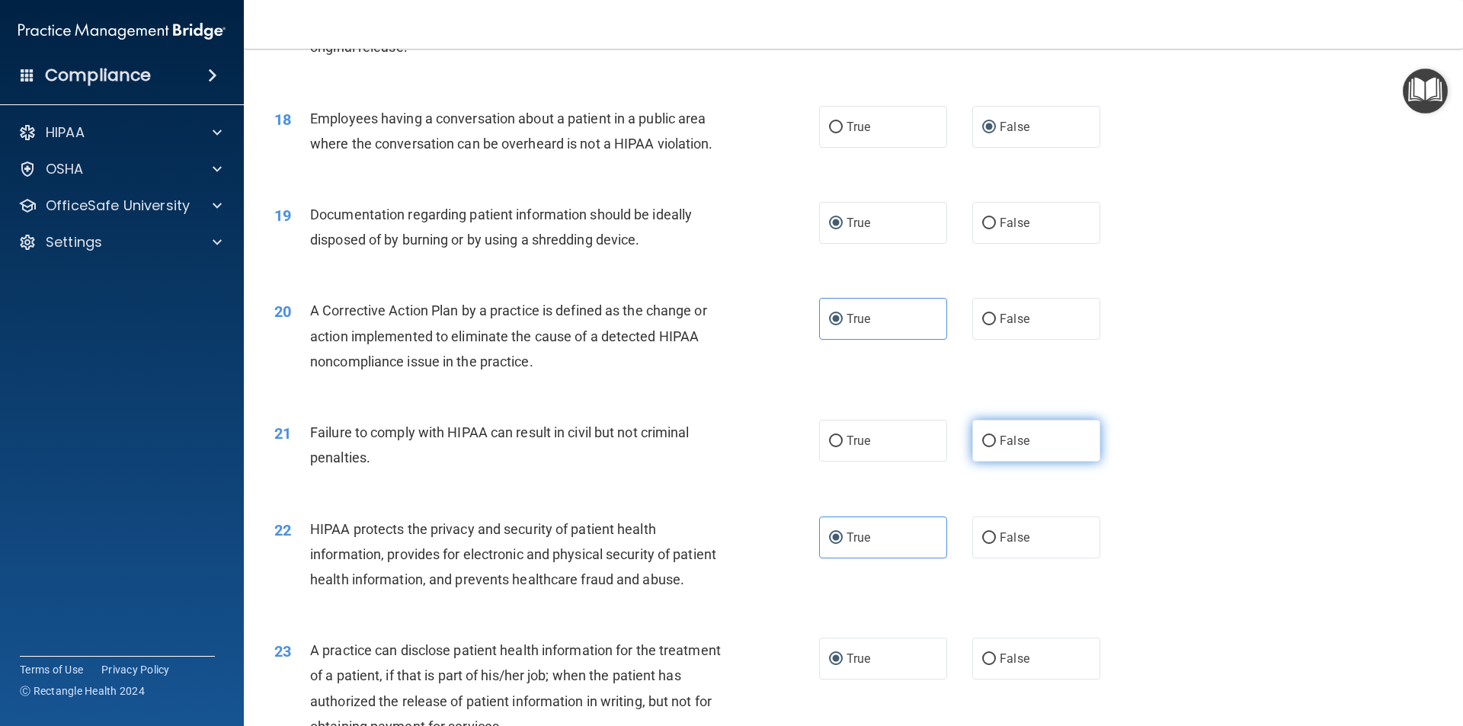
click at [982, 447] on input "False" at bounding box center [989, 441] width 14 height 11
radio input "true"
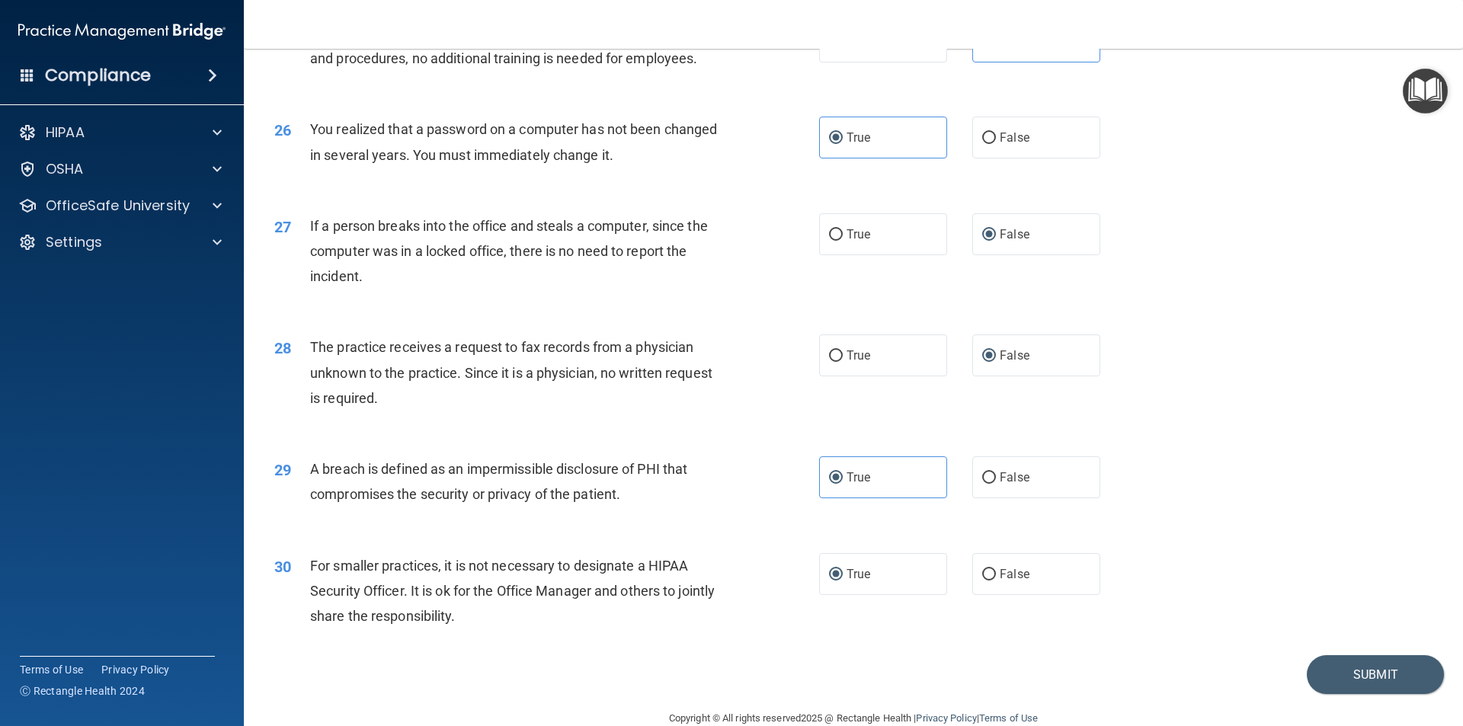
scroll to position [2881, 0]
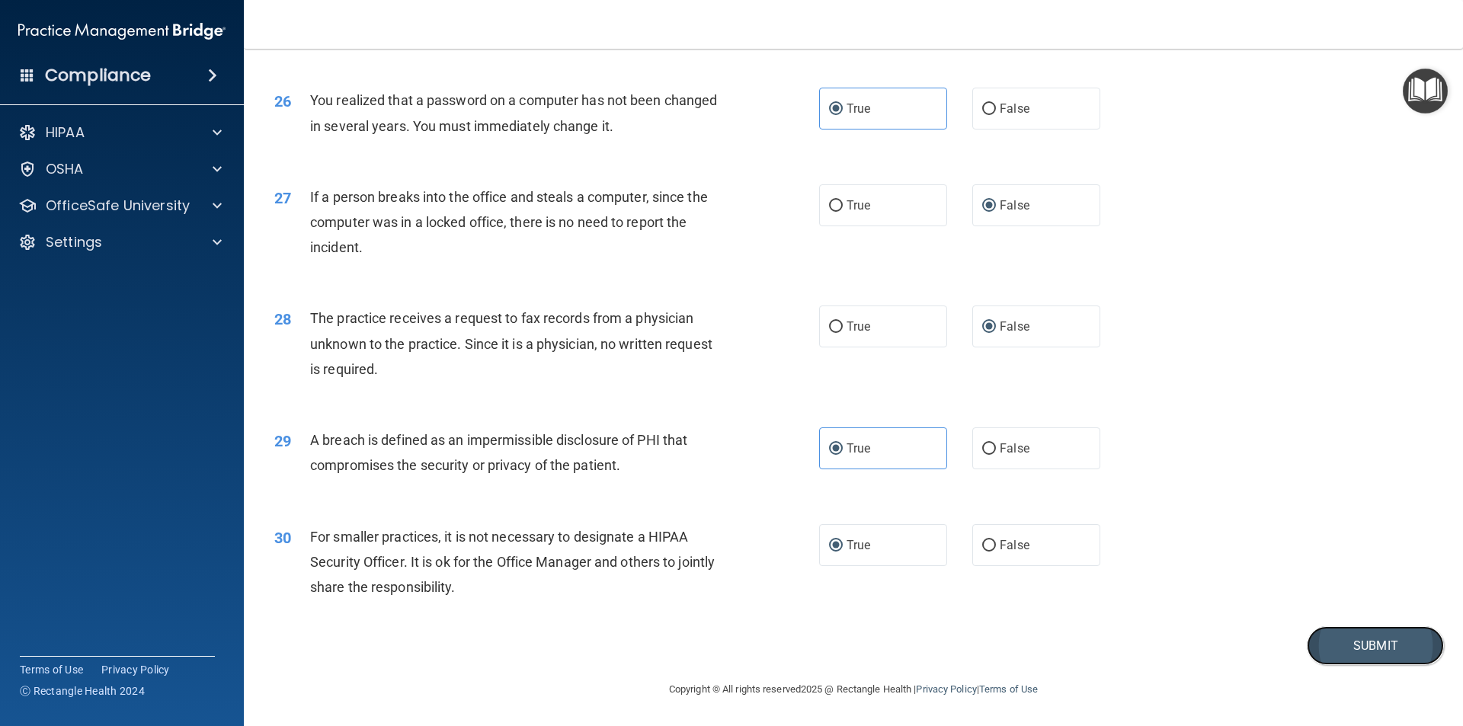
click at [1389, 647] on button "Submit" at bounding box center [1375, 646] width 137 height 39
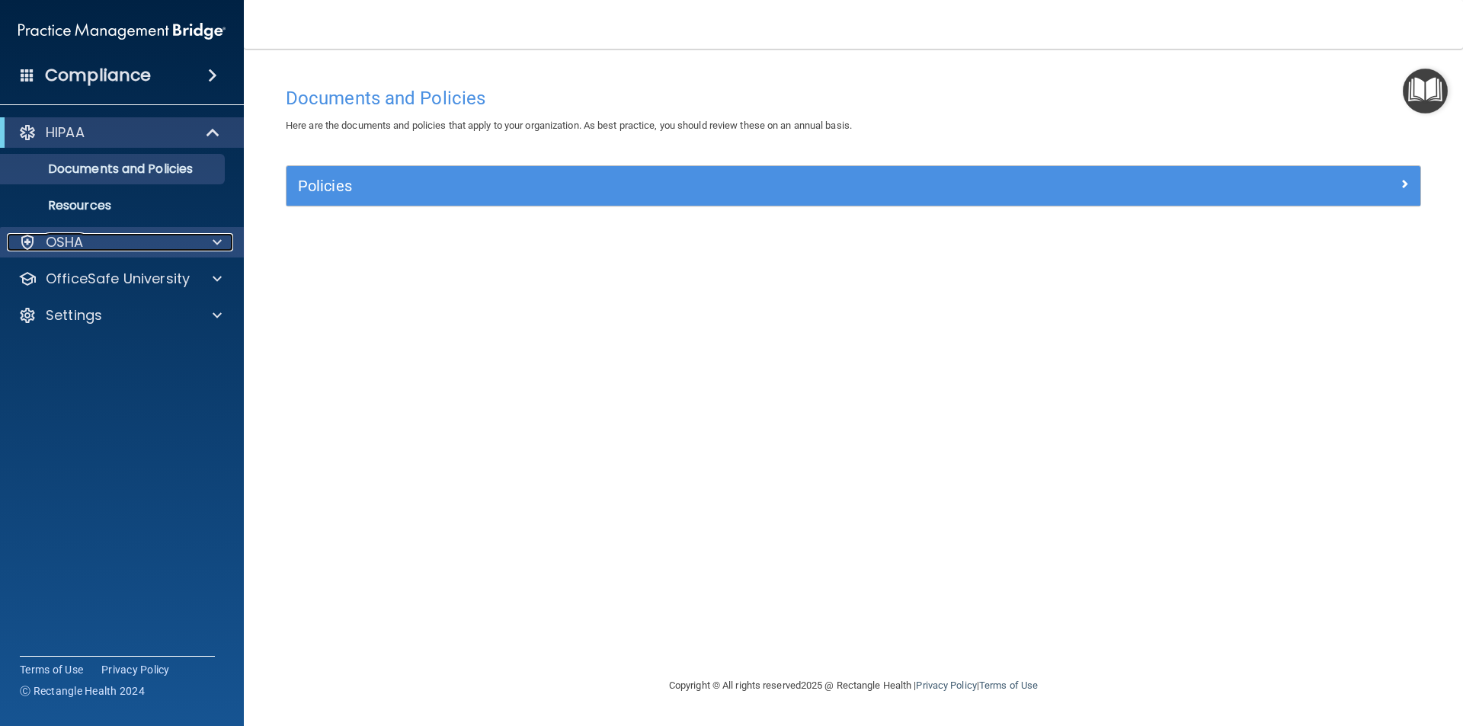
click at [214, 242] on span at bounding box center [217, 242] width 9 height 18
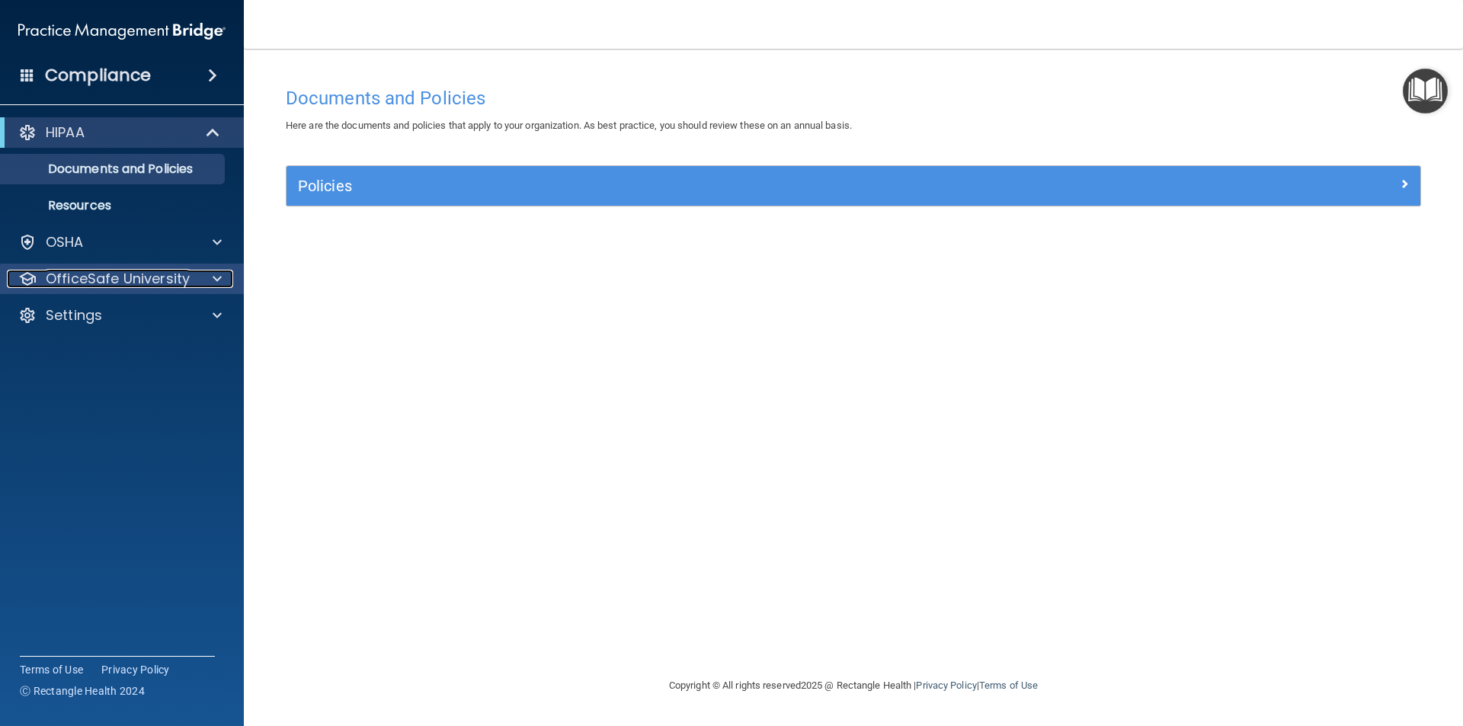
click at [216, 281] on span at bounding box center [217, 279] width 9 height 18
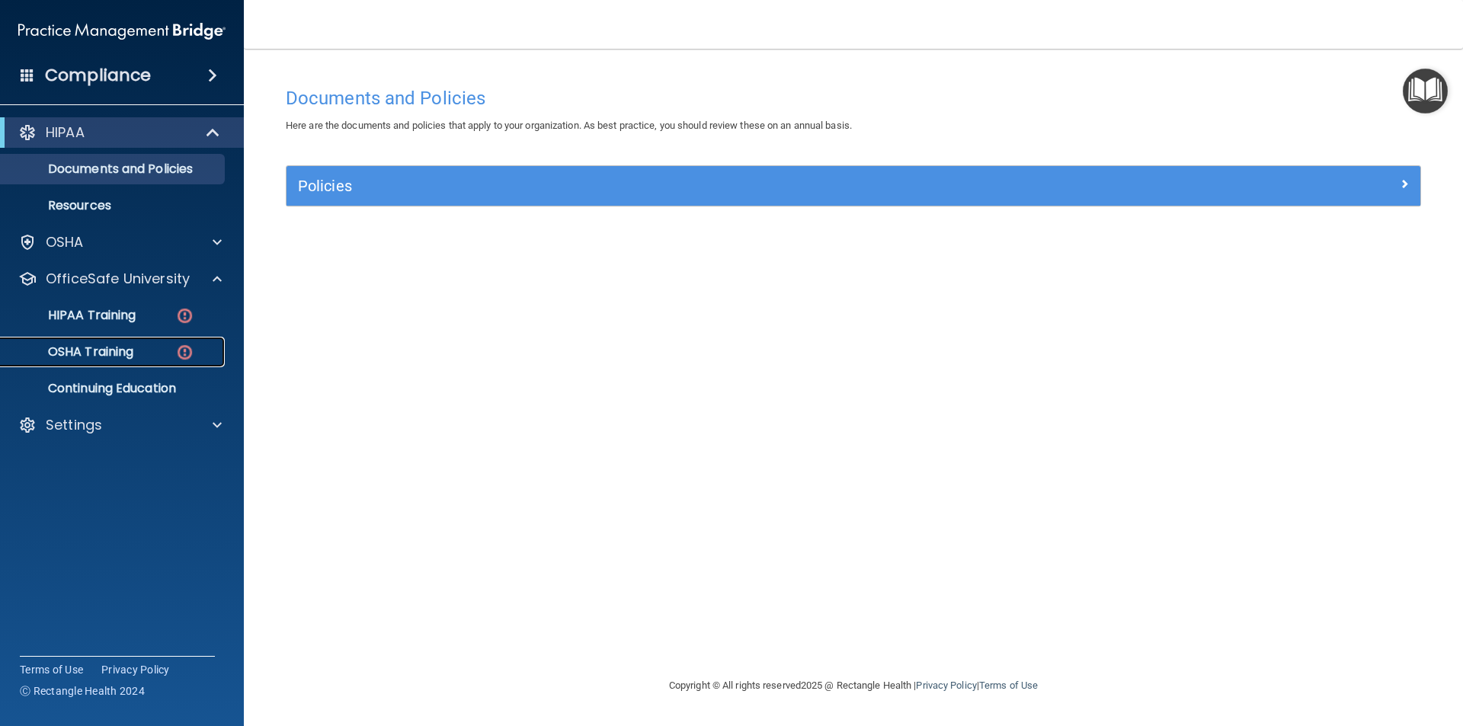
click at [139, 348] on div "OSHA Training" at bounding box center [114, 352] width 208 height 15
